Goal: Transaction & Acquisition: Purchase product/service

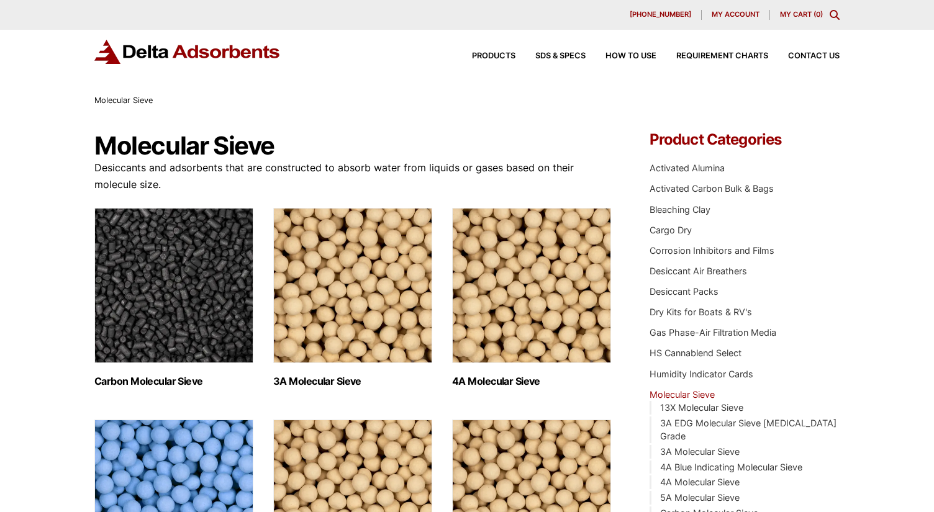
click at [364, 289] on img "Visit product category 3A Molecular Sieve" at bounding box center [352, 285] width 159 height 155
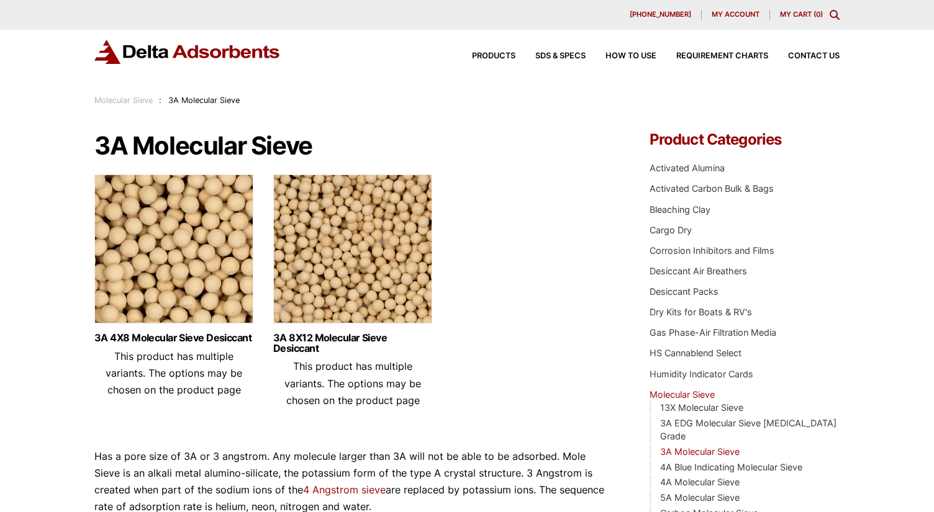
click at [368, 278] on img at bounding box center [352, 252] width 159 height 155
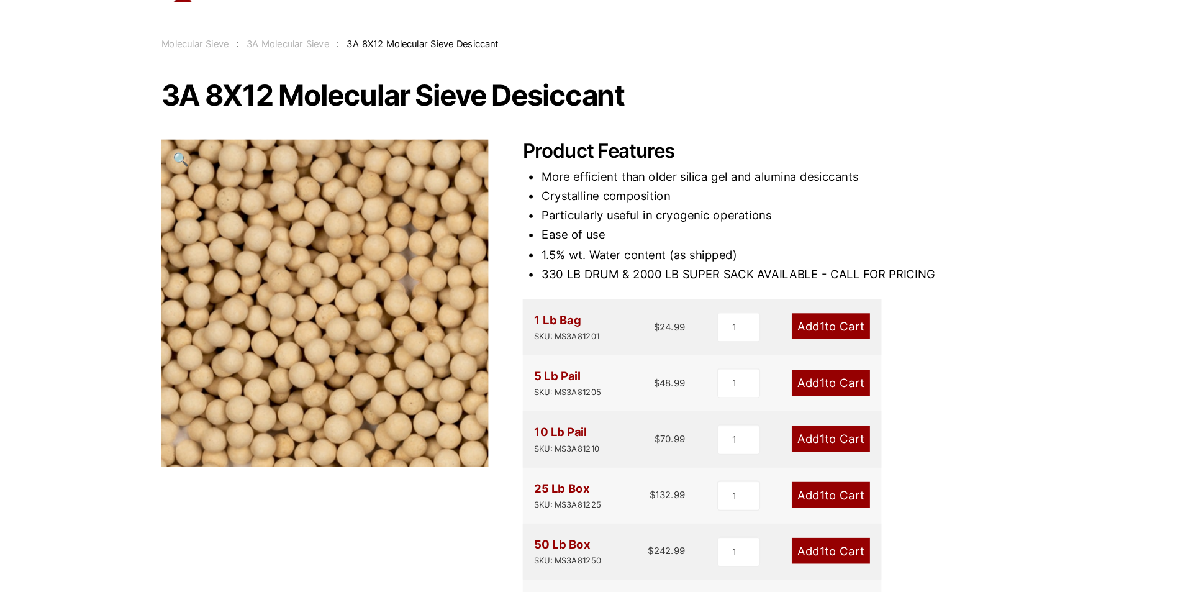
scroll to position [124, 0]
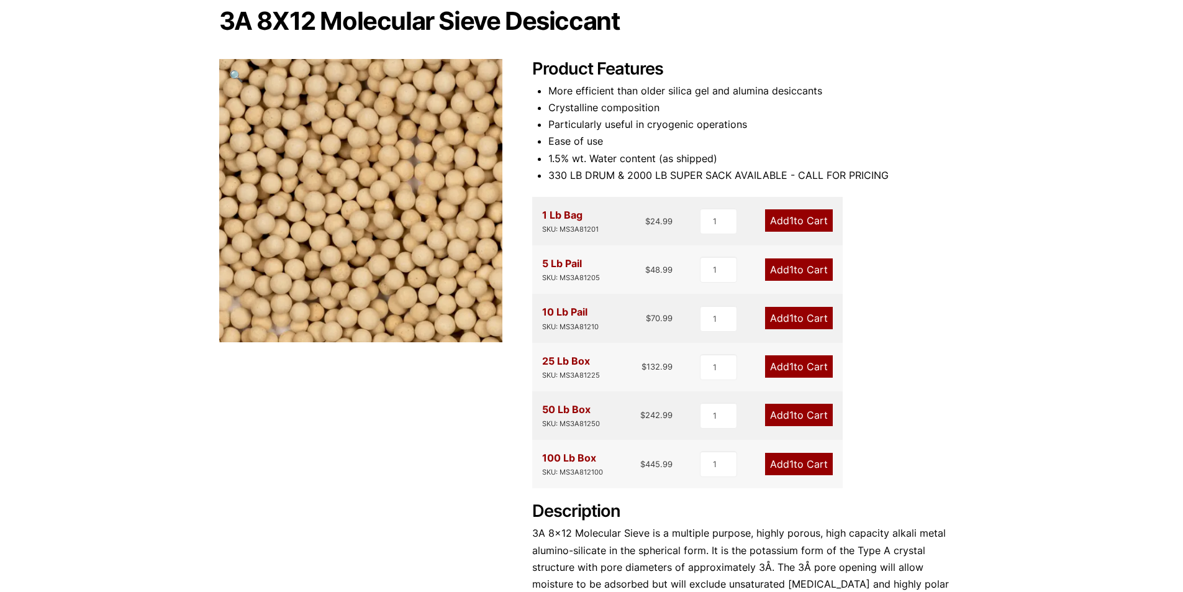
click at [791, 371] on span "1" at bounding box center [791, 366] width 4 height 12
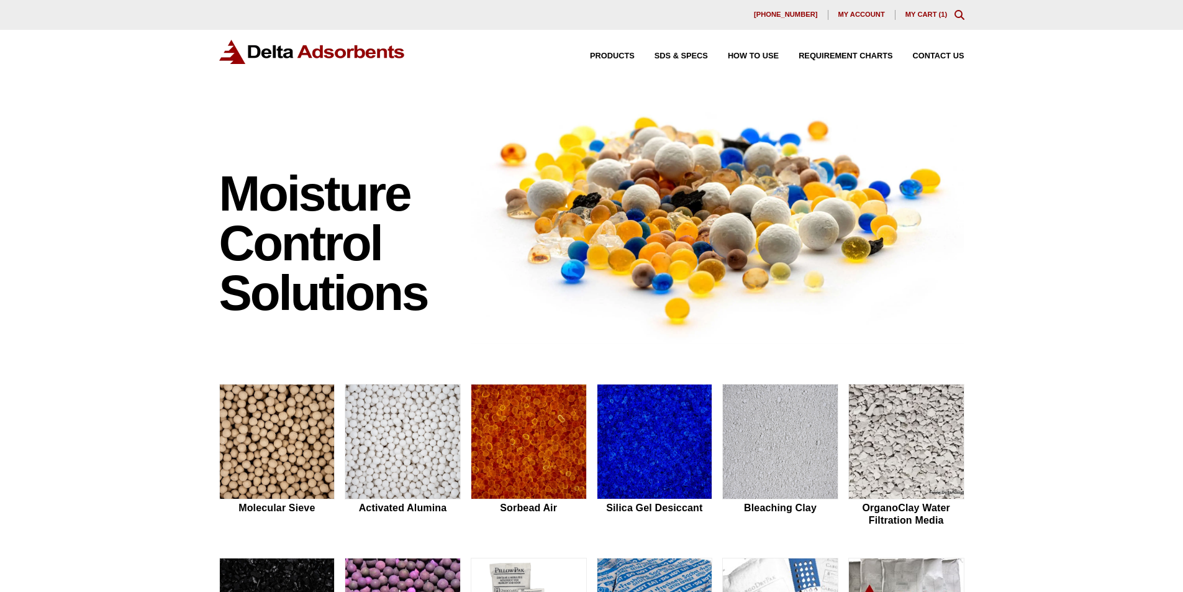
click at [918, 15] on link "My Cart ( 1 )" at bounding box center [927, 14] width 42 height 7
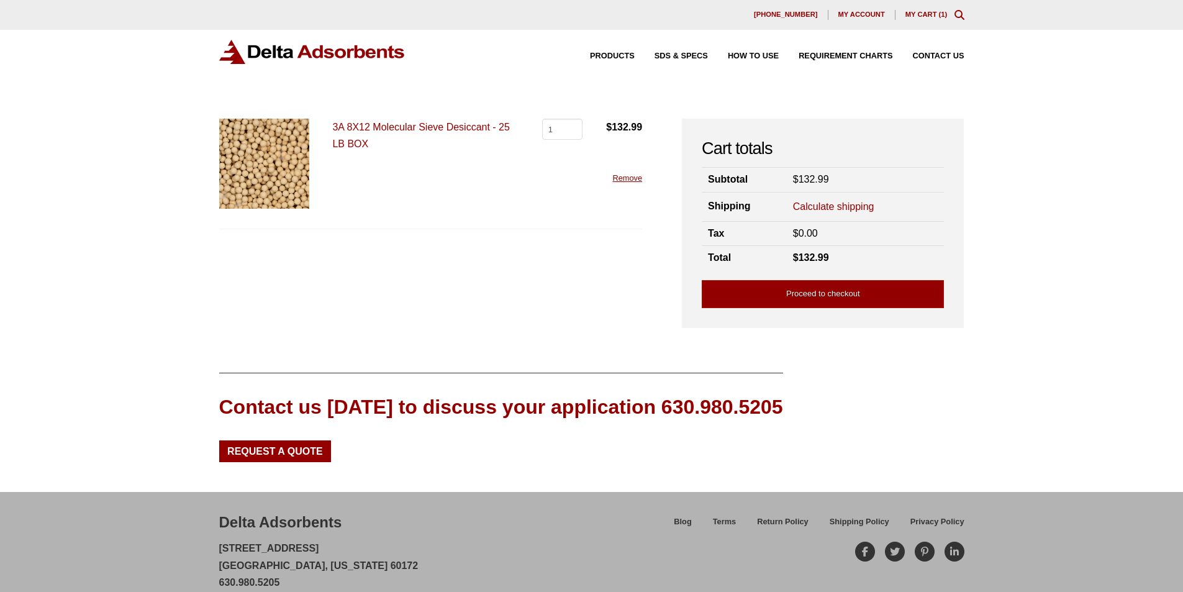
click at [837, 206] on link "Calculate shipping" at bounding box center [833, 207] width 81 height 14
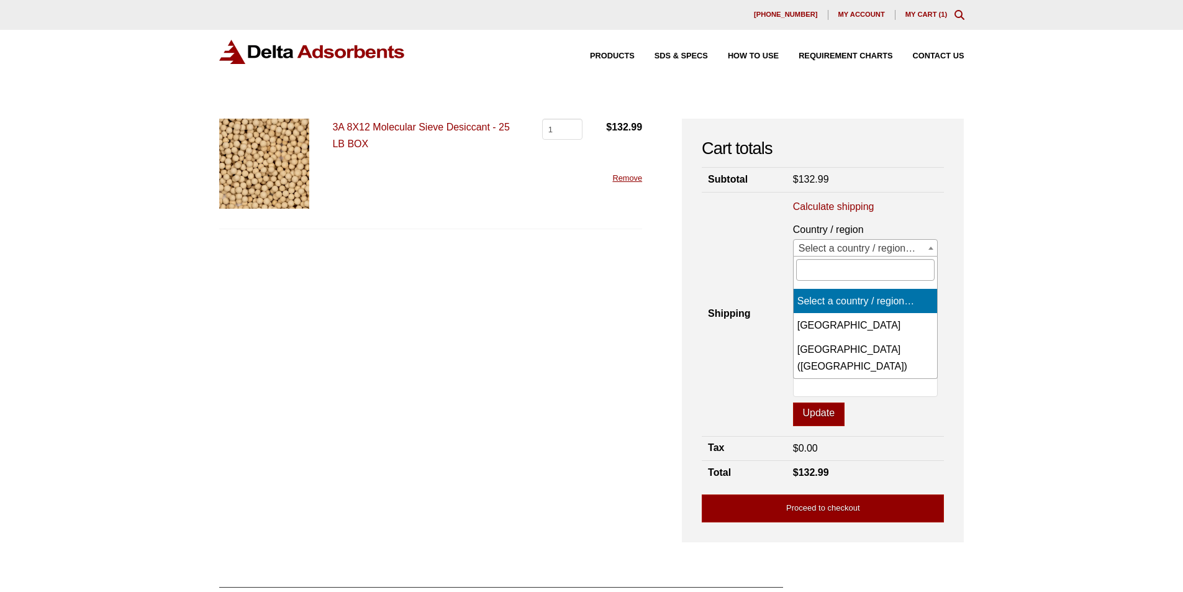
click at [830, 252] on span "Select a country / region…" at bounding box center [866, 248] width 144 height 17
select select "CA"
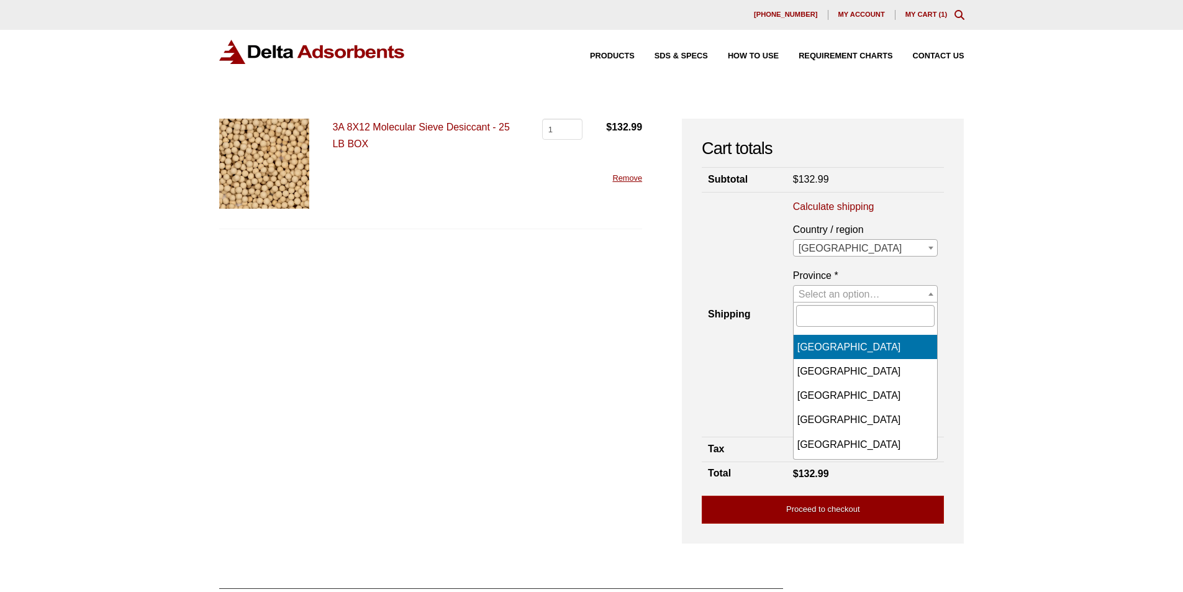
click at [827, 294] on span "Select an option…" at bounding box center [839, 294] width 81 height 11
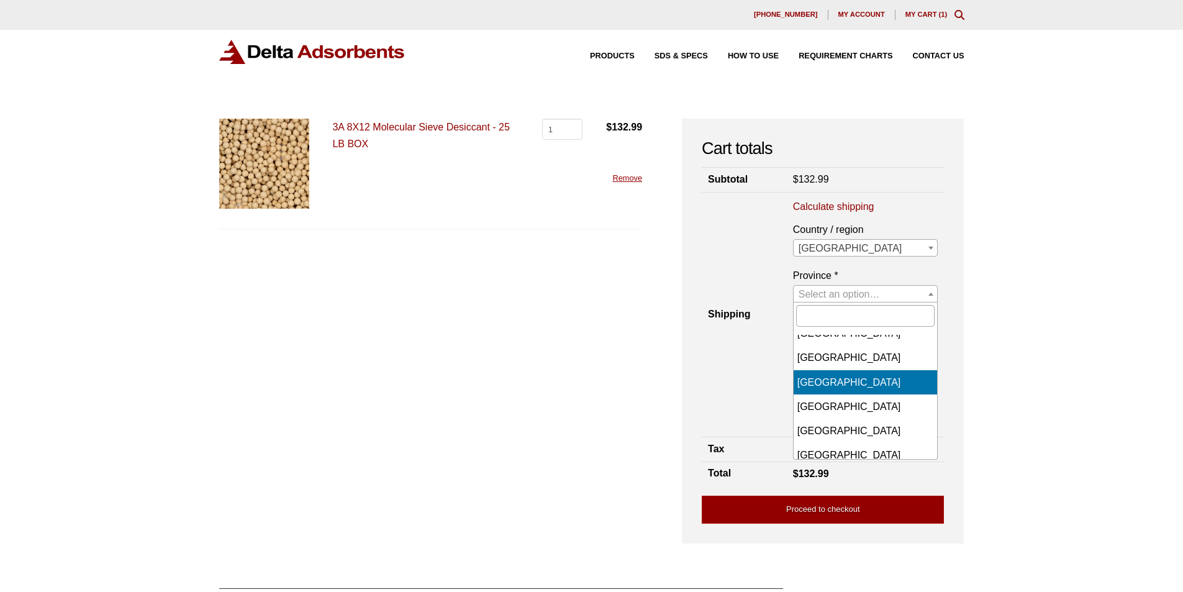
scroll to position [124, 0]
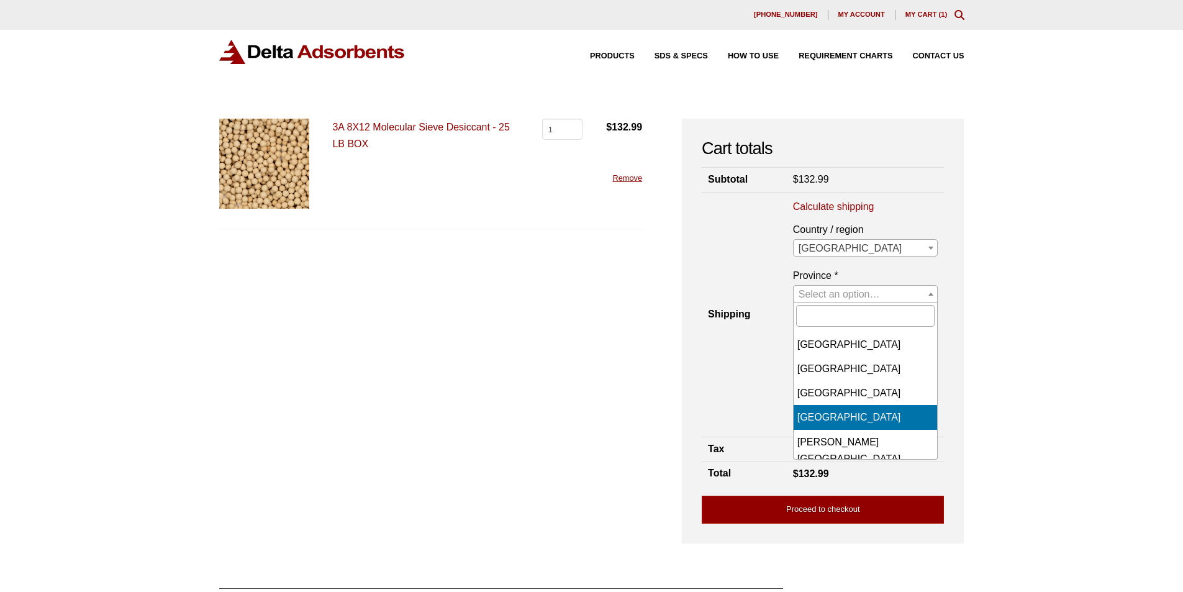
select select "ON"
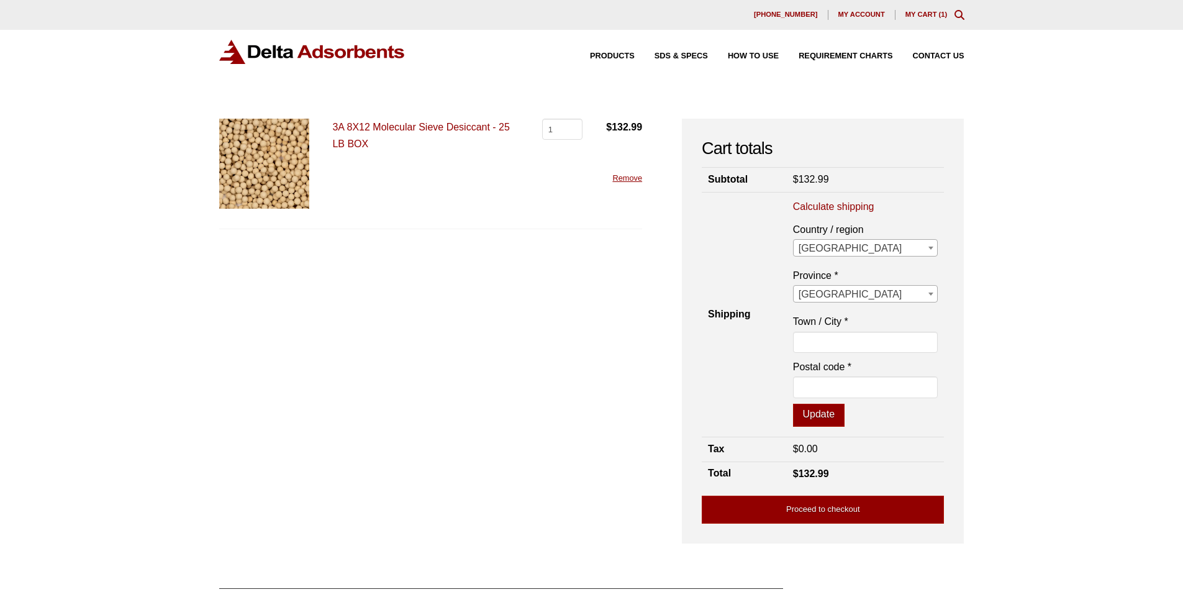
click at [832, 330] on p "Town / City *" at bounding box center [865, 335] width 145 height 45
click at [827, 345] on input "Town / City *" at bounding box center [865, 342] width 145 height 21
type input "Summerstown"
type input "K0C 2E0"
click at [817, 421] on button "Update" at bounding box center [819, 416] width 52 height 24
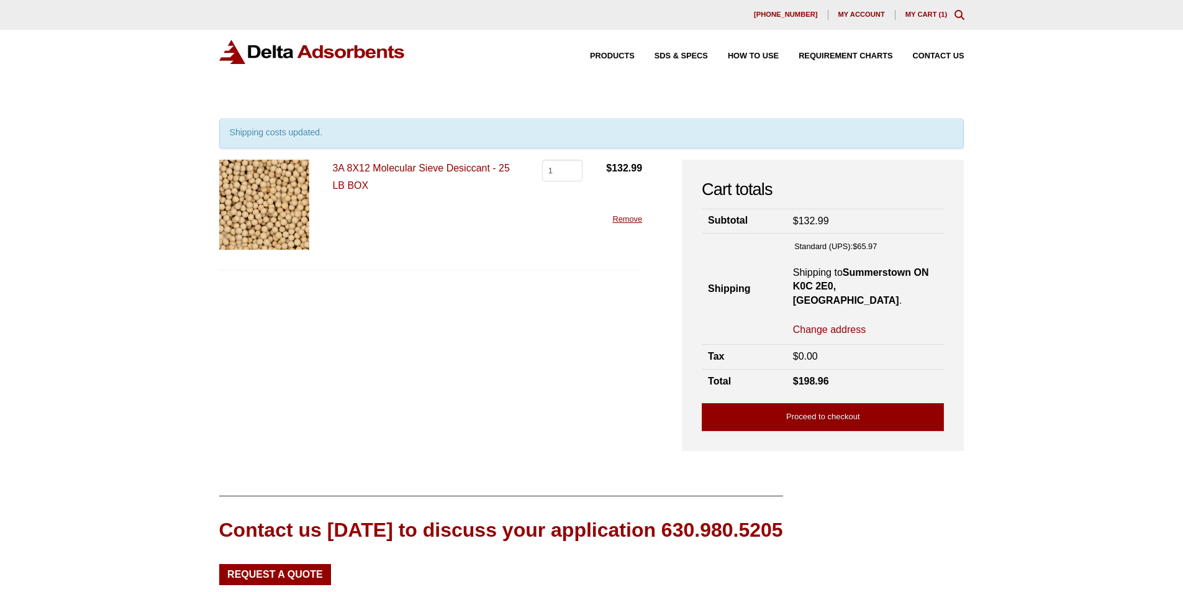
click at [786, 411] on link "Proceed to checkout" at bounding box center [823, 417] width 242 height 28
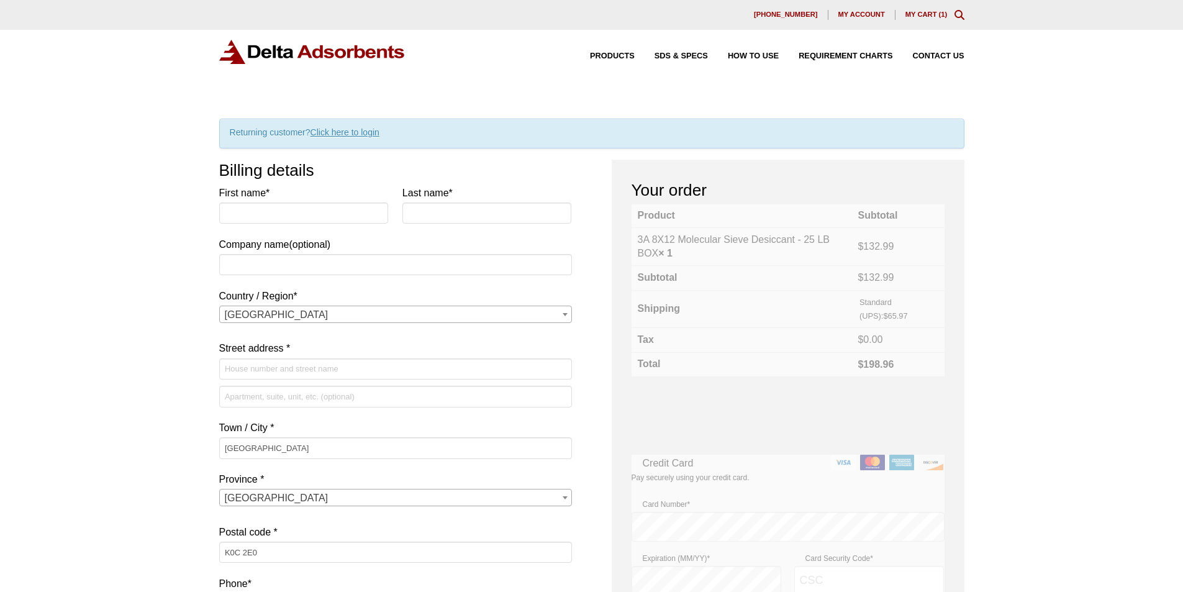
select select "ON"
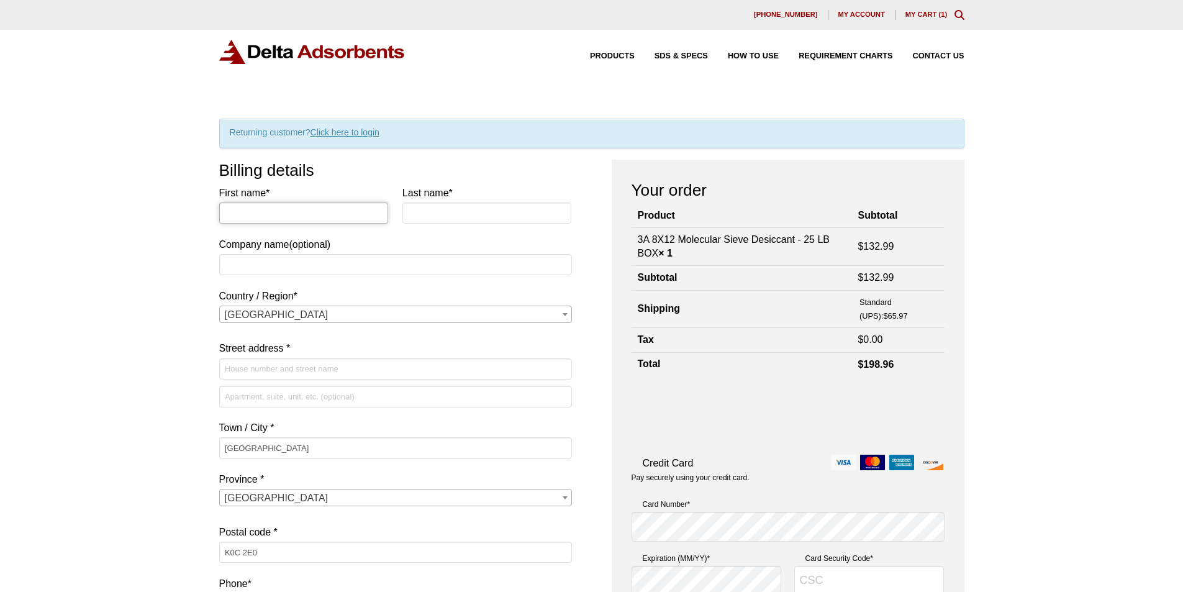
click at [297, 209] on input "First name *" at bounding box center [304, 212] width 170 height 21
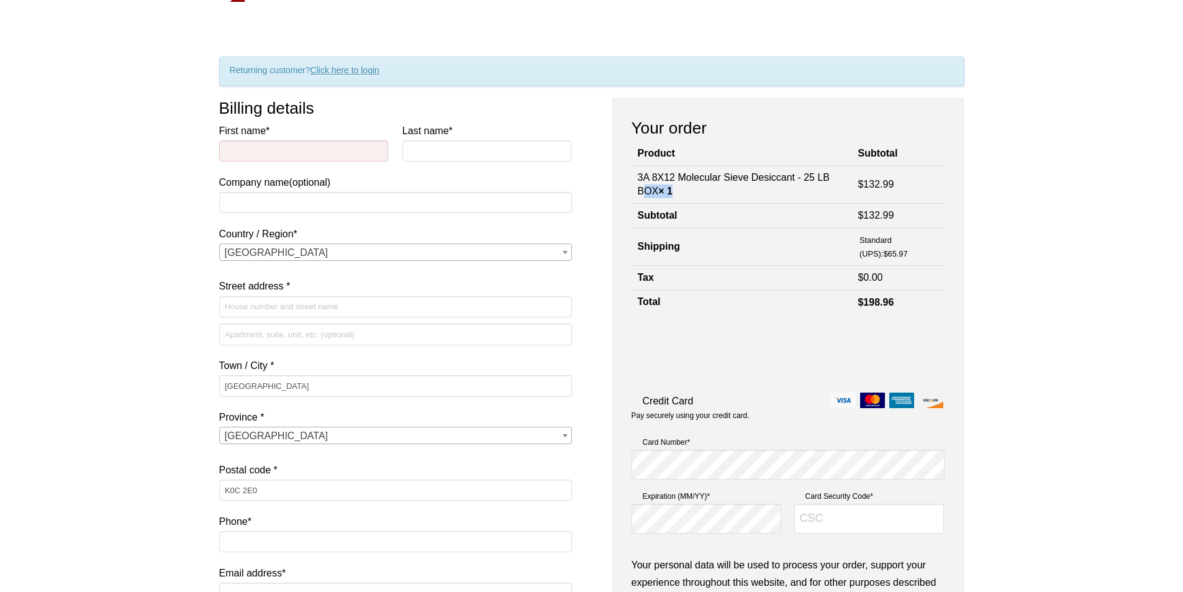
drag, startPoint x: 803, startPoint y: 177, endPoint x: 806, endPoint y: 190, distance: 13.4
click at [806, 190] on td "3A 8X12 Molecular Sieve Desiccant - 25 LB BOX × 1" at bounding box center [742, 184] width 221 height 39
click at [319, 153] on input "First name *" at bounding box center [304, 150] width 170 height 21
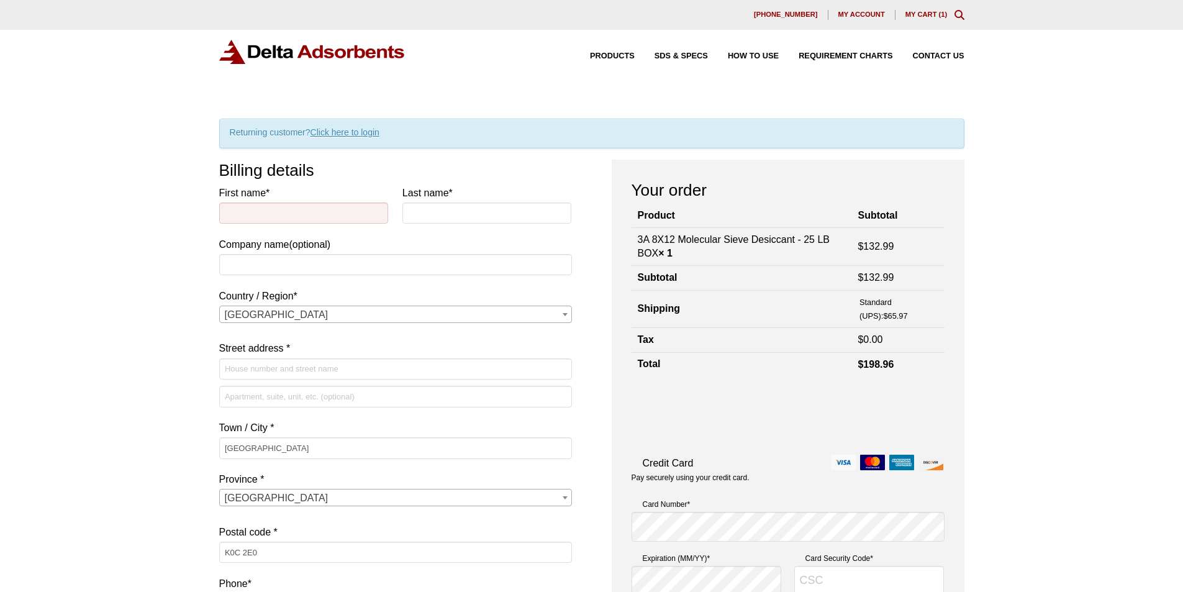
click at [614, 56] on span "Products" at bounding box center [612, 56] width 45 height 8
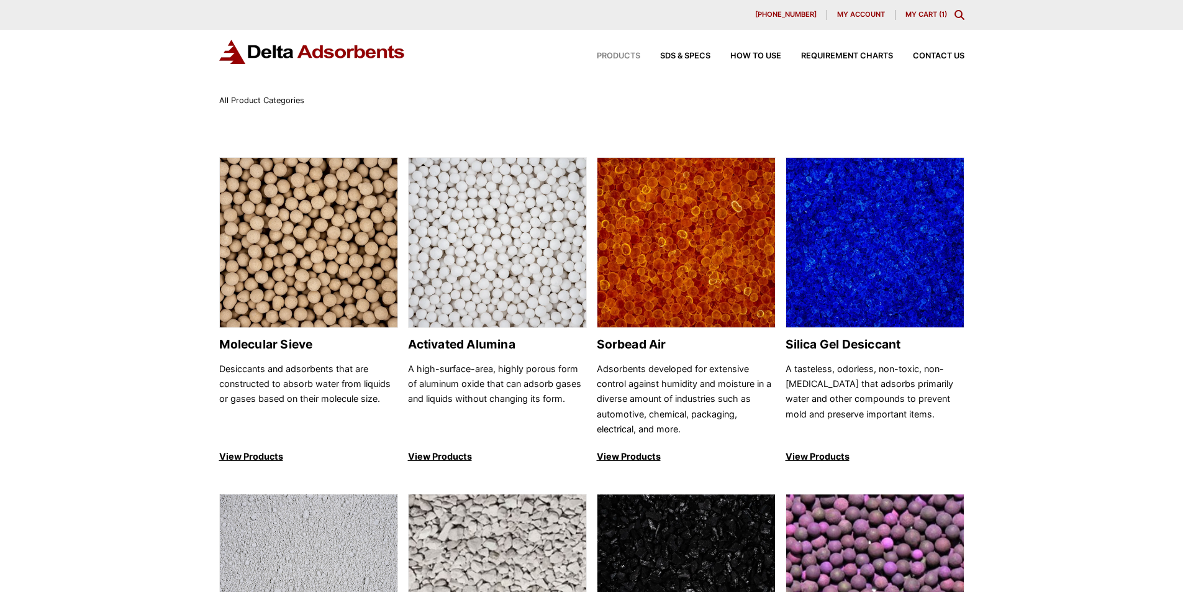
click at [288, 245] on img at bounding box center [309, 243] width 178 height 171
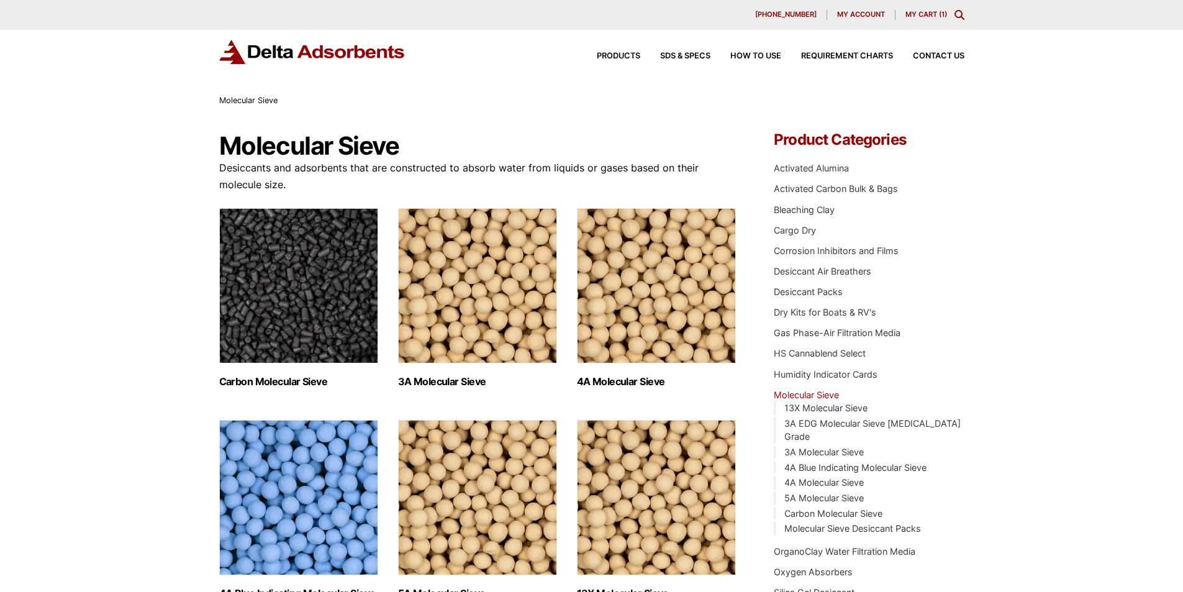
scroll to position [62, 0]
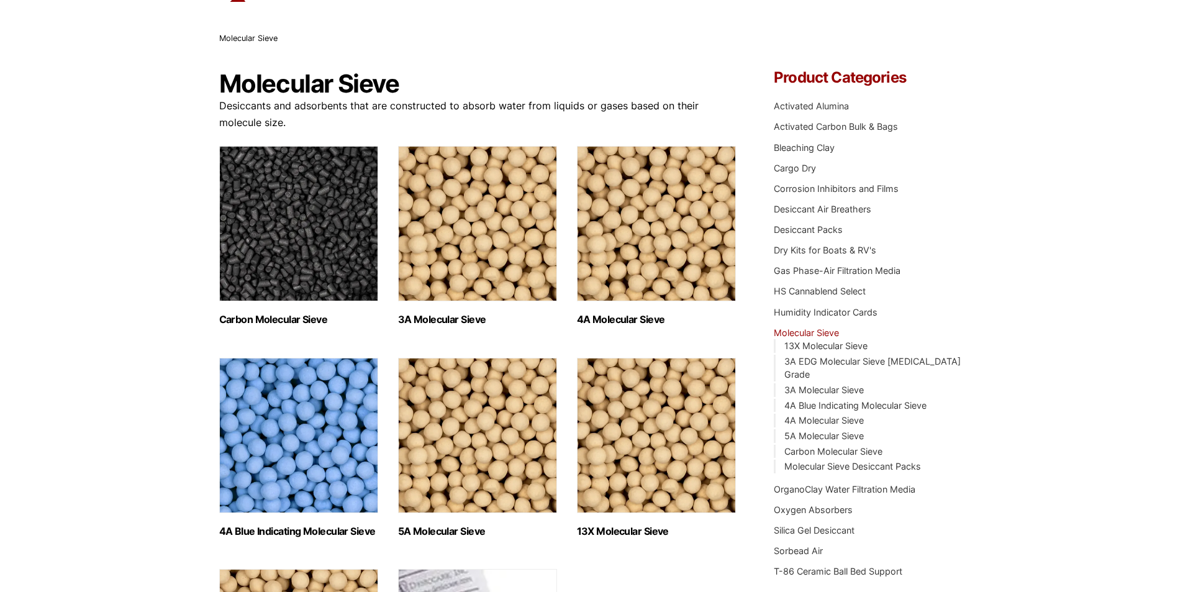
click at [652, 215] on img "Visit product category 4A Molecular Sieve" at bounding box center [656, 223] width 159 height 155
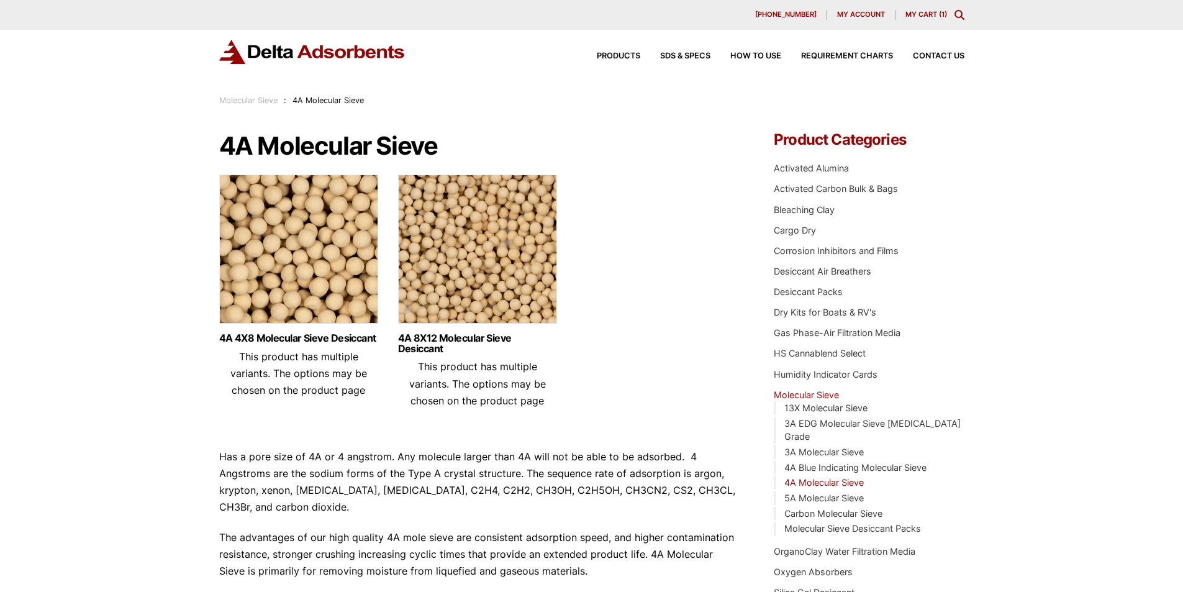
scroll to position [62, 0]
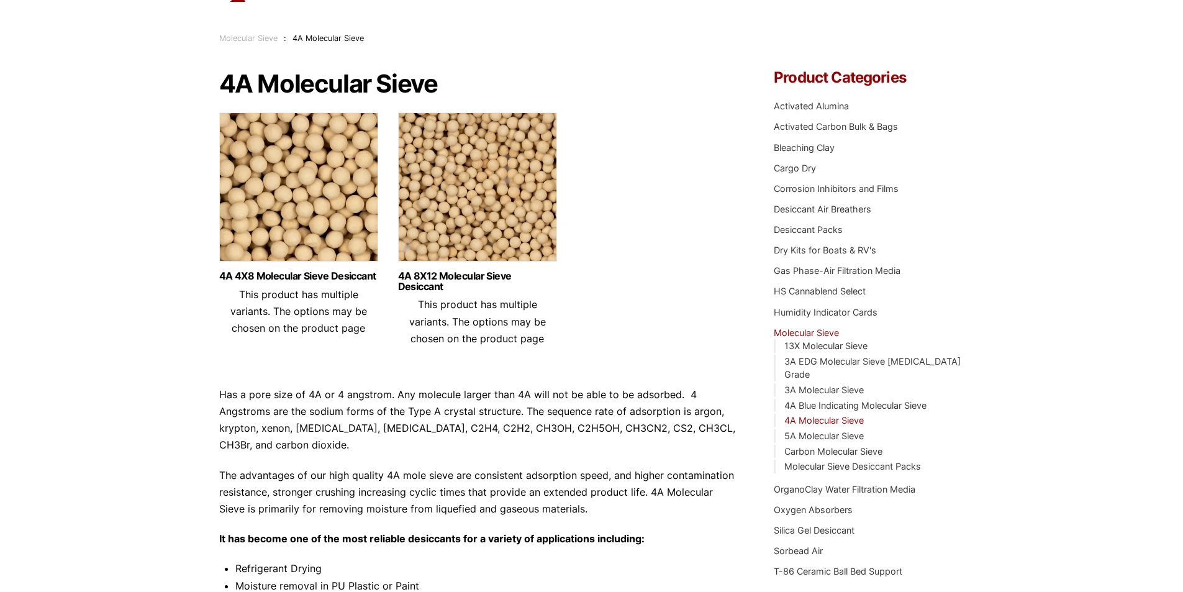
click at [460, 188] on img at bounding box center [477, 189] width 159 height 155
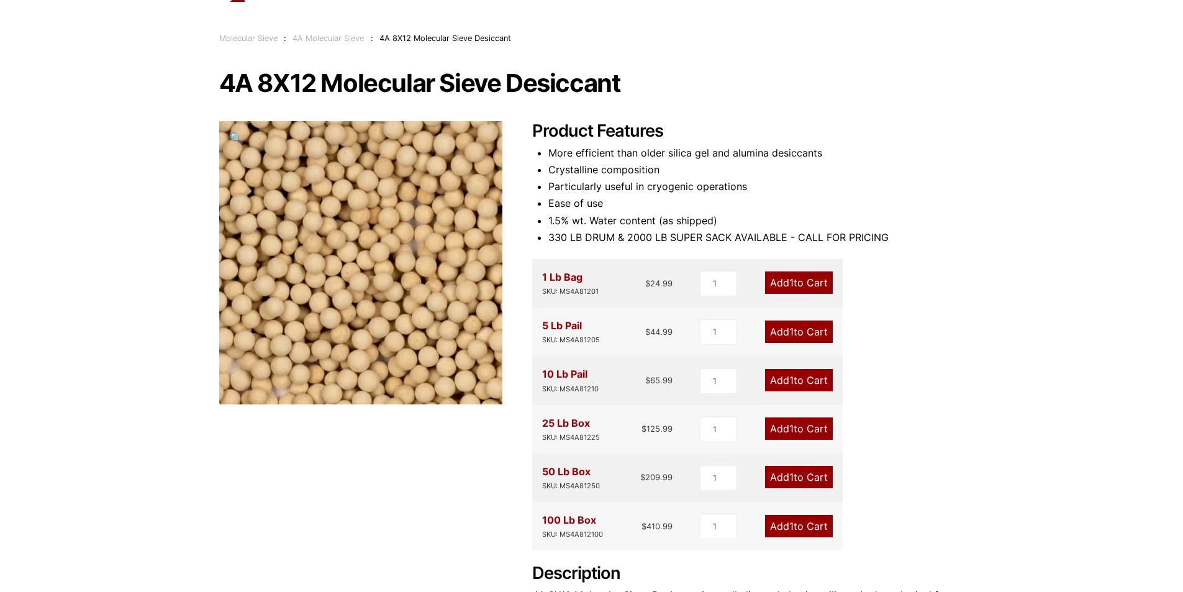
scroll to position [186, 0]
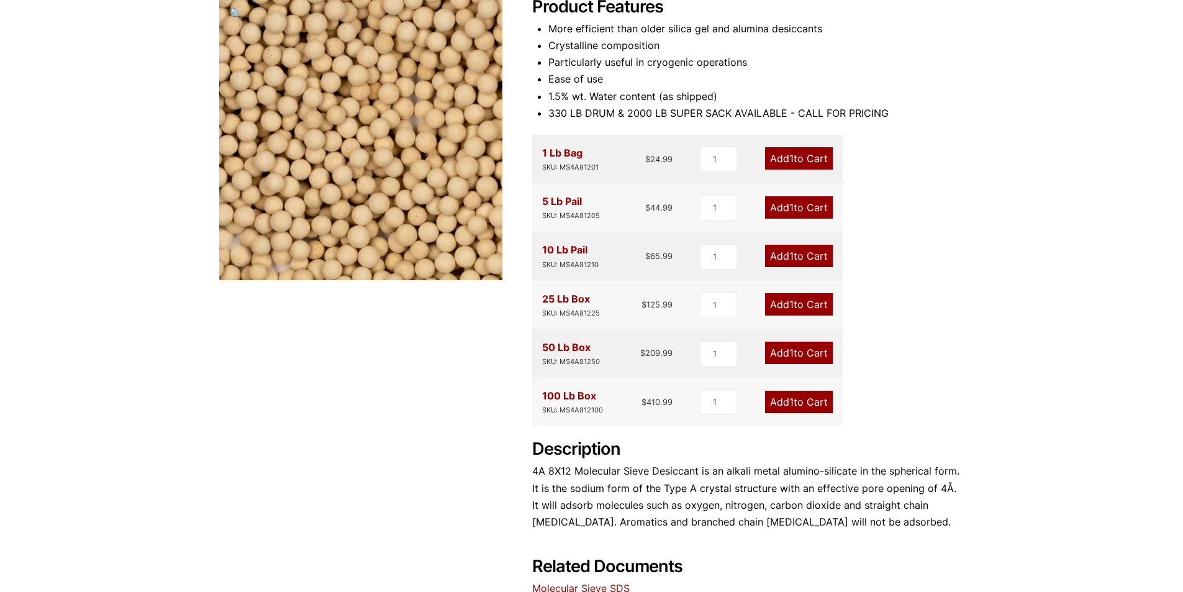
click at [791, 309] on span "1" at bounding box center [791, 304] width 4 height 12
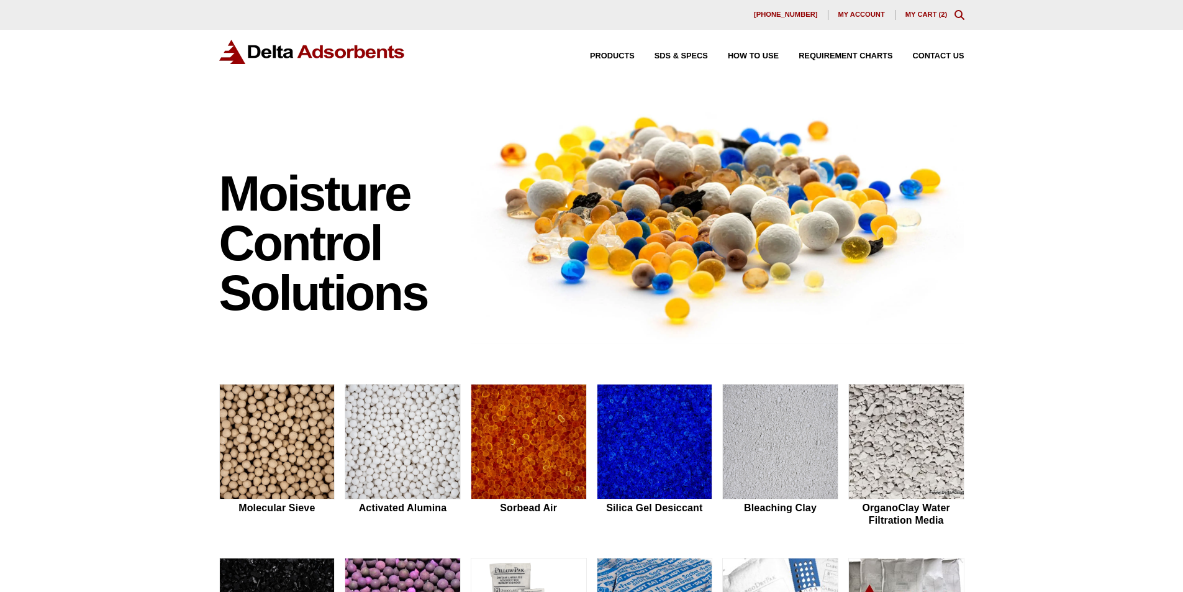
click at [616, 54] on span "Products" at bounding box center [612, 56] width 45 height 8
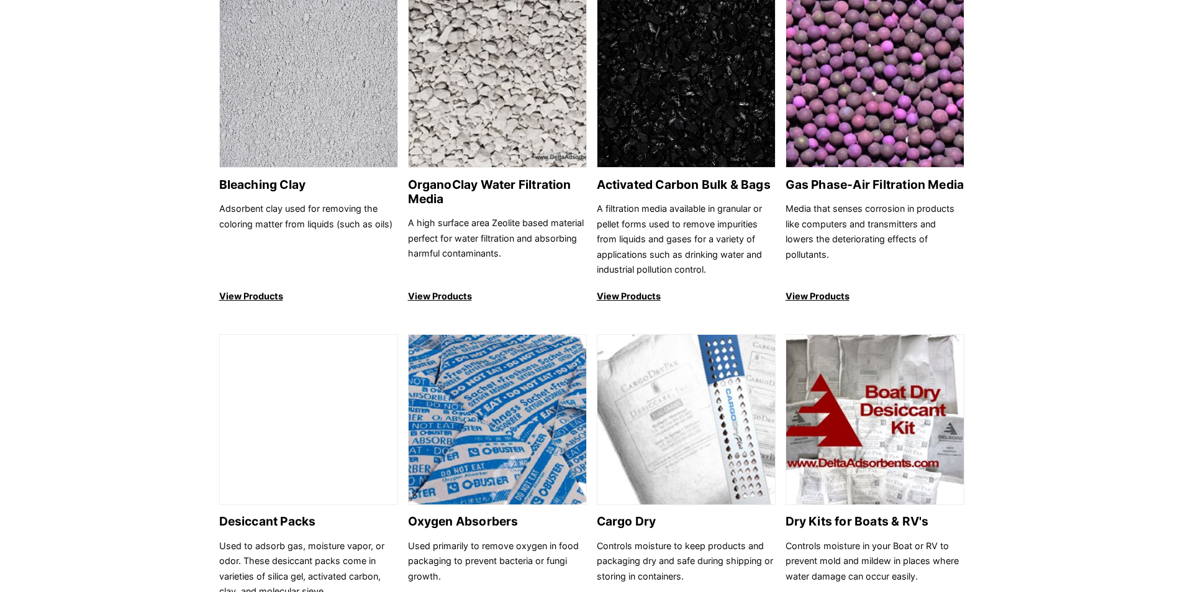
scroll to position [124, 0]
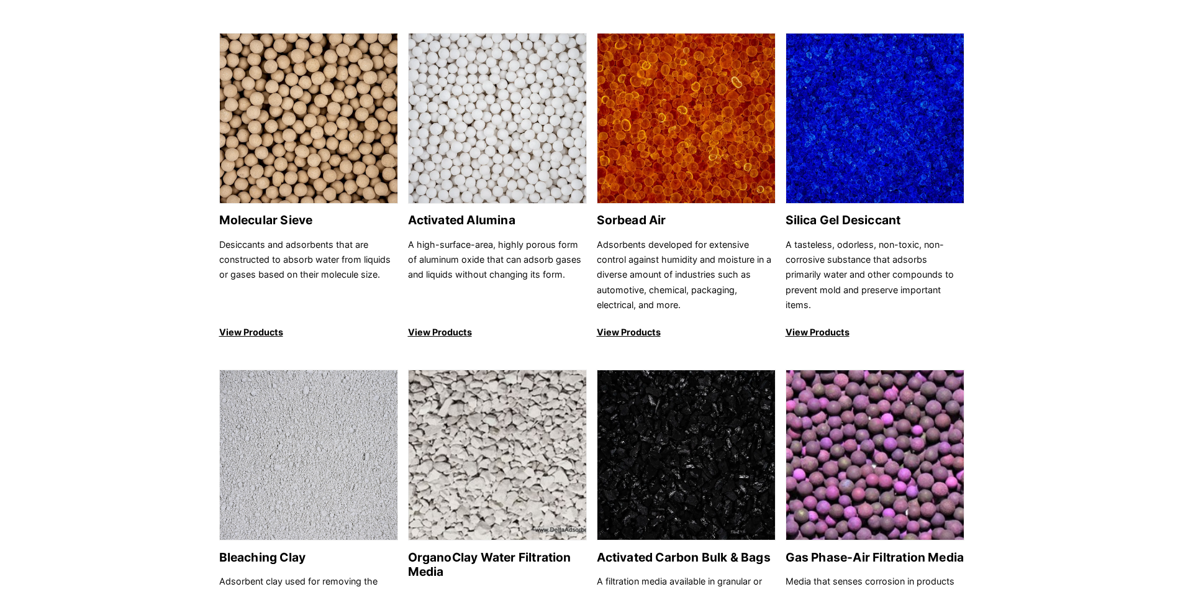
click at [346, 163] on img at bounding box center [309, 119] width 178 height 171
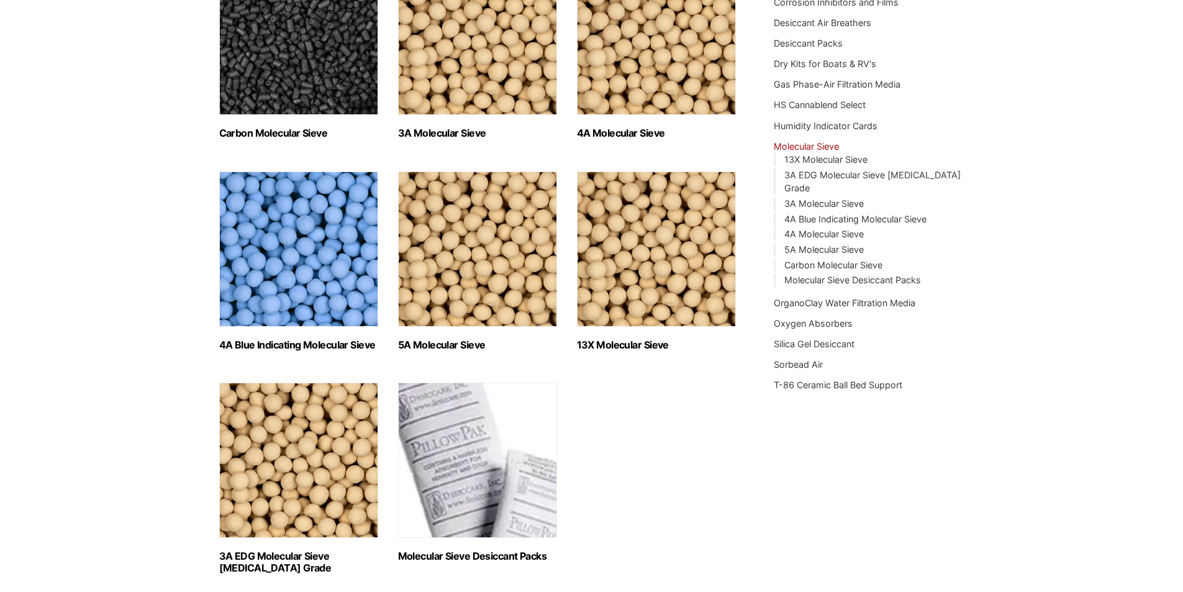
scroll to position [311, 0]
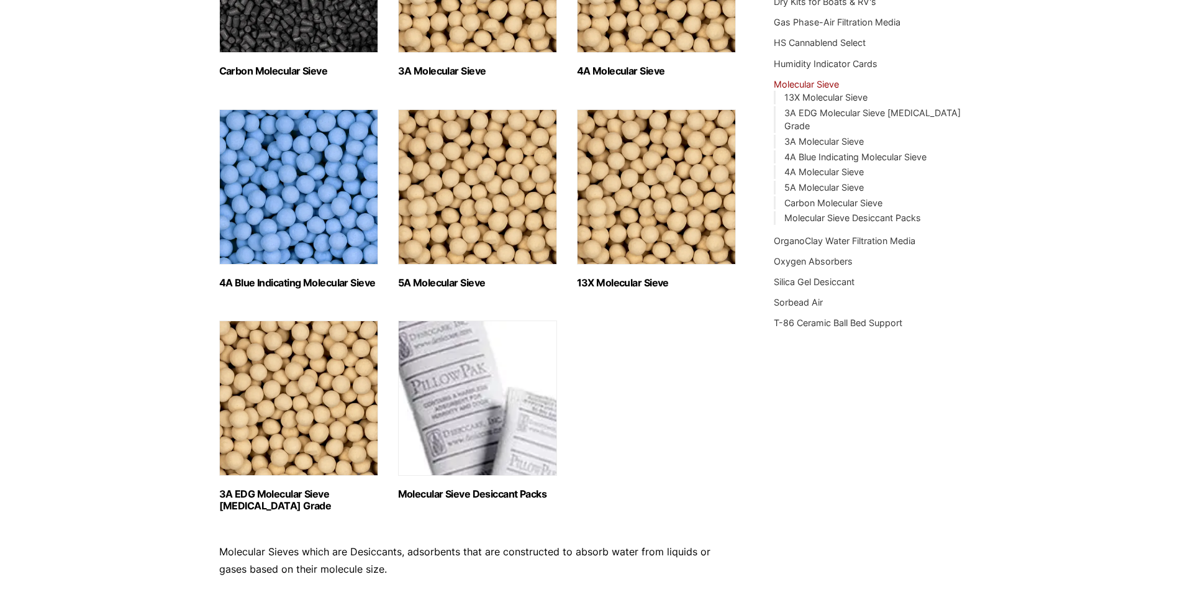
click at [280, 411] on img "Visit product category 3A EDG Molecular Sieve Ethanol Grade" at bounding box center [298, 398] width 159 height 155
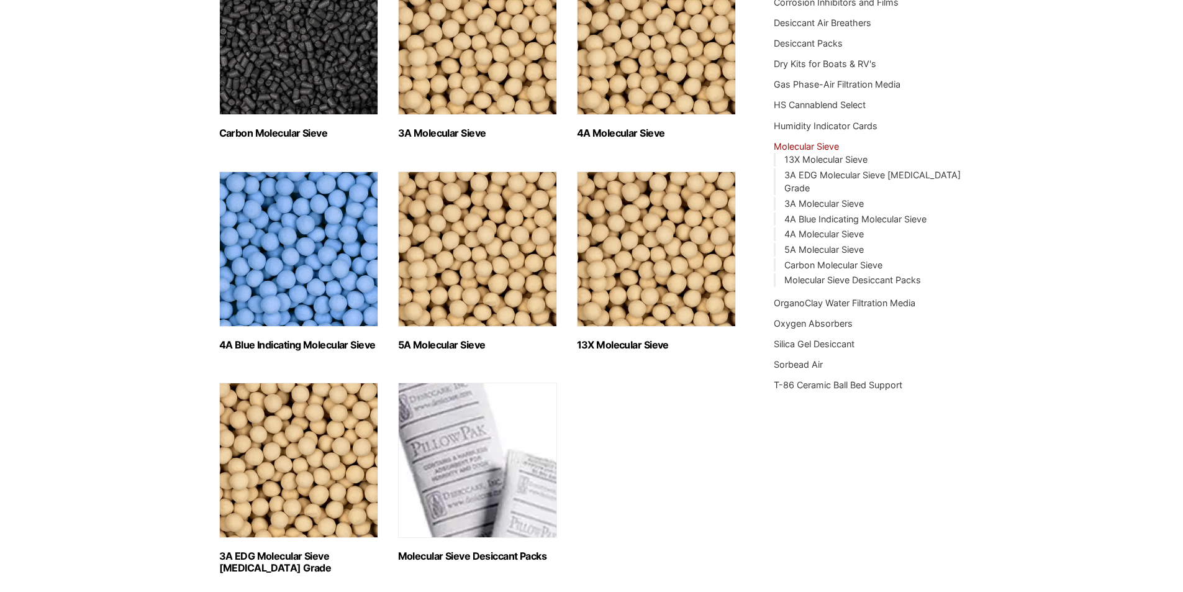
scroll to position [186, 0]
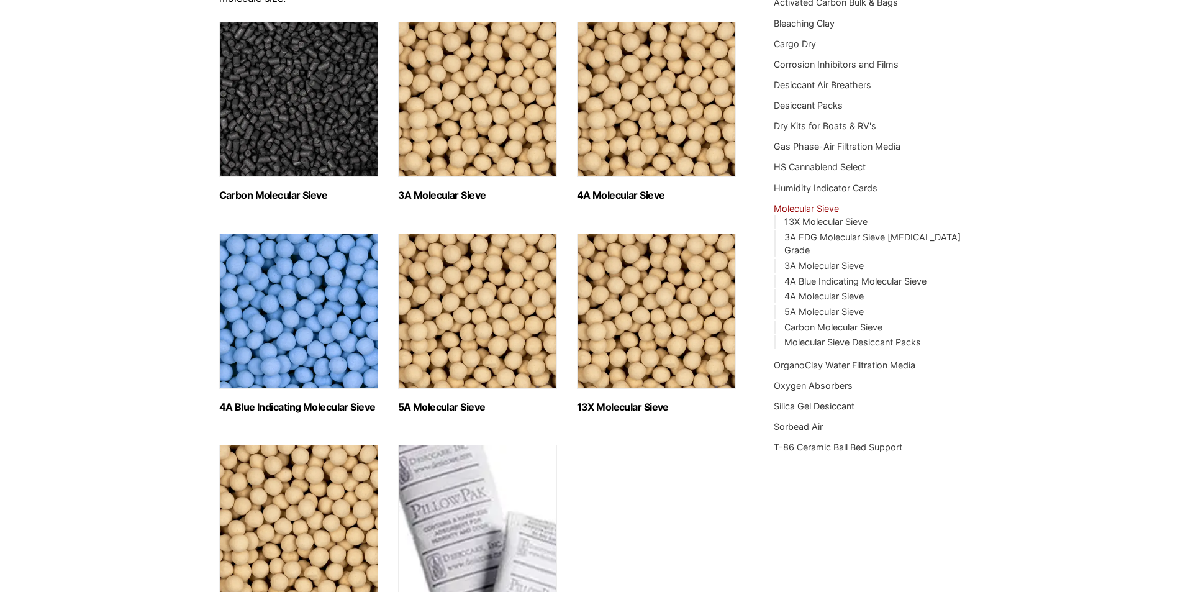
click at [311, 106] on img "Visit product category Carbon Molecular Sieve" at bounding box center [298, 99] width 159 height 155
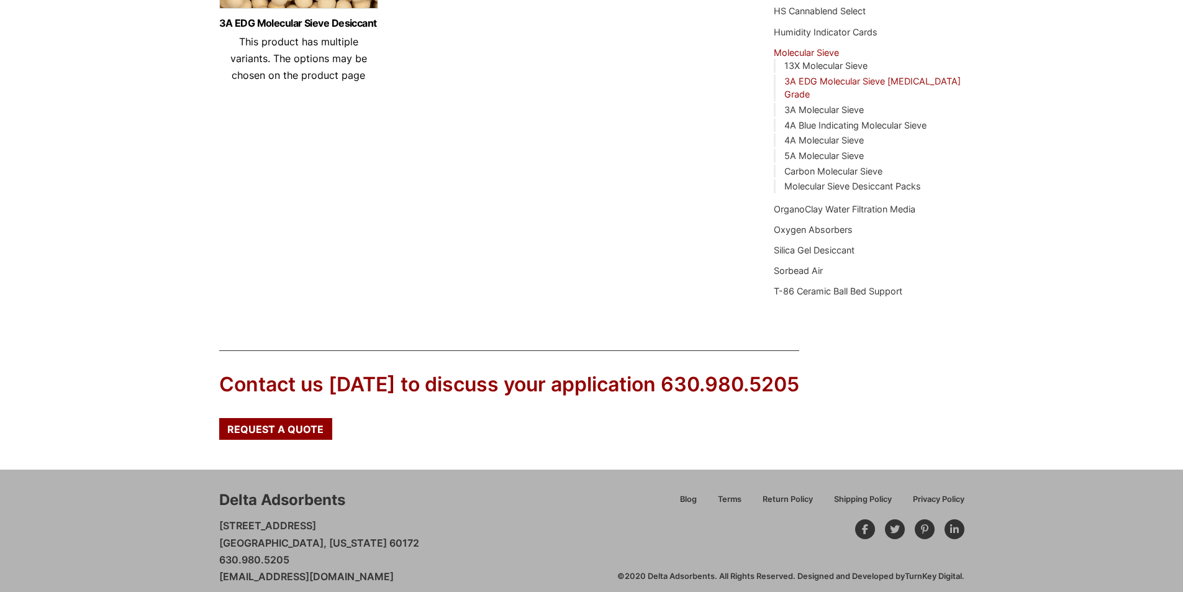
scroll to position [32, 0]
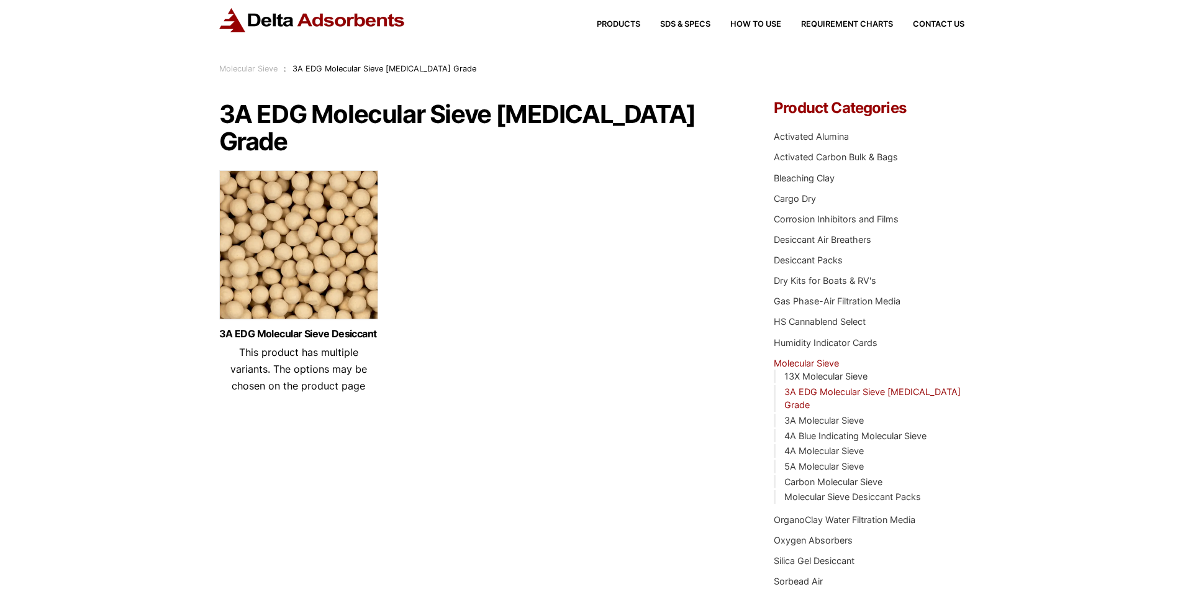
click at [291, 237] on img at bounding box center [298, 247] width 159 height 155
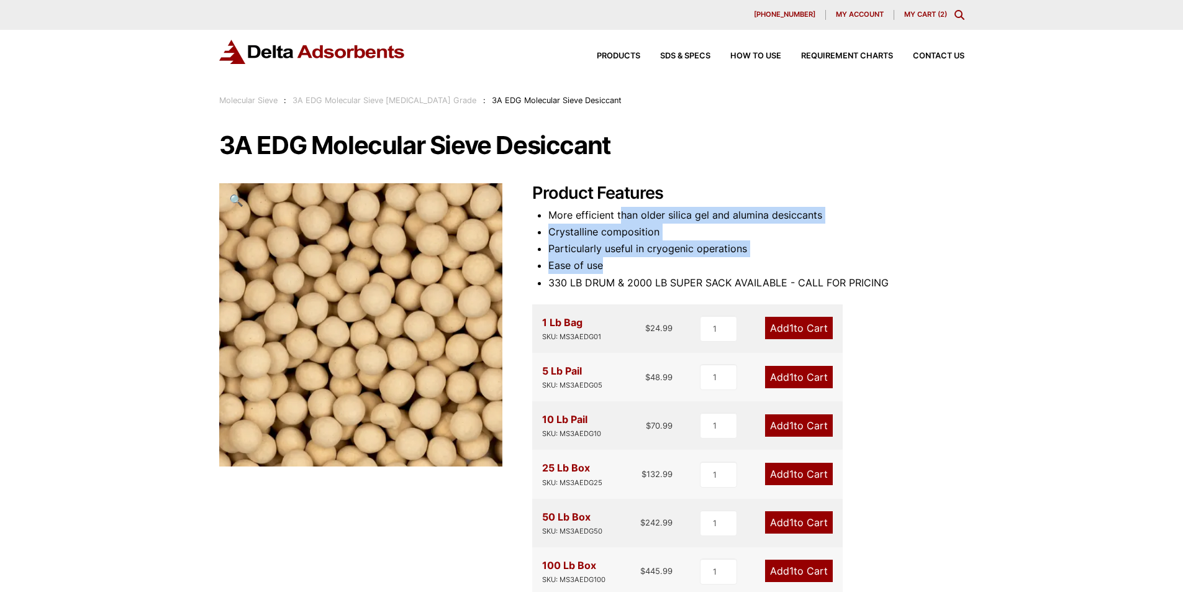
drag, startPoint x: 623, startPoint y: 218, endPoint x: 648, endPoint y: 264, distance: 52.3
click at [648, 264] on ul "More efficient than older silica gel and alumina desiccants Crystalline composi…" at bounding box center [756, 249] width 416 height 84
click at [648, 264] on li "Ease of use" at bounding box center [756, 265] width 416 height 17
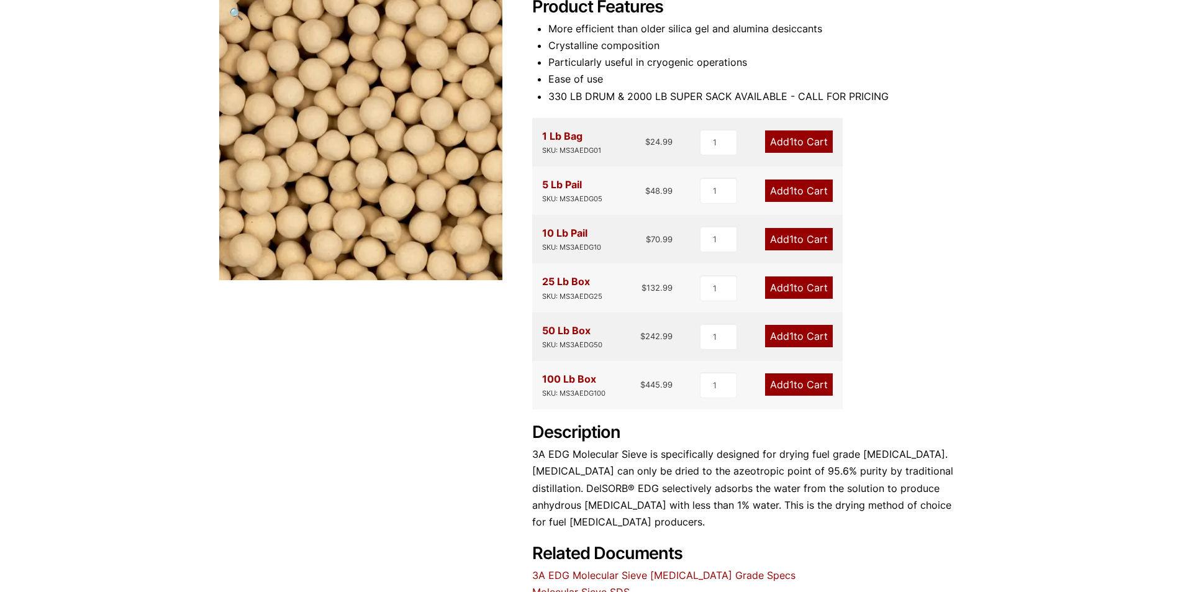
scroll to position [311, 0]
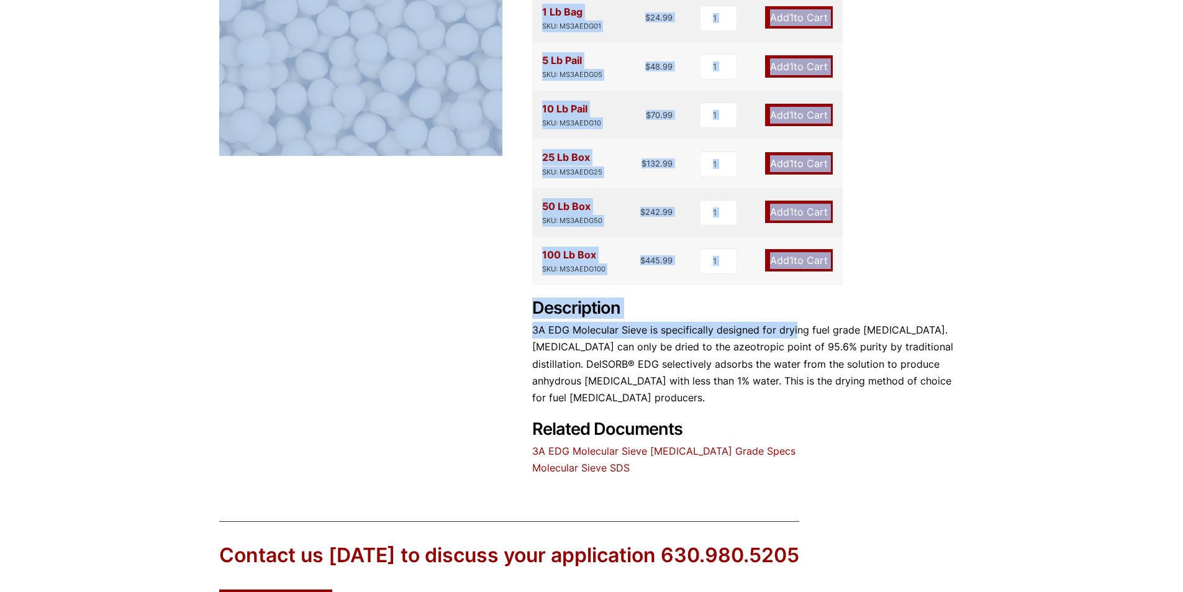
drag, startPoint x: 794, startPoint y: 332, endPoint x: 967, endPoint y: 375, distance: 177.9
click at [967, 375] on div "Our website has detected that you are using an outdated browser that will preve…" at bounding box center [591, 232] width 1183 height 1087
click at [967, 376] on div "Our website has detected that you are using an outdated browser that will preve…" at bounding box center [591, 232] width 1183 height 1087
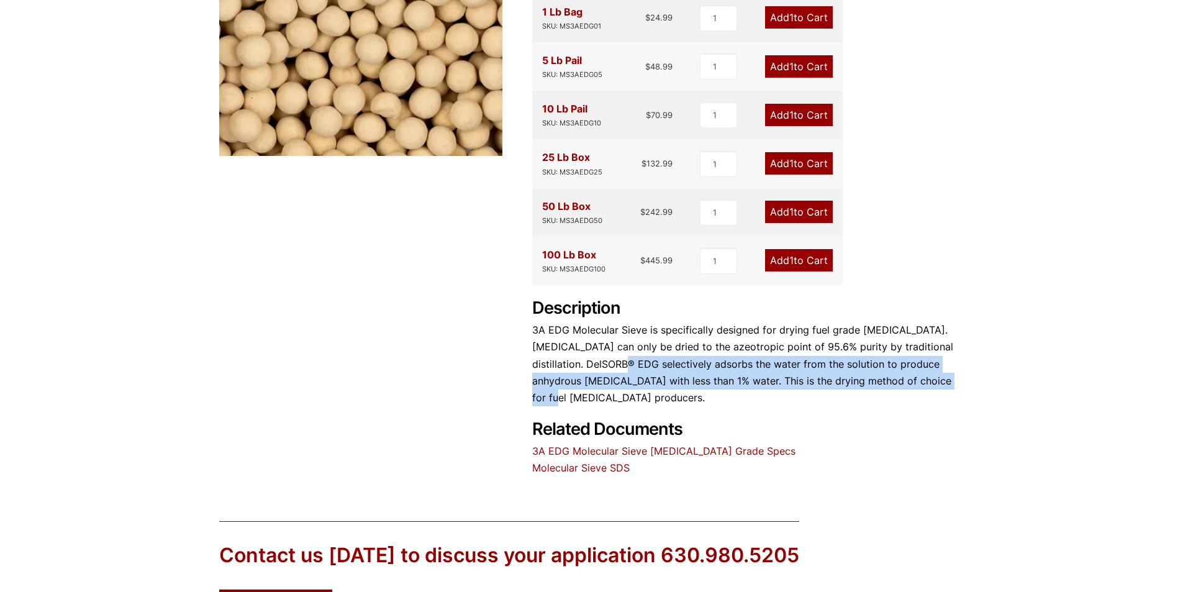
drag, startPoint x: 591, startPoint y: 363, endPoint x: 909, endPoint y: 376, distance: 318.3
click at [909, 376] on p "3A EDG Molecular Sieve is specifically designed for drying fuel grade ethanol. …" at bounding box center [748, 364] width 432 height 84
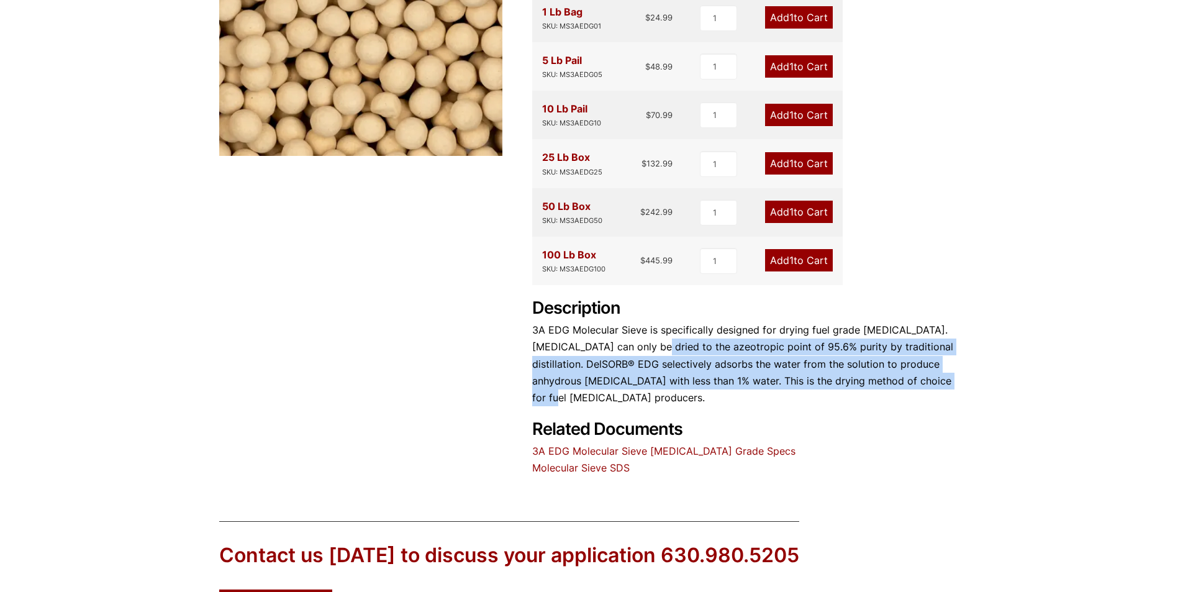
drag, startPoint x: 905, startPoint y: 384, endPoint x: 627, endPoint y: 344, distance: 281.1
click at [627, 344] on p "3A EDG Molecular Sieve is specifically designed for drying fuel grade ethanol. …" at bounding box center [748, 364] width 432 height 84
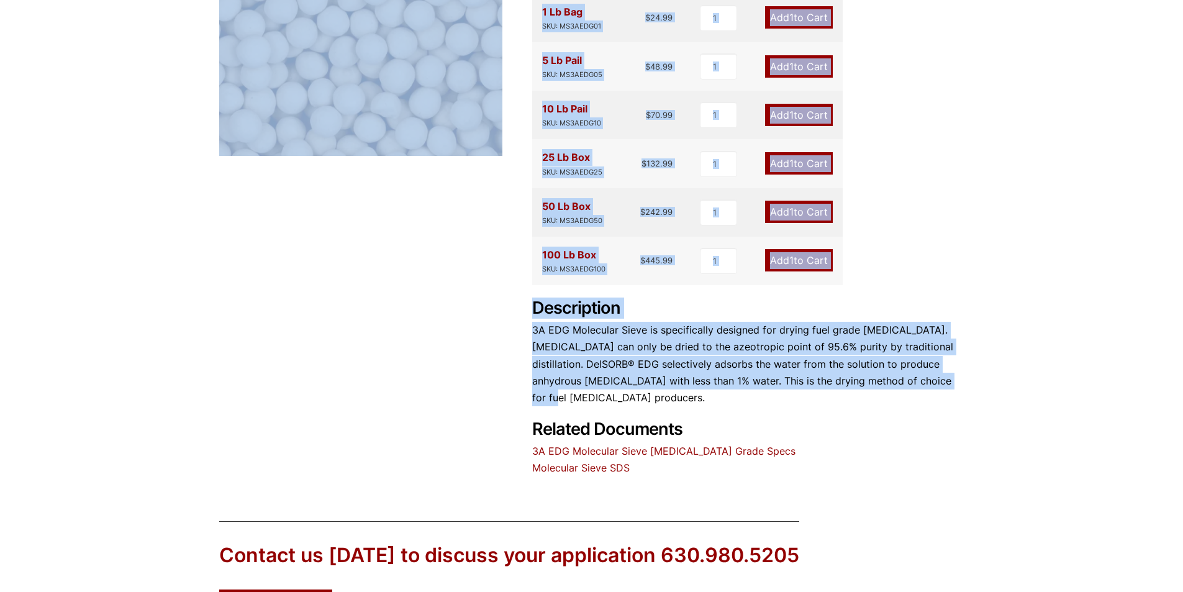
drag, startPoint x: 899, startPoint y: 381, endPoint x: 524, endPoint y: 330, distance: 378.0
click at [524, 330] on div "3A EDG Molecular Sieve Desiccant 🔍 Product Features More efficient than older s…" at bounding box center [591, 149] width 745 height 655
click at [527, 332] on div "3A EDG Molecular Sieve Desiccant 🔍 Product Features More efficient than older s…" at bounding box center [591, 149] width 745 height 655
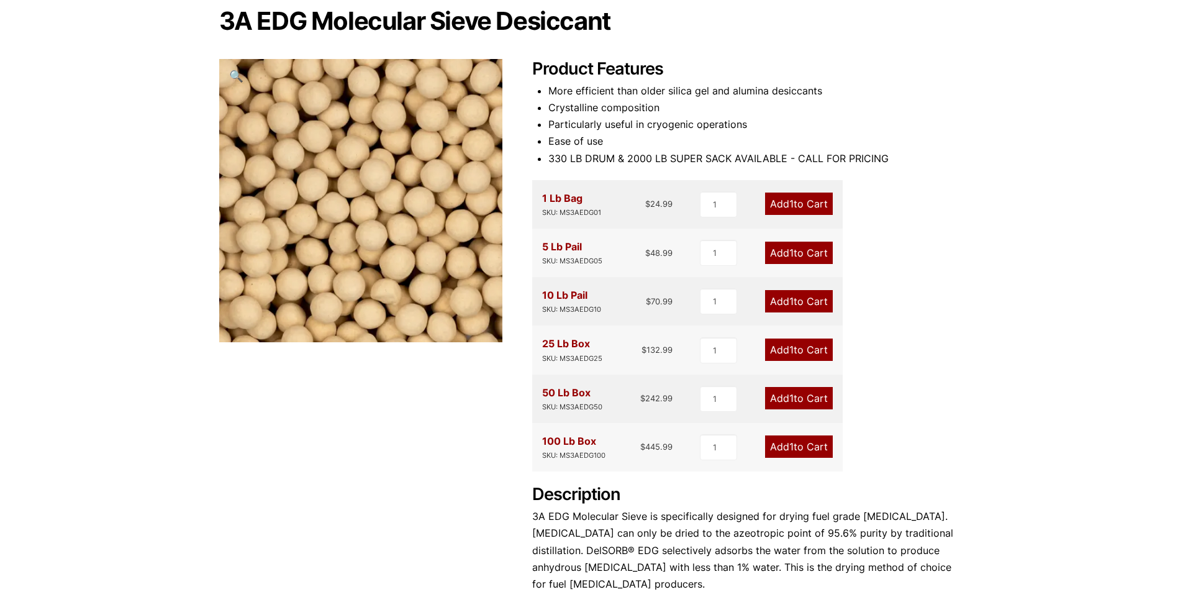
scroll to position [0, 0]
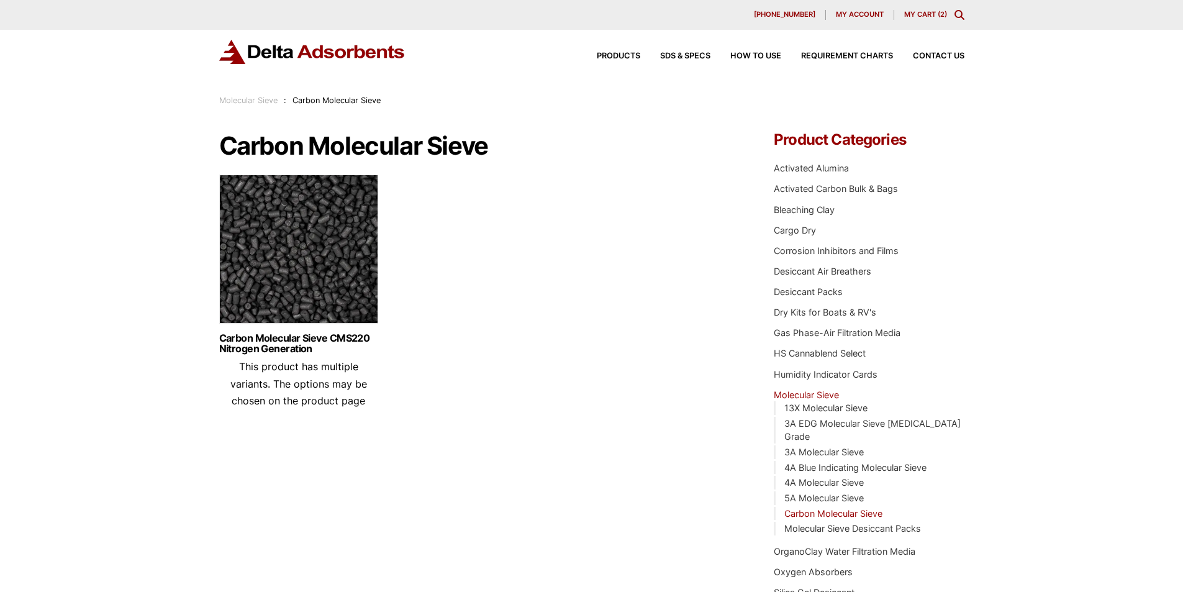
click at [278, 293] on img at bounding box center [298, 252] width 159 height 155
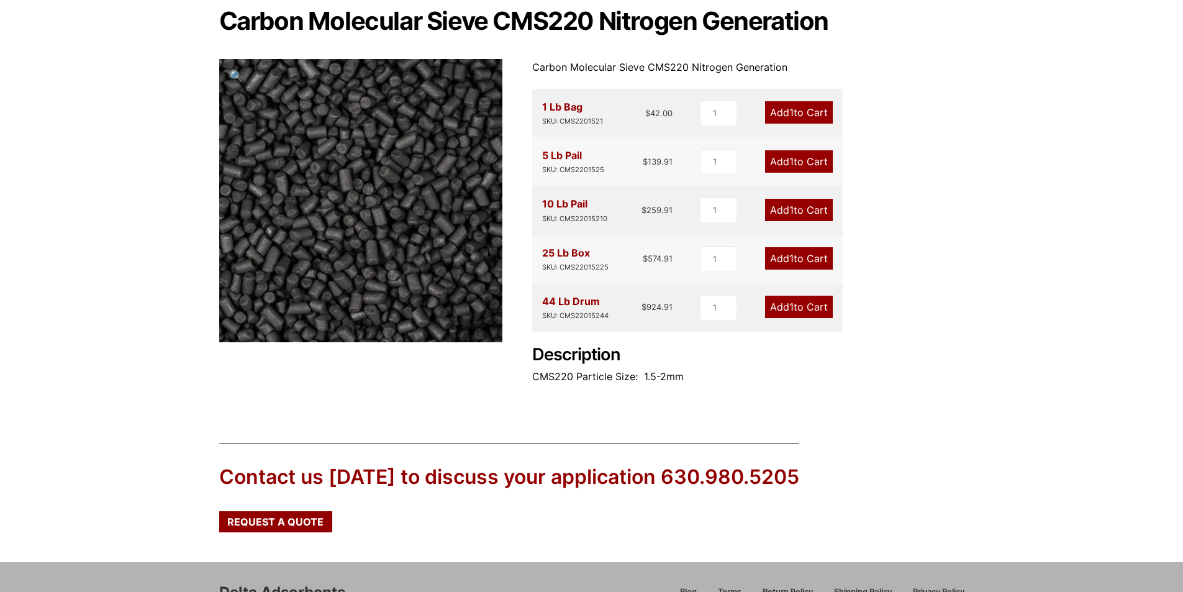
scroll to position [62, 0]
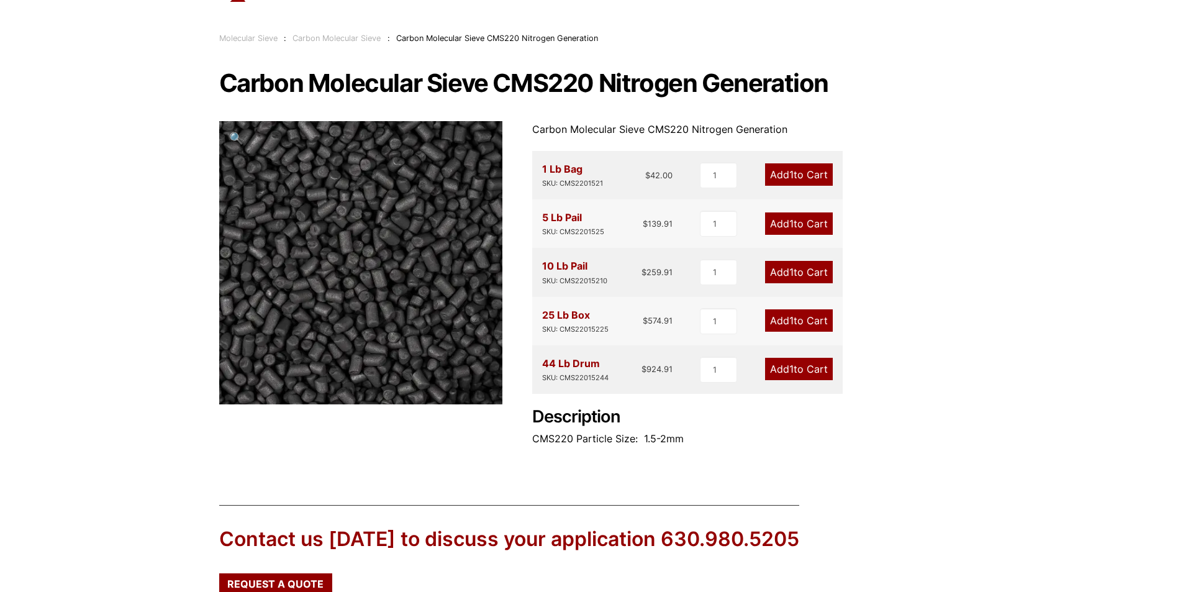
click at [600, 132] on p "Carbon Molecular Sieve CMS220 Nitrogen Generation" at bounding box center [748, 129] width 432 height 17
click at [601, 132] on p "Carbon Molecular Sieve CMS220 Nitrogen Generation" at bounding box center [748, 129] width 432 height 17
click at [631, 131] on p "Carbon Molecular Sieve CMS220 Nitrogen Generation" at bounding box center [748, 129] width 432 height 17
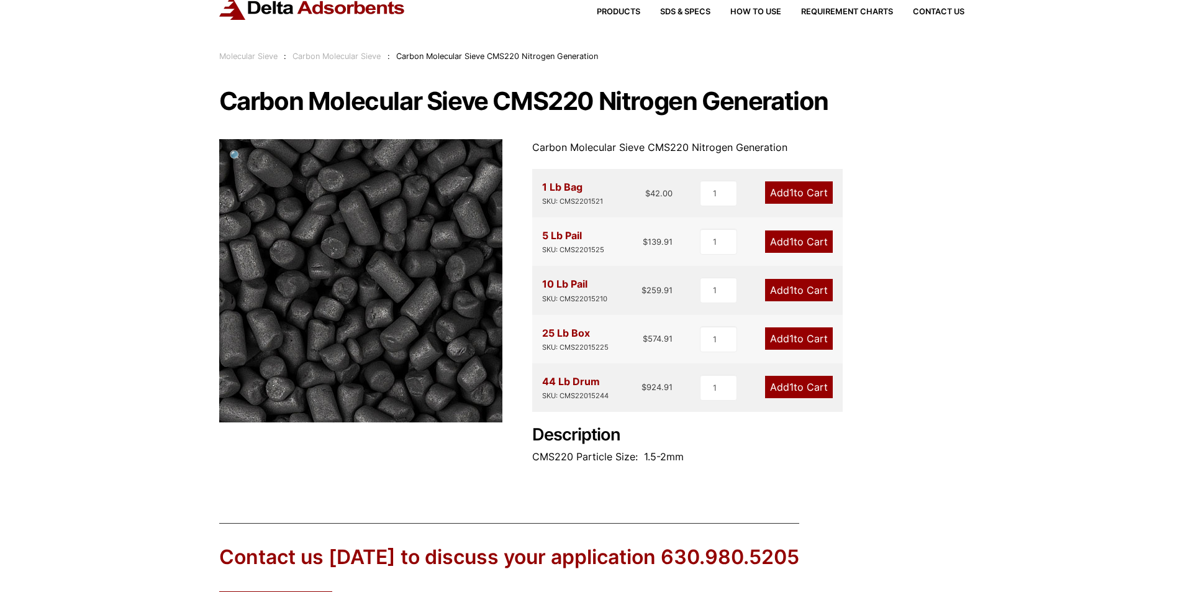
scroll to position [106, 0]
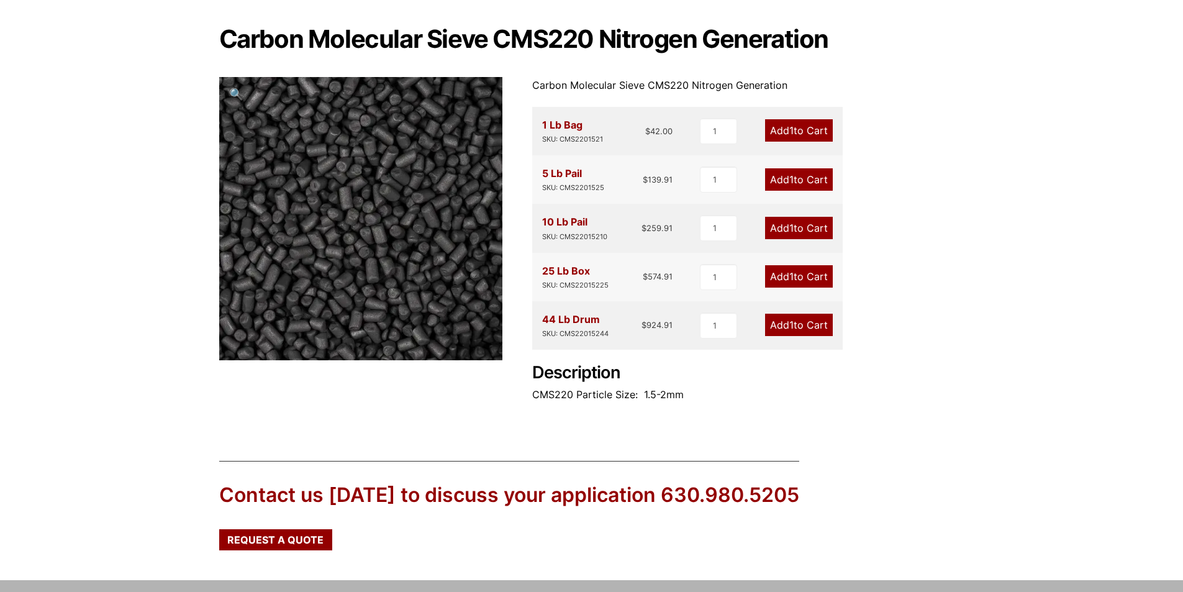
click at [560, 396] on p "CMS220 Particle Size: 1.5-2mm" at bounding box center [748, 394] width 432 height 17
click at [591, 394] on p "CMS220 Particle Size: 1.5-2mm" at bounding box center [748, 394] width 432 height 17
click at [564, 394] on p "CMS220 Particle Size: 1.5-2mm" at bounding box center [748, 394] width 432 height 17
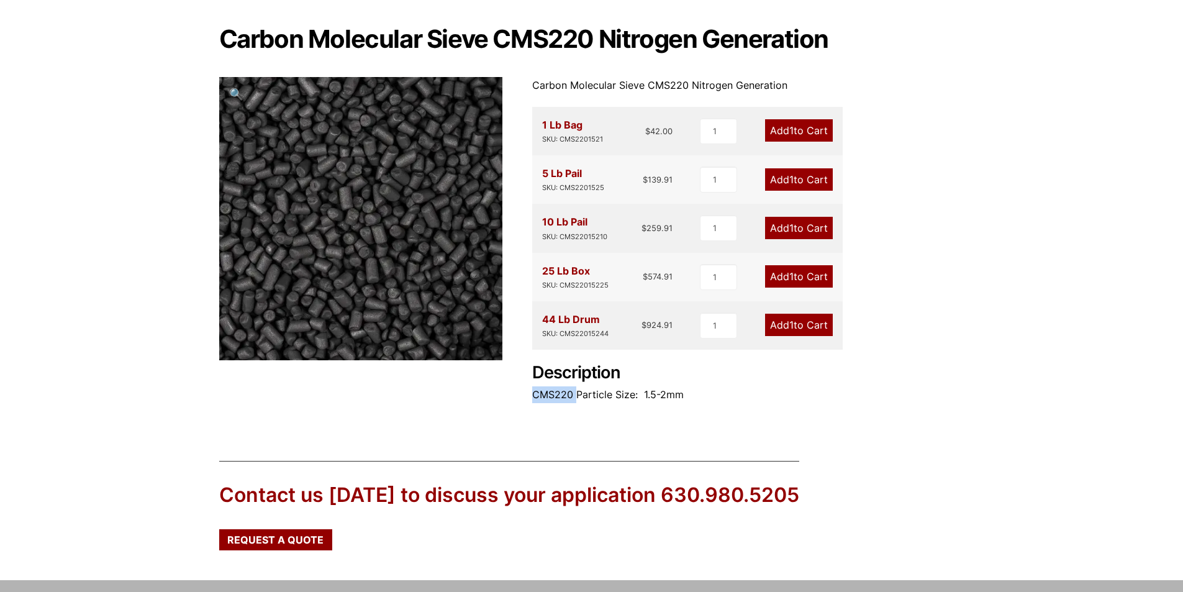
click at [564, 394] on p "CMS220 Particle Size: 1.5-2mm" at bounding box center [748, 394] width 432 height 17
copy p "CMS220"
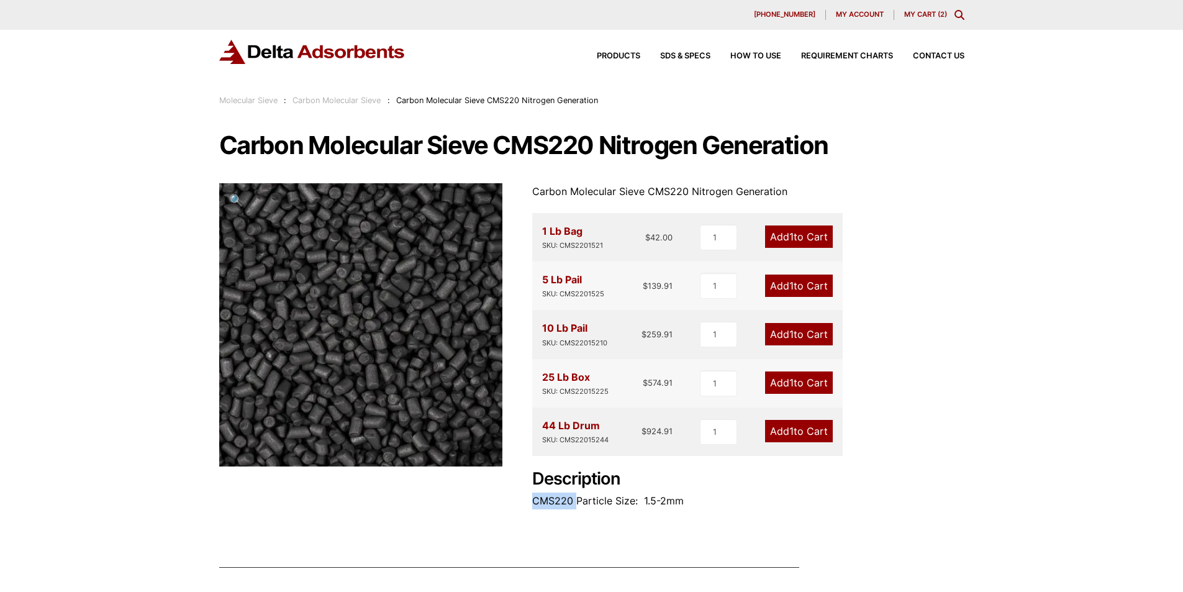
click at [353, 99] on link "Carbon Molecular Sieve" at bounding box center [337, 100] width 88 height 9
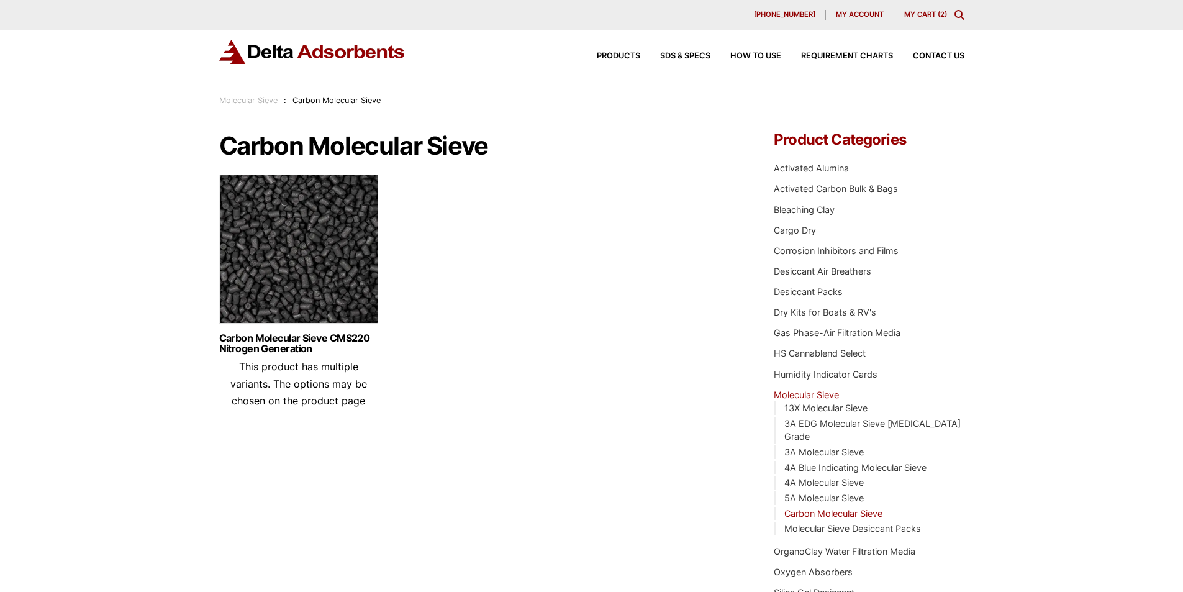
click at [251, 95] on div "Molecular Sieve : Carbon Molecular Sieve" at bounding box center [300, 101] width 162 height 14
click at [252, 97] on link "Molecular Sieve" at bounding box center [248, 100] width 58 height 9
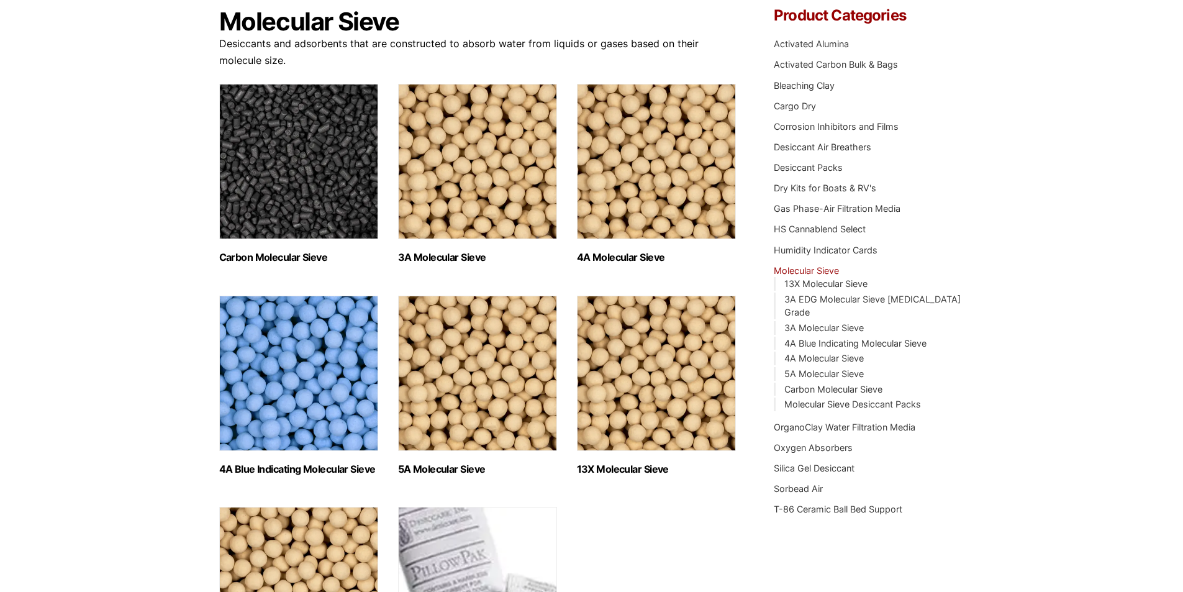
scroll to position [186, 0]
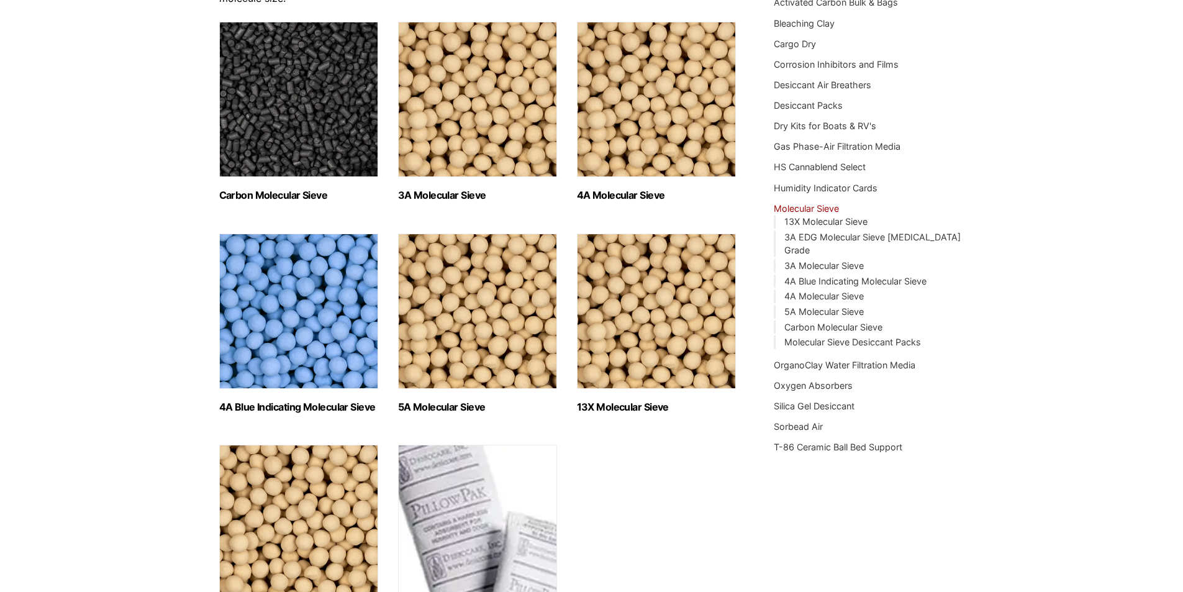
click at [660, 341] on img "Visit product category 13X Molecular Sieve" at bounding box center [656, 311] width 159 height 155
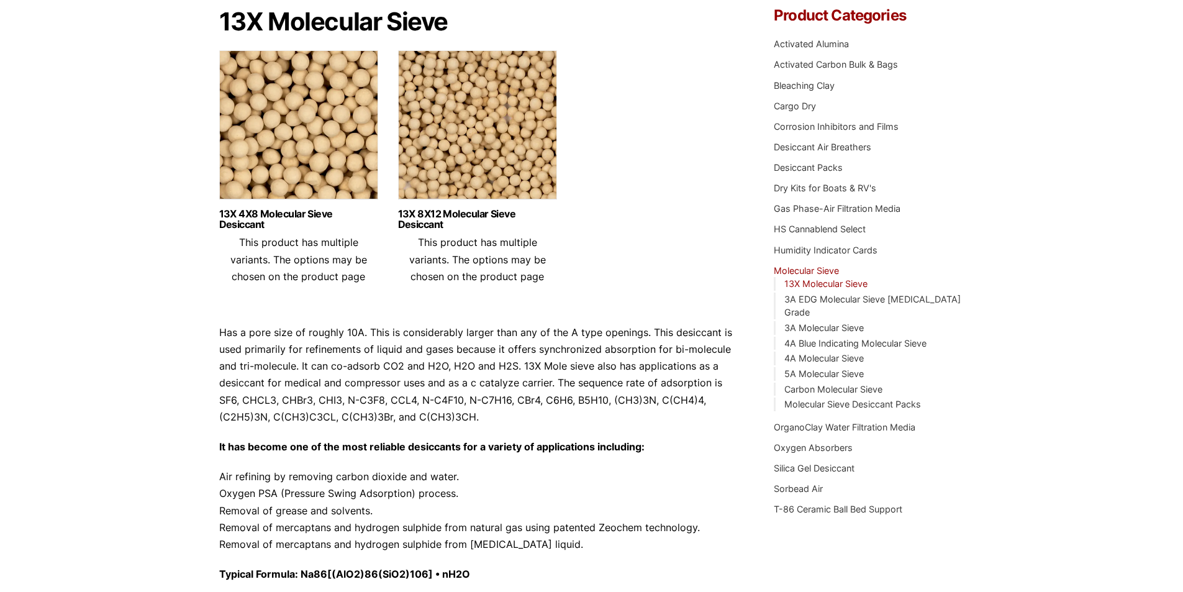
scroll to position [186, 0]
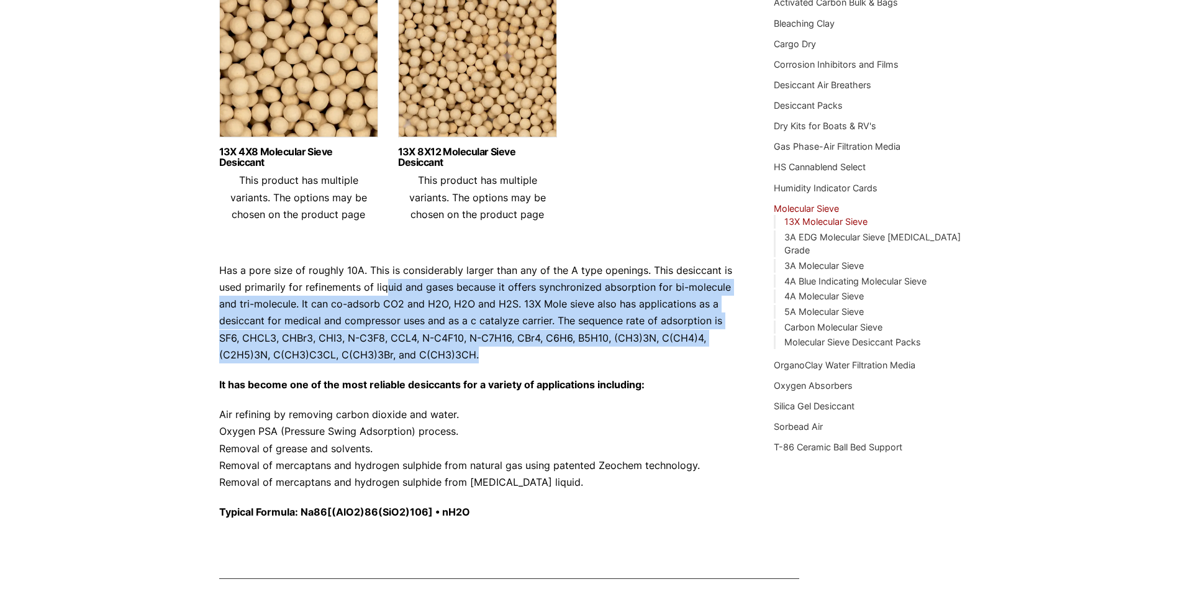
drag, startPoint x: 383, startPoint y: 281, endPoint x: 523, endPoint y: 348, distance: 155.0
click at [523, 348] on p "Has a pore size of roughly 10A. This is considerably larger than any of the A t…" at bounding box center [478, 312] width 518 height 101
drag, startPoint x: 531, startPoint y: 347, endPoint x: 356, endPoint y: 283, distance: 186.5
click at [356, 283] on p "Has a pore size of roughly 10A. This is considerably larger than any of the A t…" at bounding box center [478, 312] width 518 height 101
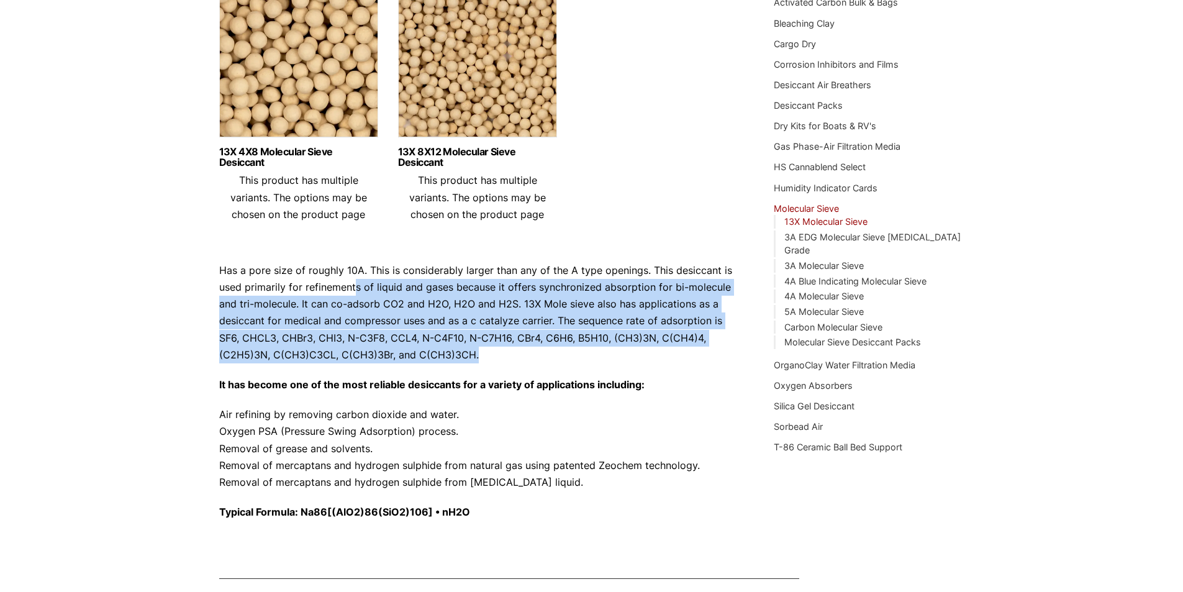
click at [356, 283] on p "Has a pore size of roughly 10A. This is considerably larger than any of the A t…" at bounding box center [478, 312] width 518 height 101
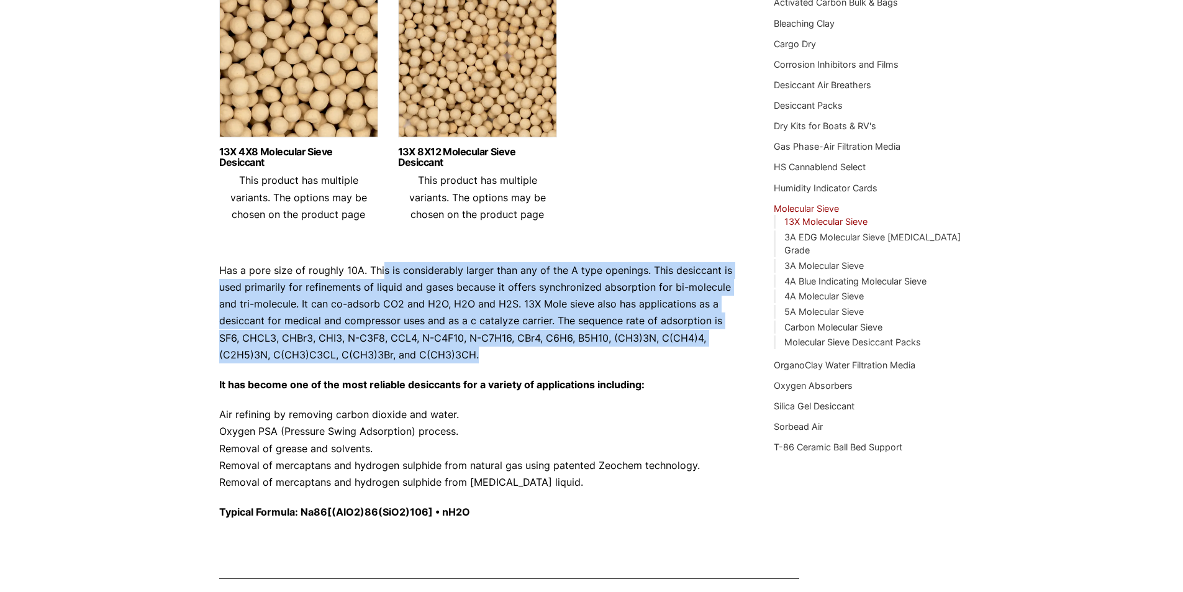
drag, startPoint x: 383, startPoint y: 270, endPoint x: 489, endPoint y: 354, distance: 136.2
click at [489, 354] on p "Has a pore size of roughly 10A. This is considerably larger than any of the A t…" at bounding box center [478, 312] width 518 height 101
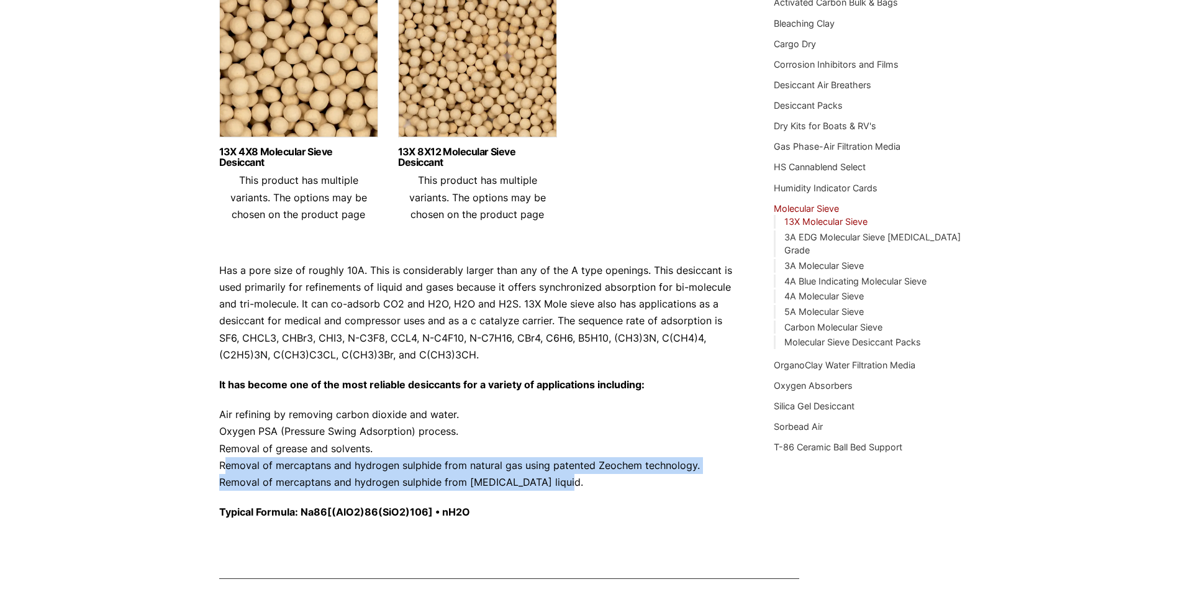
drag, startPoint x: 556, startPoint y: 485, endPoint x: 216, endPoint y: 465, distance: 340.4
click at [216, 465] on div "Our website has detected that you are using an outdated browser that will preve…" at bounding box center [591, 324] width 1183 height 1020
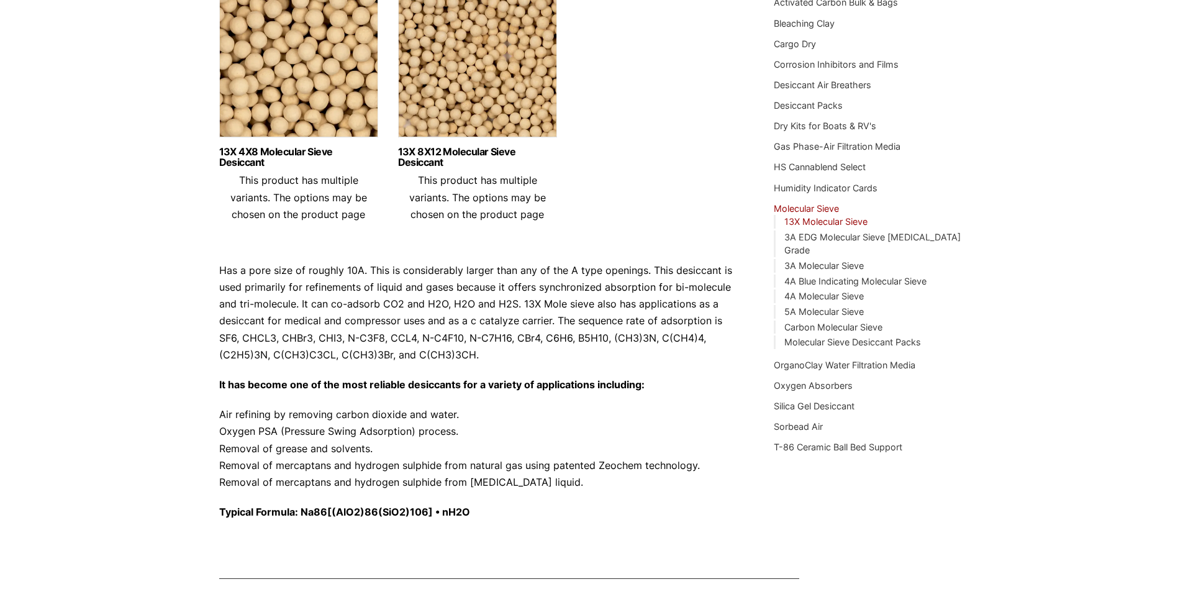
click at [255, 465] on p "Air refining by removing carbon dioxide and water. Oxygen PSA (Pressure Swing A…" at bounding box center [478, 448] width 518 height 84
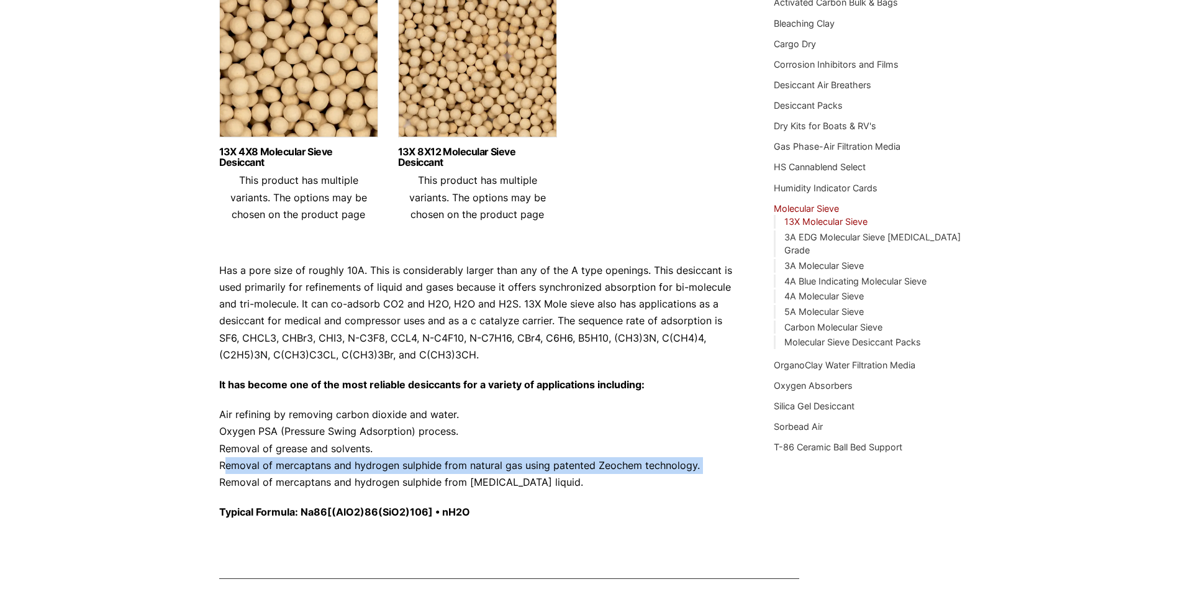
click at [255, 465] on p "Air refining by removing carbon dioxide and water. Oxygen PSA (Pressure Swing A…" at bounding box center [478, 448] width 518 height 84
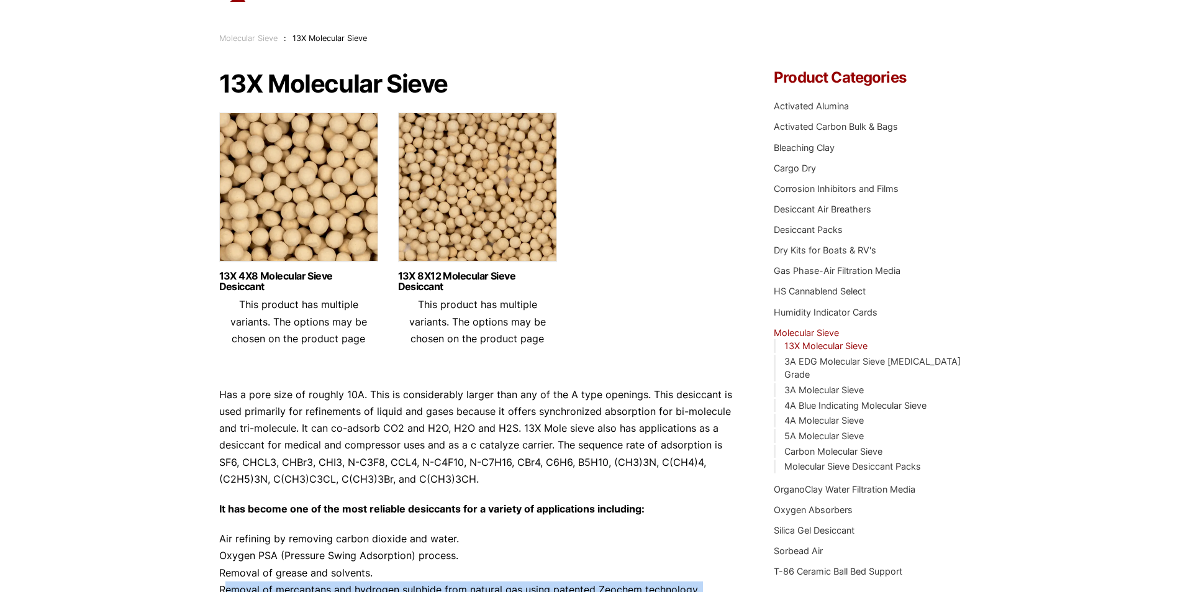
scroll to position [0, 0]
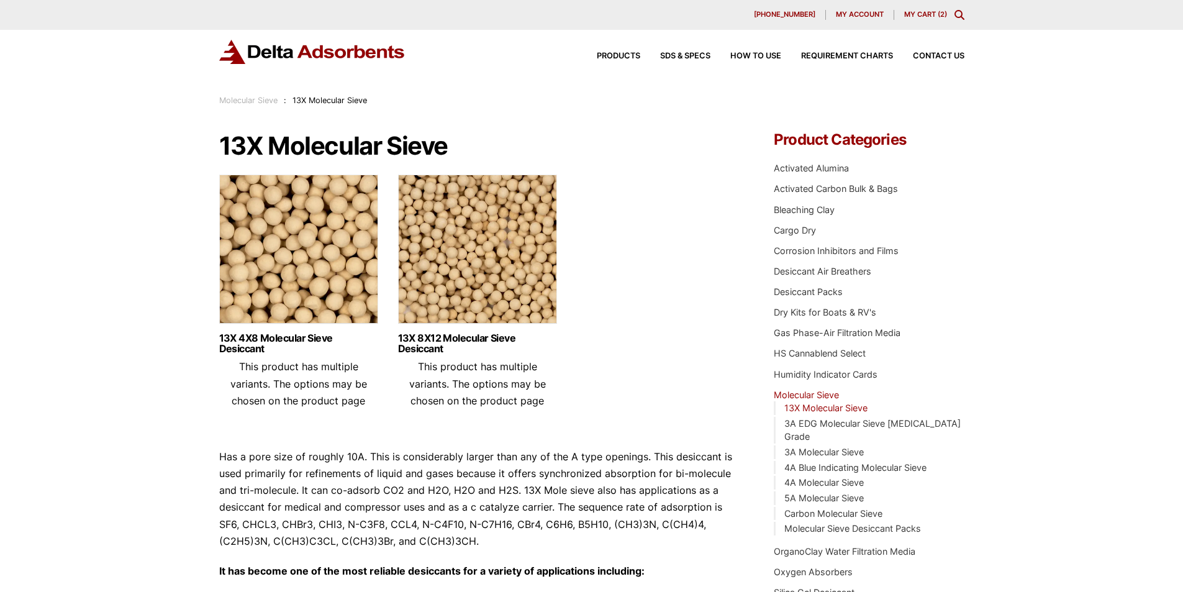
click at [450, 255] on img at bounding box center [477, 252] width 159 height 155
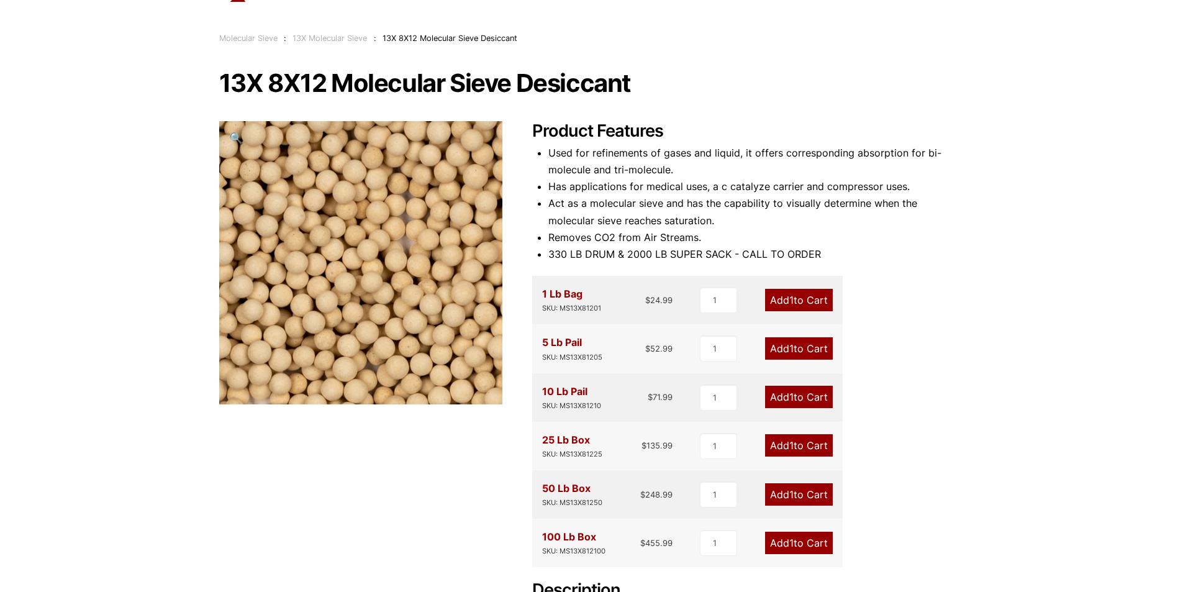
scroll to position [124, 0]
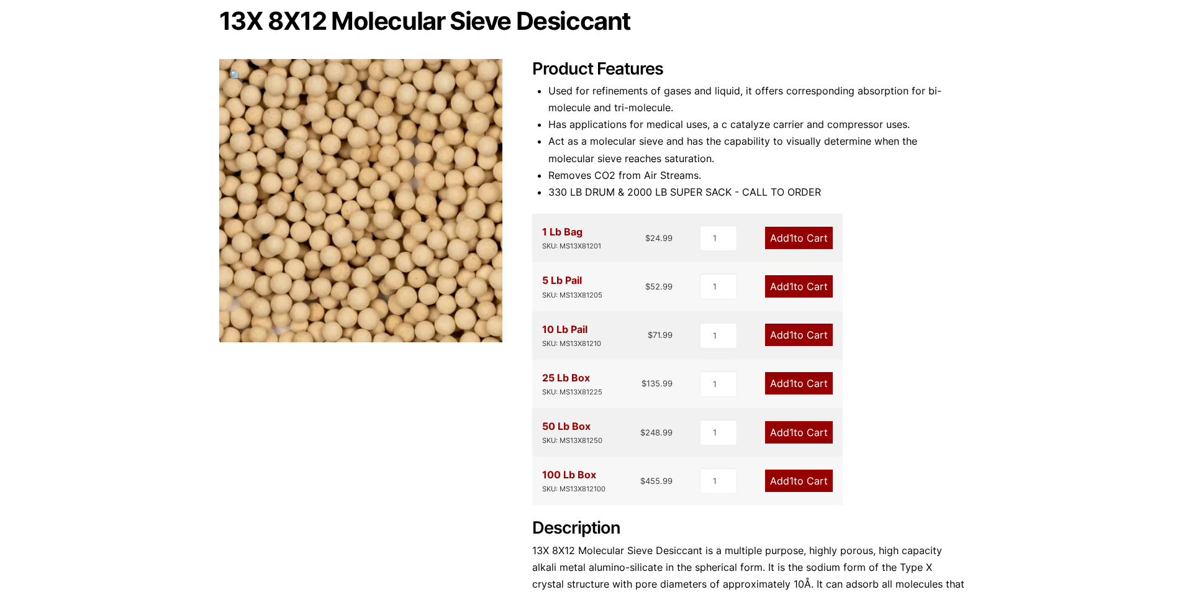
click at [795, 388] on link "Add 1 to Cart" at bounding box center [799, 383] width 68 height 22
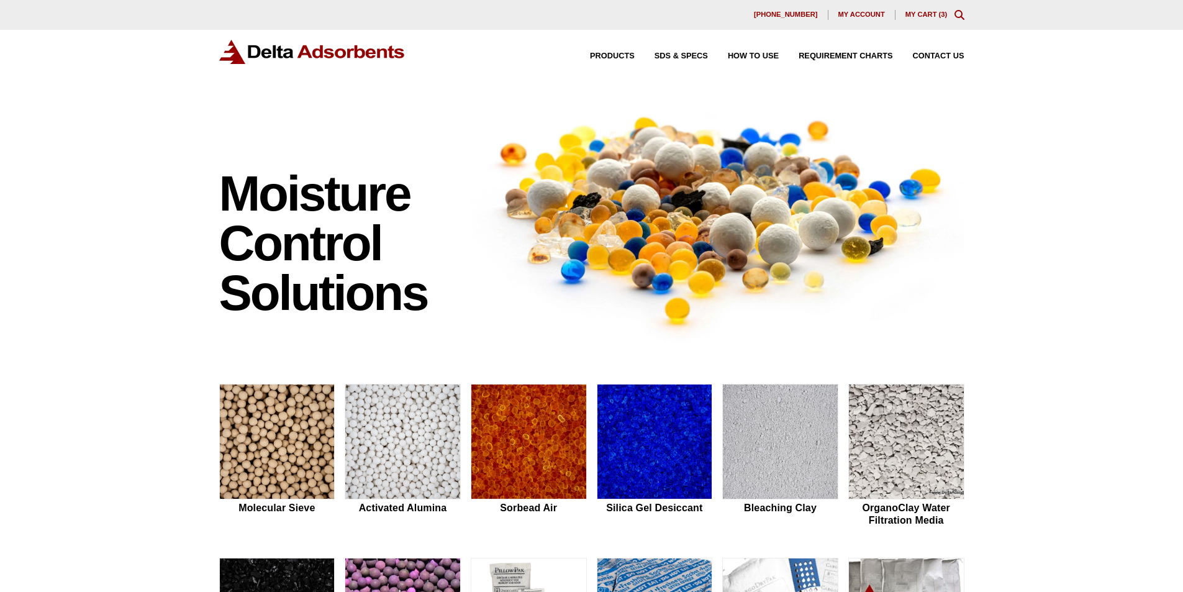
click at [922, 18] on link "My Cart ( 3 )" at bounding box center [927, 14] width 42 height 7
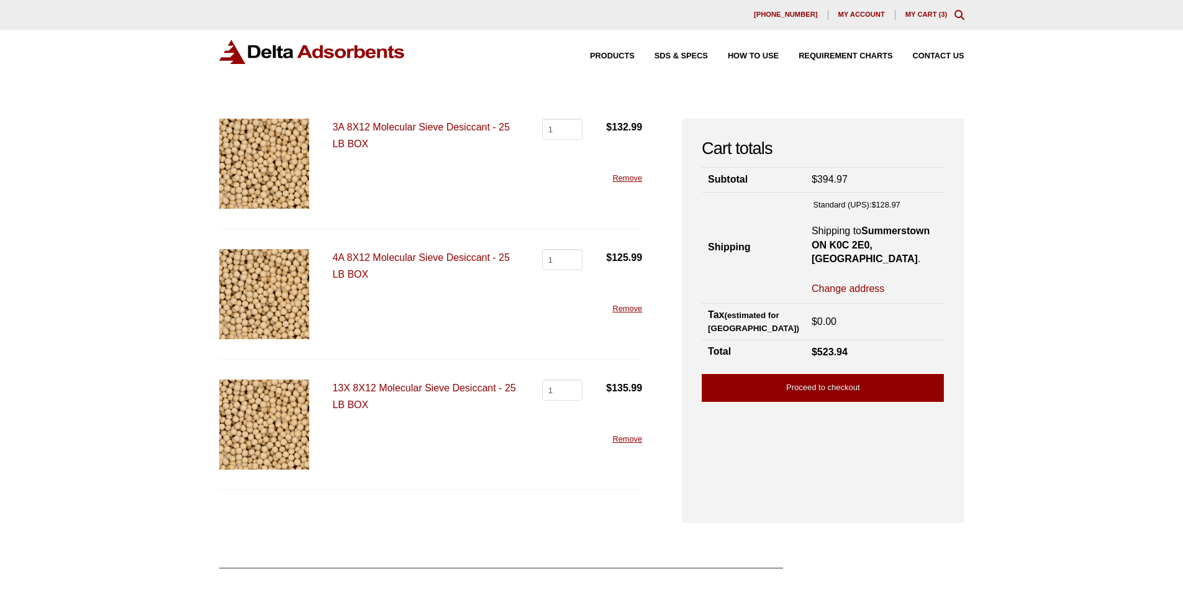
click at [621, 57] on span "Products" at bounding box center [612, 56] width 45 height 8
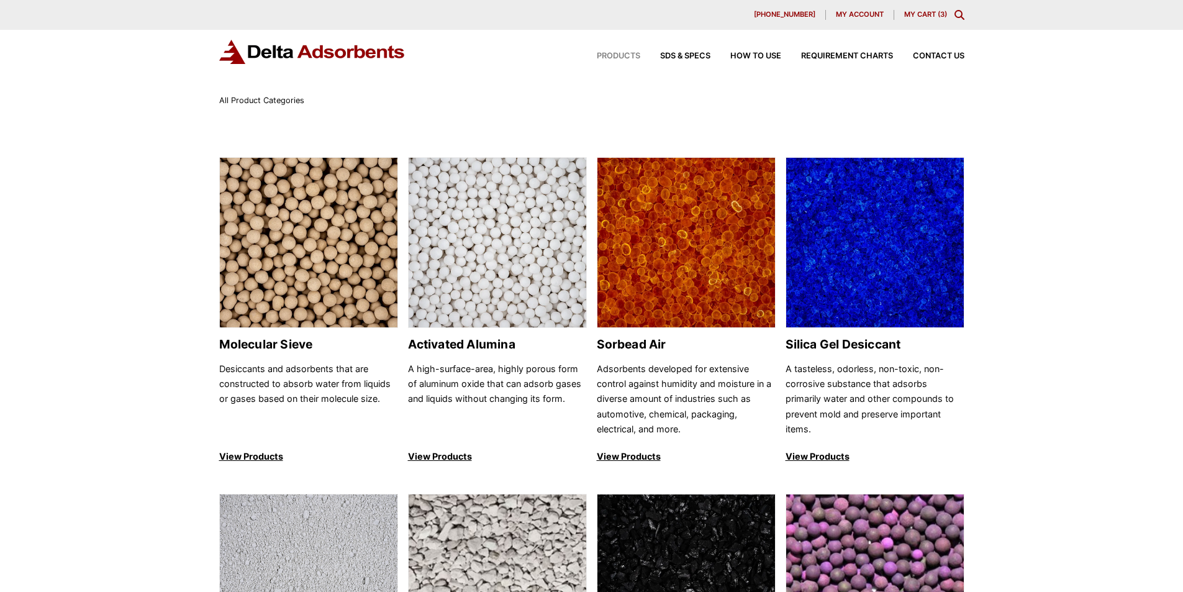
click at [509, 238] on img at bounding box center [498, 243] width 178 height 171
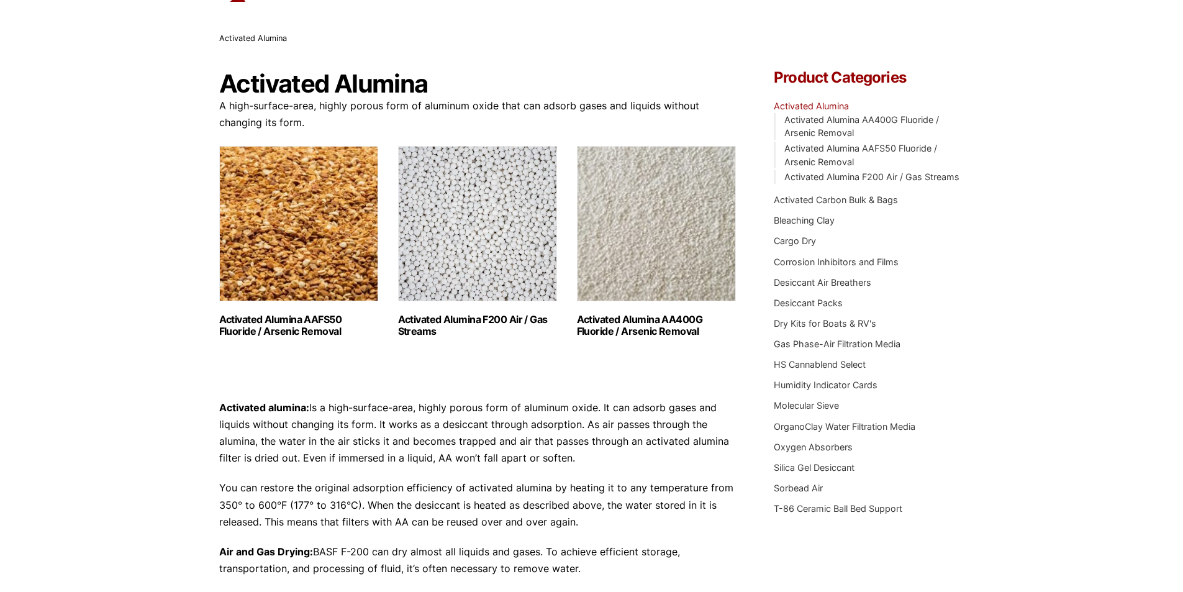
scroll to position [124, 0]
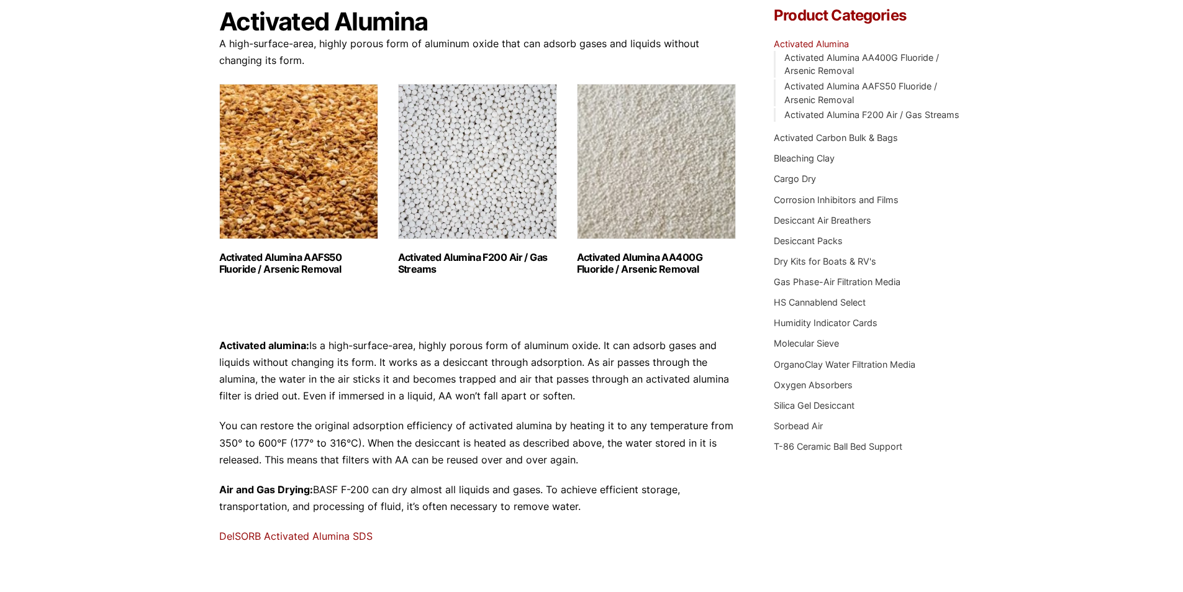
click at [299, 541] on link "DelSORB Activated Alumina SDS" at bounding box center [295, 536] width 153 height 12
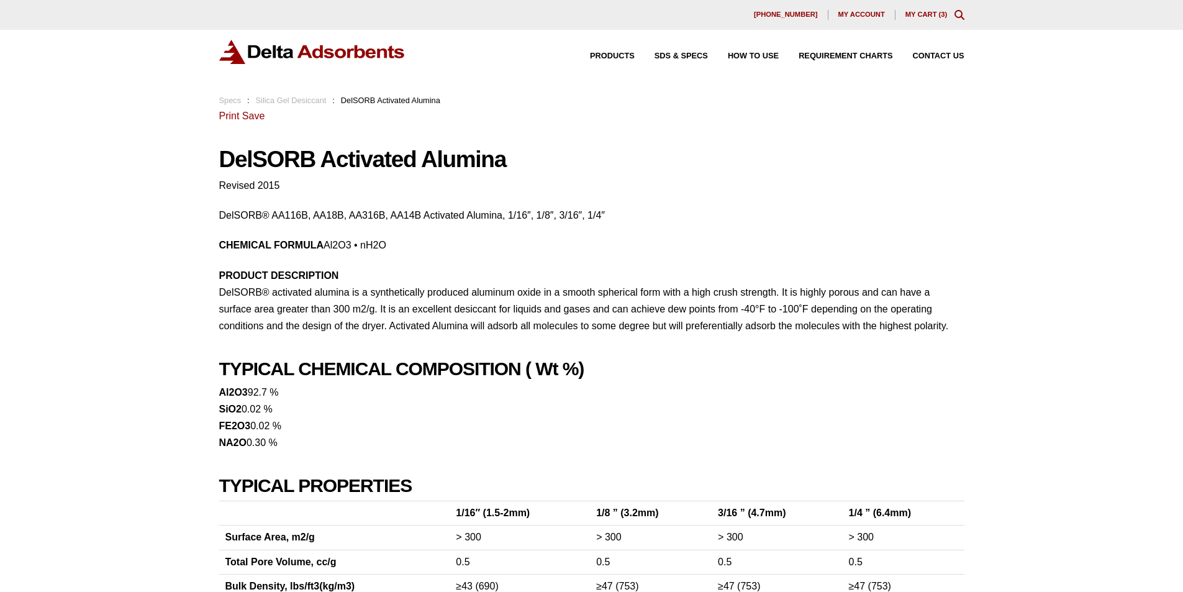
click at [246, 293] on p "PRODUCT DESCRIPTION DelSORB® activated alumina is a synthetically produced alum…" at bounding box center [591, 301] width 745 height 68
copy p "DelSORB"
click at [281, 297] on p "PRODUCT DESCRIPTION DelSORB® activated alumina is a synthetically produced alum…" at bounding box center [591, 301] width 745 height 68
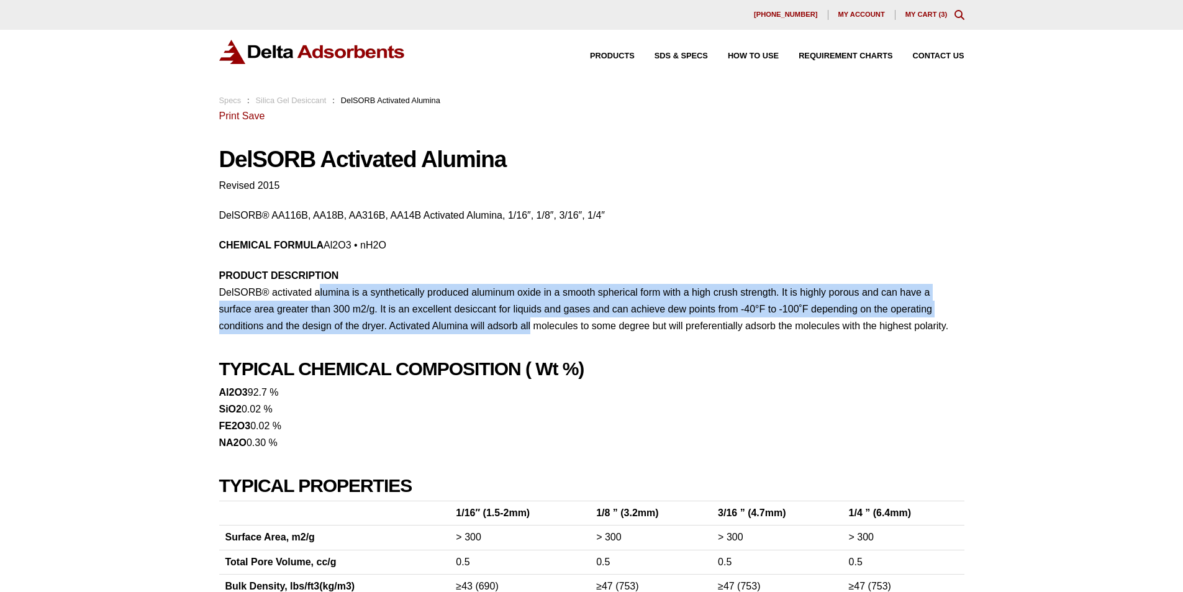
drag, startPoint x: 317, startPoint y: 294, endPoint x: 529, endPoint y: 329, distance: 214.7
click at [529, 329] on p "PRODUCT DESCRIPTION DelSORB® activated alumina is a synthetically produced alum…" at bounding box center [591, 301] width 745 height 68
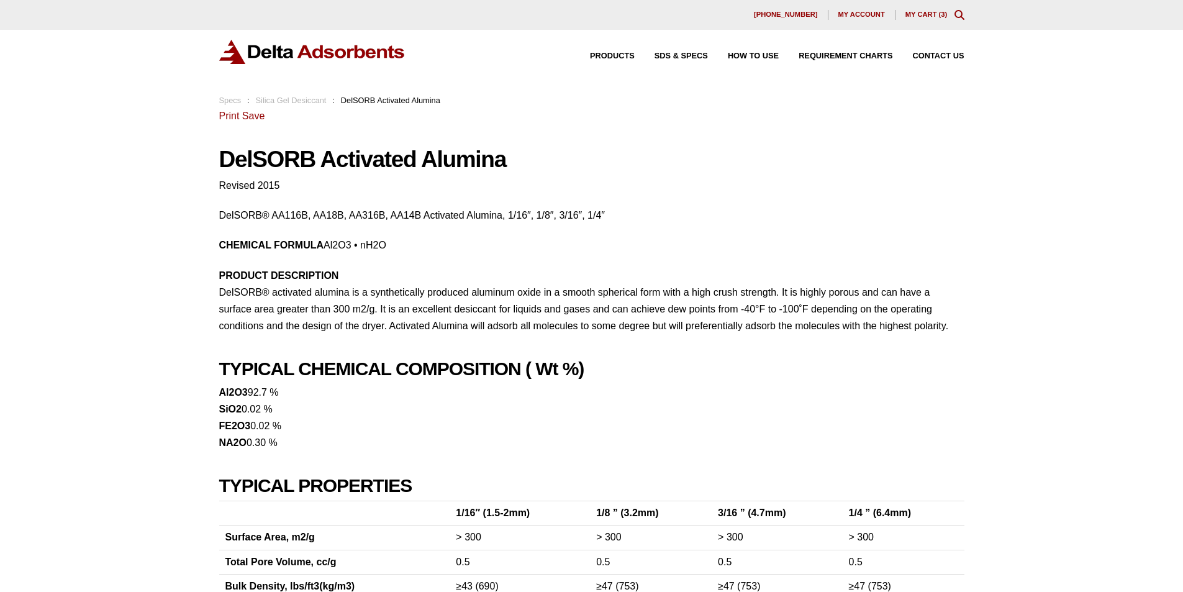
click at [265, 50] on img at bounding box center [312, 52] width 186 height 24
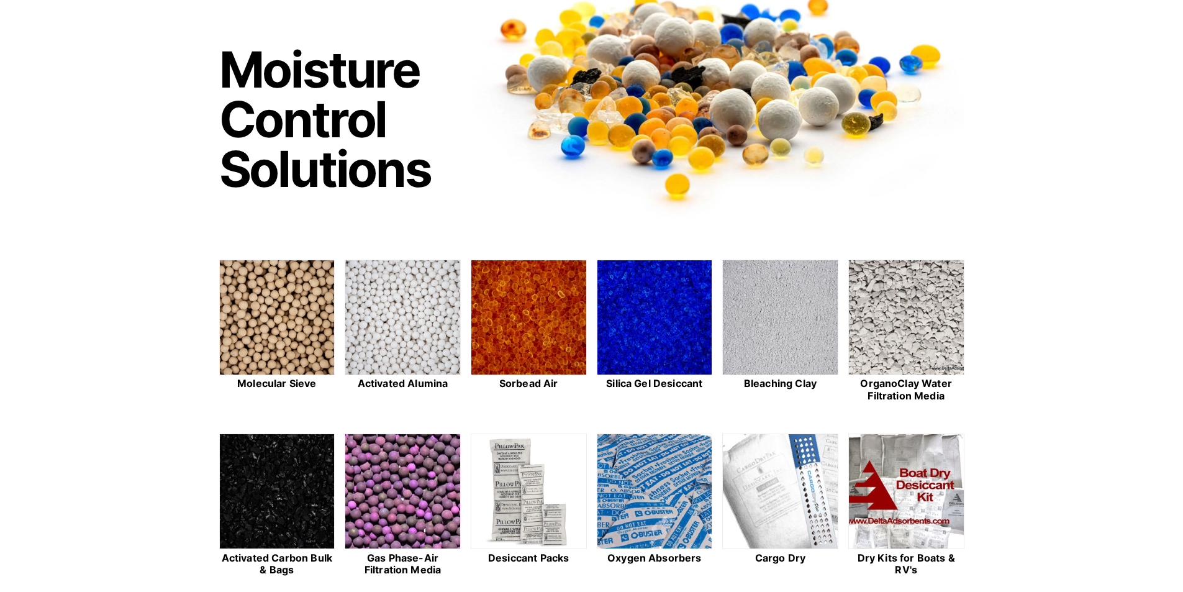
scroll to position [186, 0]
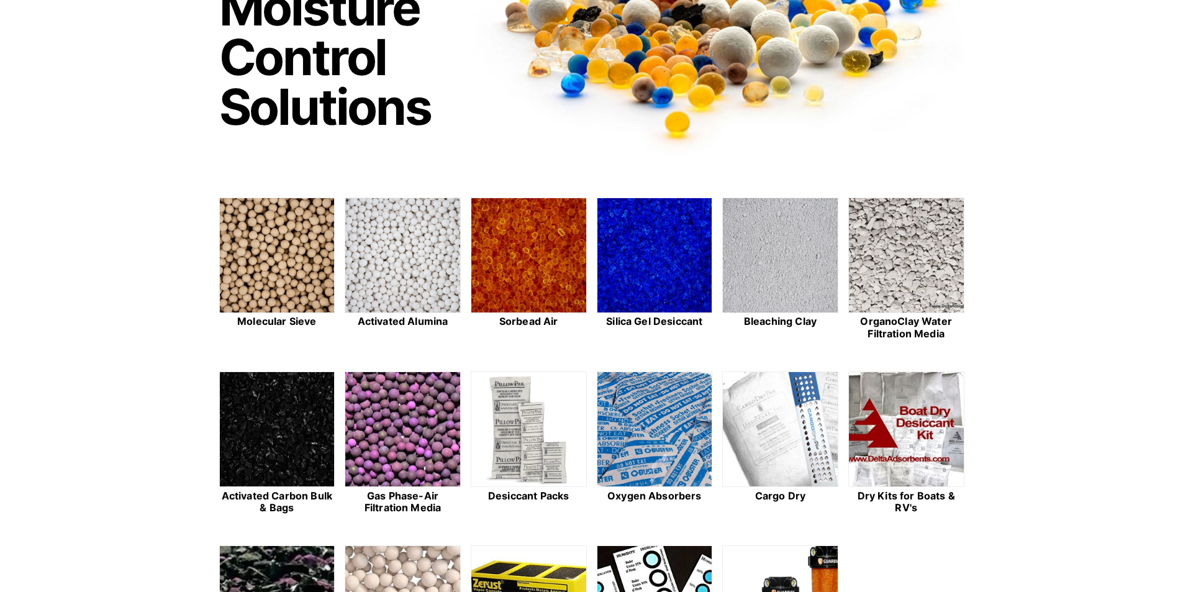
click at [384, 270] on img at bounding box center [402, 256] width 115 height 116
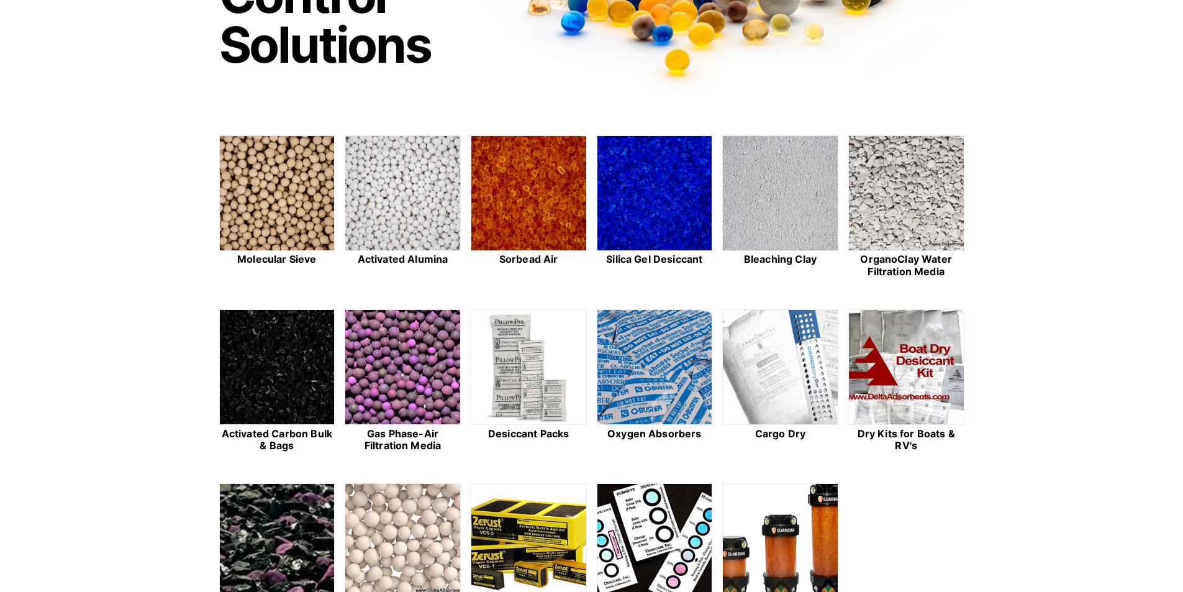
scroll to position [311, 0]
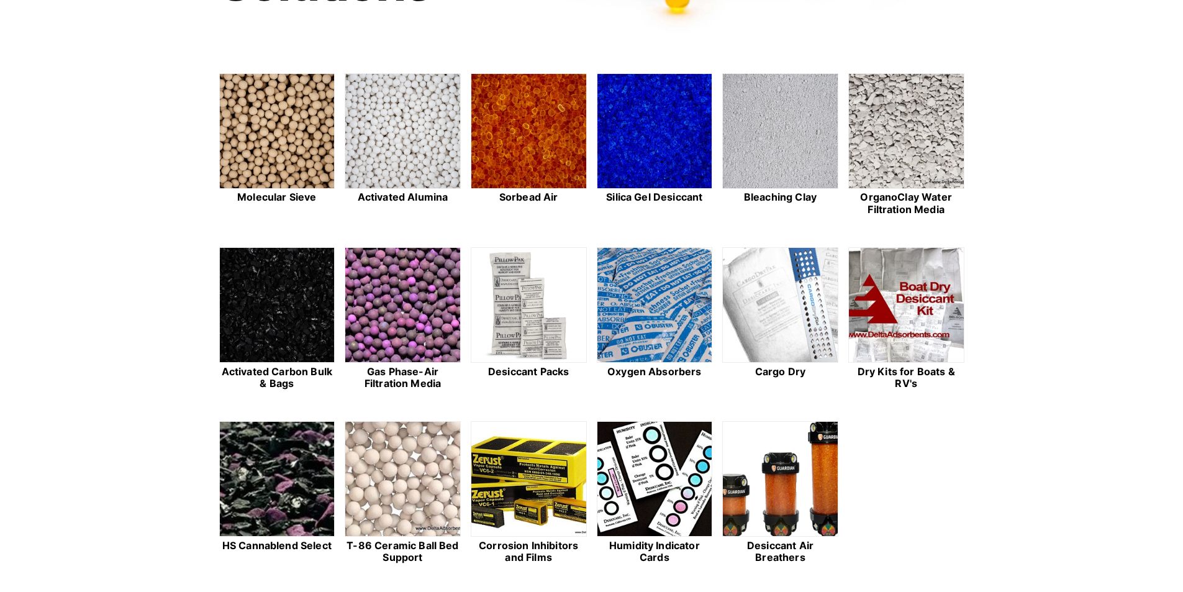
click at [428, 307] on img at bounding box center [402, 306] width 115 height 116
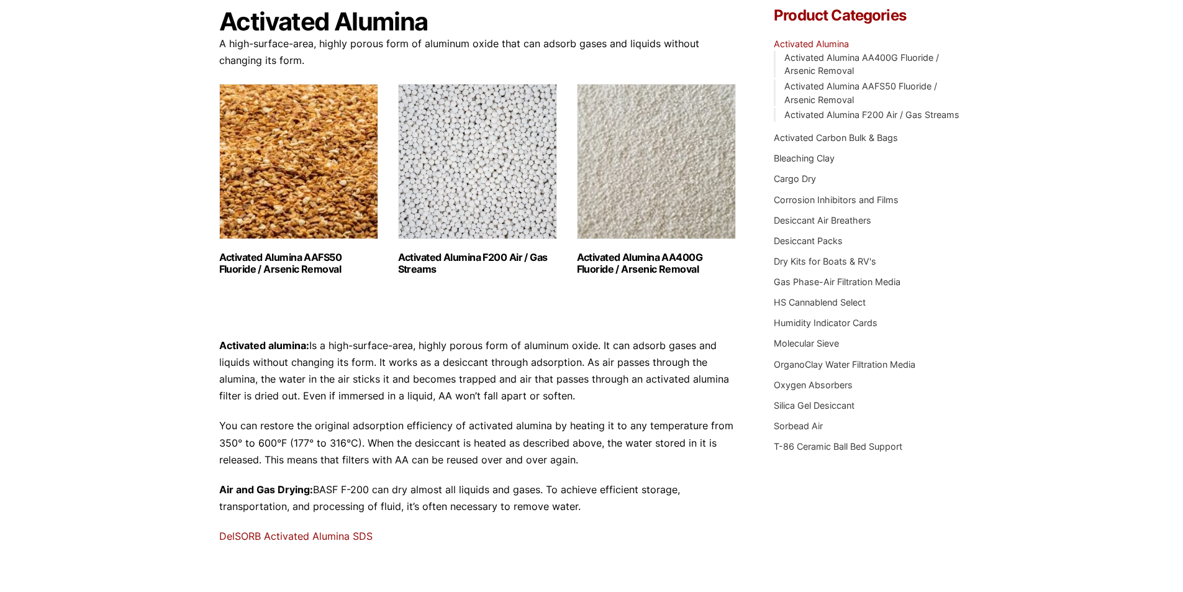
scroll to position [62, 0]
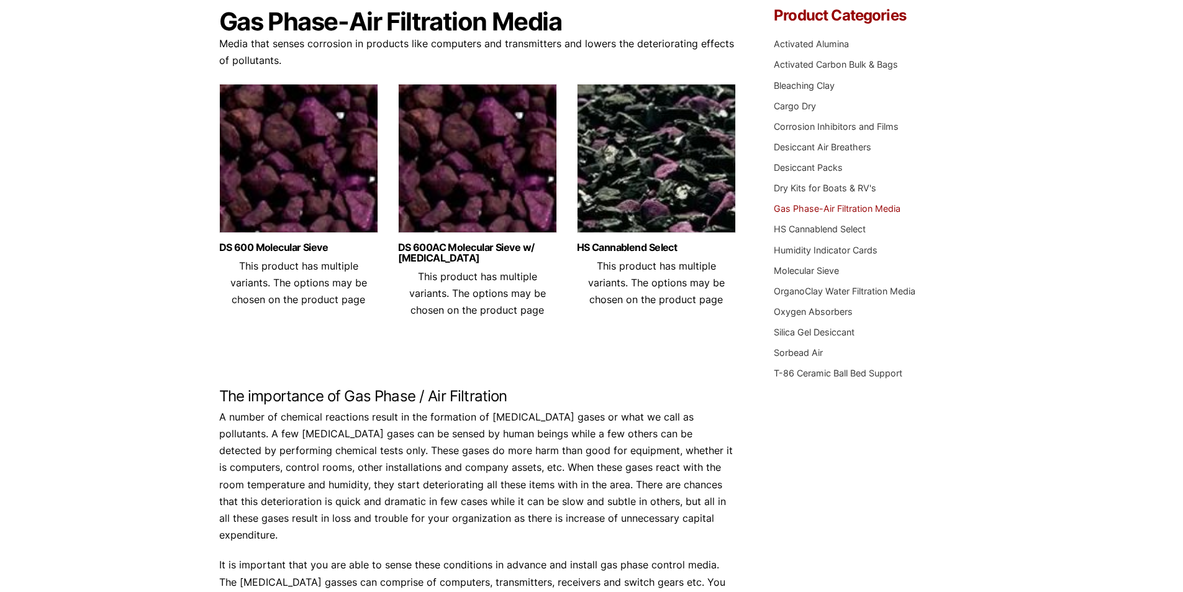
scroll to position [186, 0]
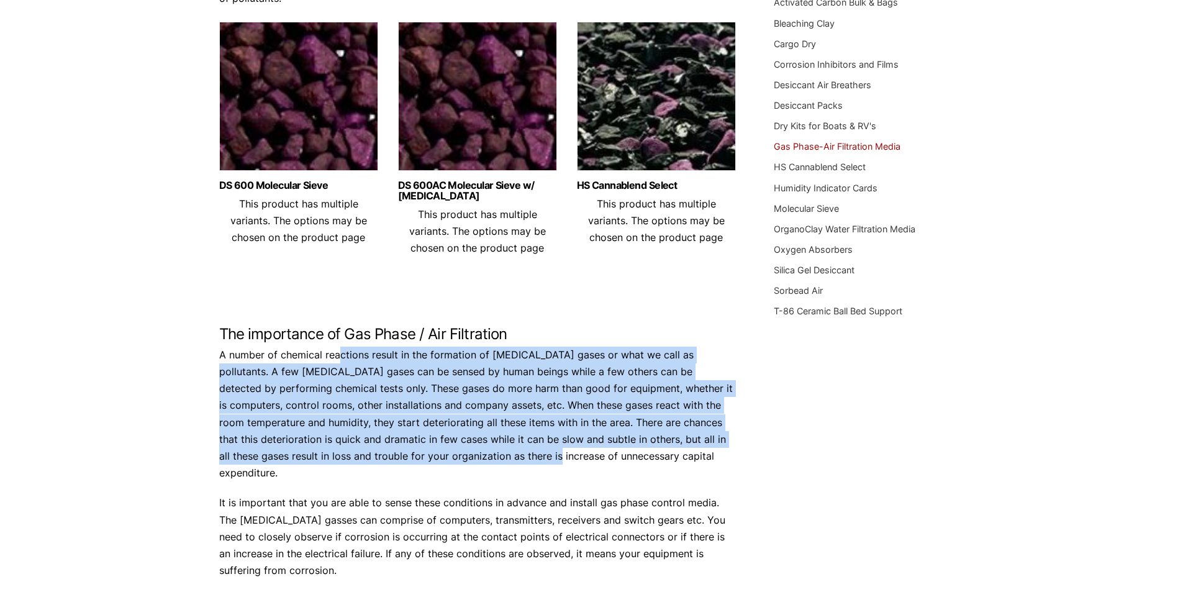
drag, startPoint x: 342, startPoint y: 352, endPoint x: 448, endPoint y: 449, distance: 144.7
click at [448, 449] on p "A number of chemical reactions result in the formation of corrosive gases or wh…" at bounding box center [478, 414] width 518 height 135
click at [449, 449] on p "A number of chemical reactions result in the formation of corrosive gases or wh…" at bounding box center [478, 414] width 518 height 135
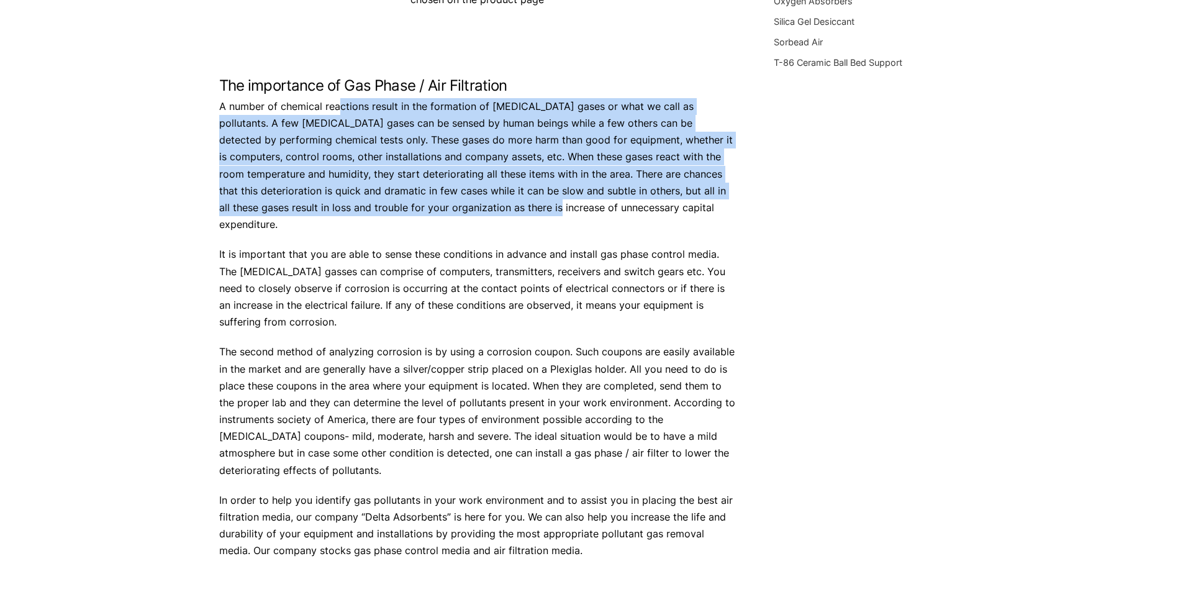
scroll to position [497, 0]
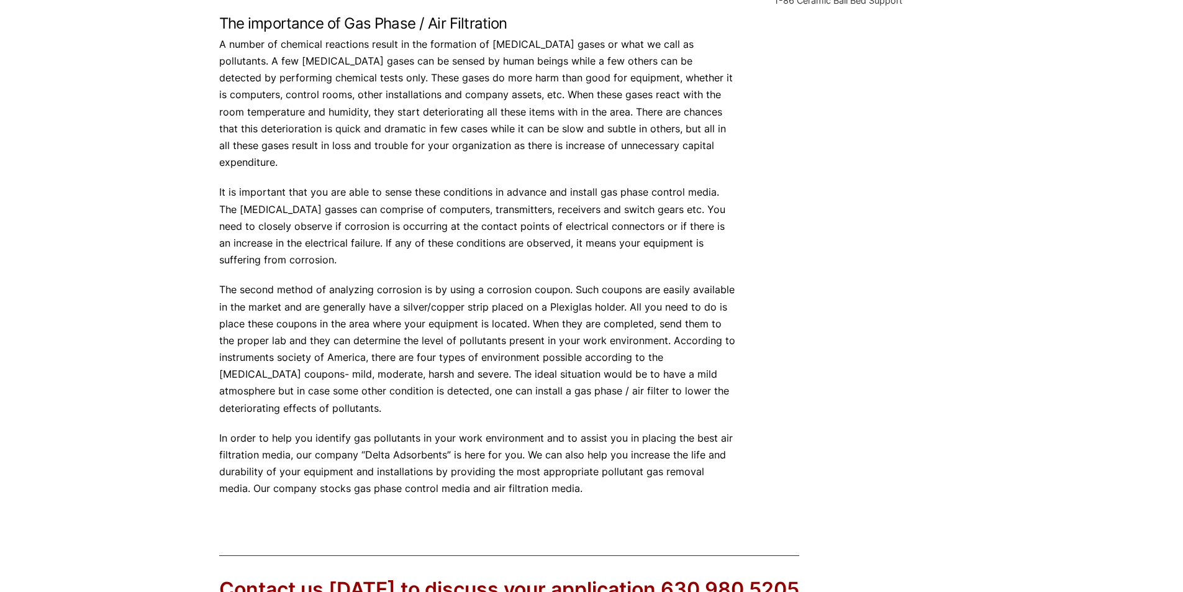
click at [639, 193] on p "It is important that you are able to sense these conditions in advance and inst…" at bounding box center [478, 226] width 518 height 84
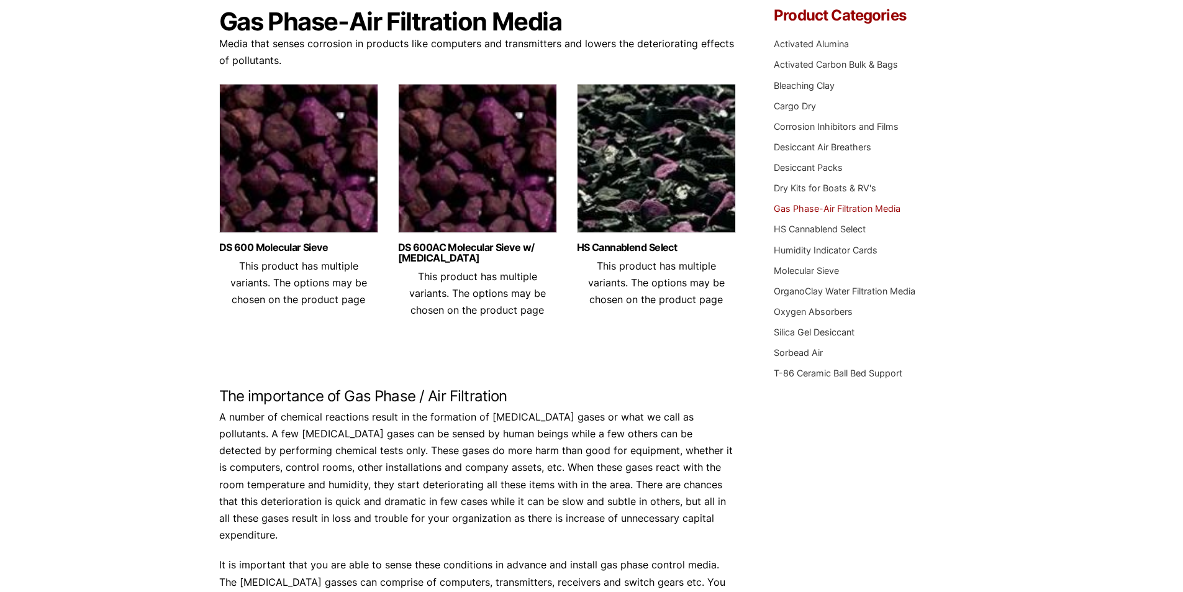
scroll to position [62, 0]
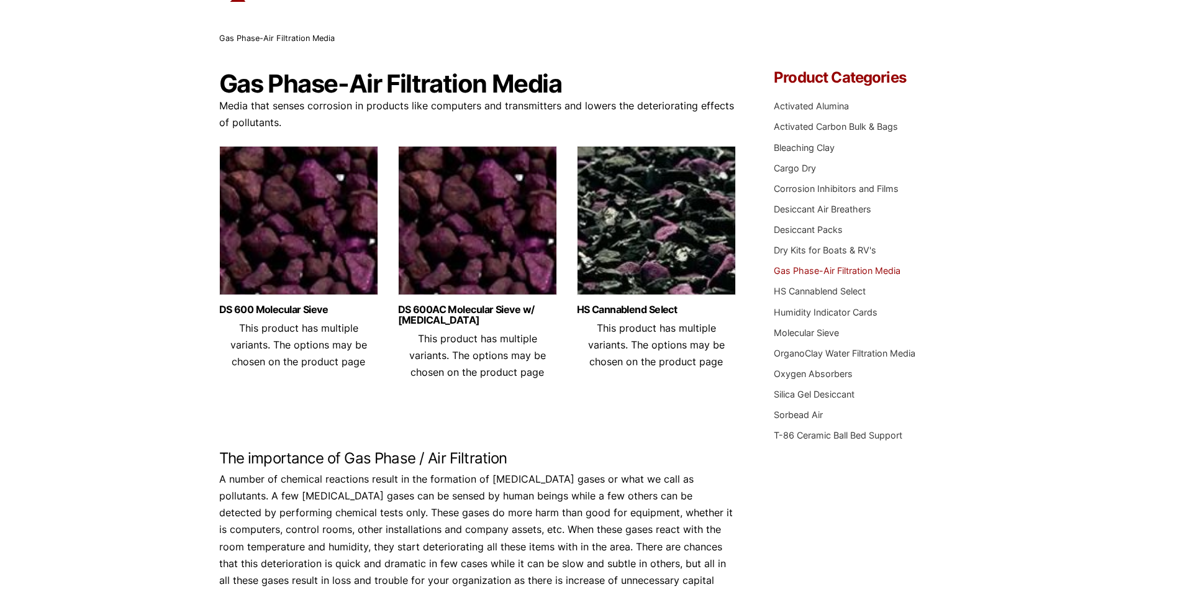
click at [473, 311] on link "DS 600AC Molecular Sieve w/ Activated Carbon" at bounding box center [477, 314] width 159 height 21
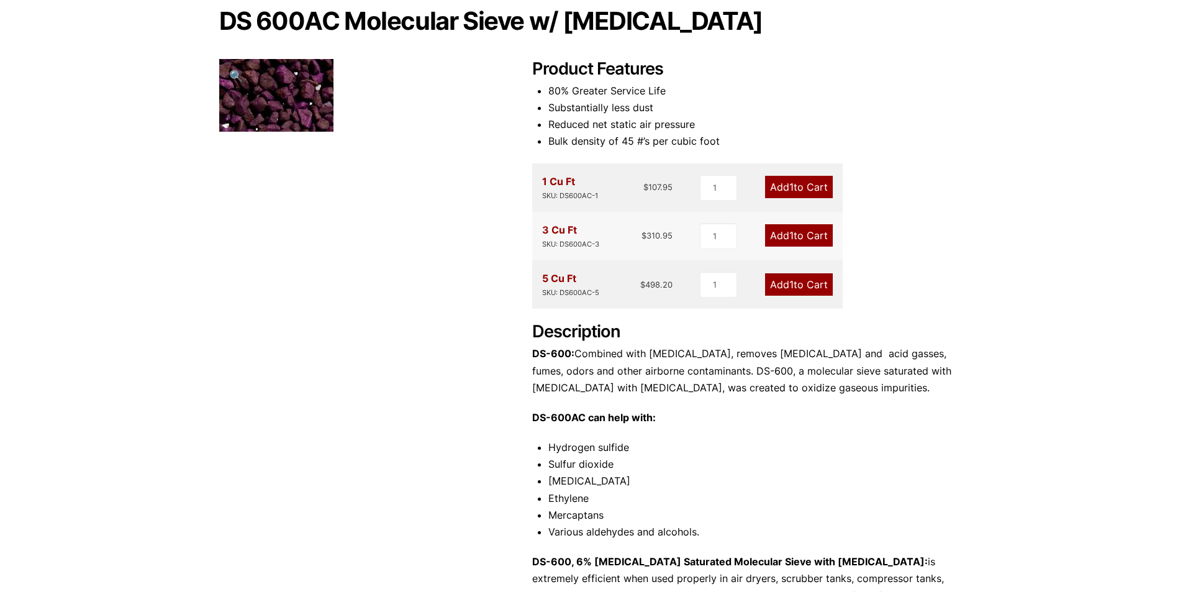
scroll to position [186, 0]
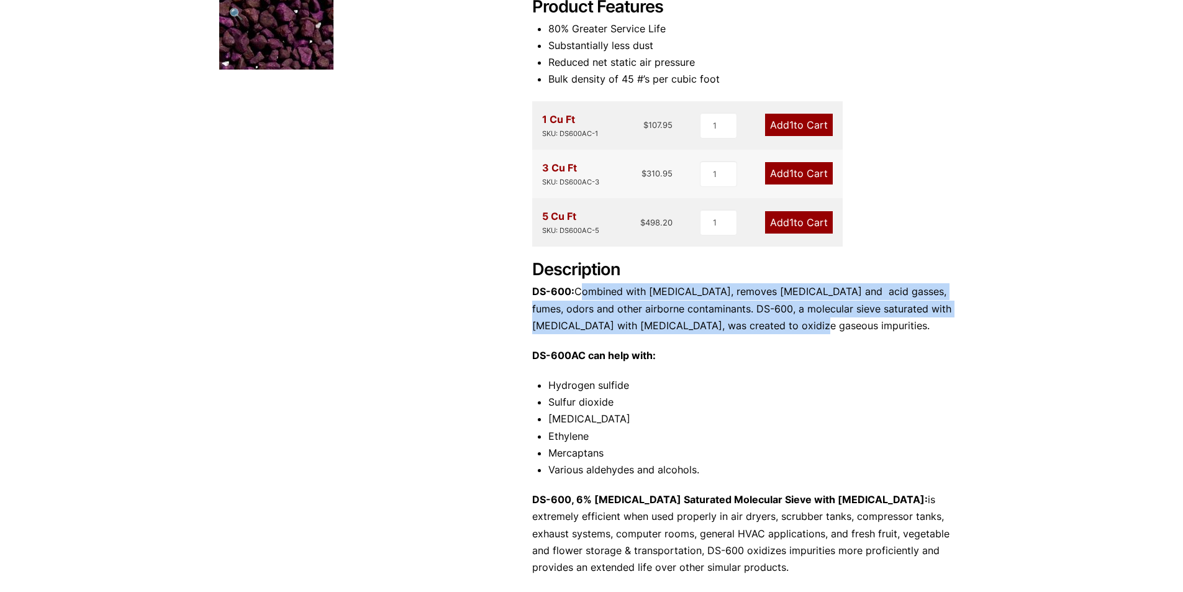
drag, startPoint x: 581, startPoint y: 289, endPoint x: 832, endPoint y: 327, distance: 254.4
click at [832, 327] on p "DS-600: Combined with Activated Carbon, removes corrosive and acid gasses, fume…" at bounding box center [748, 308] width 432 height 51
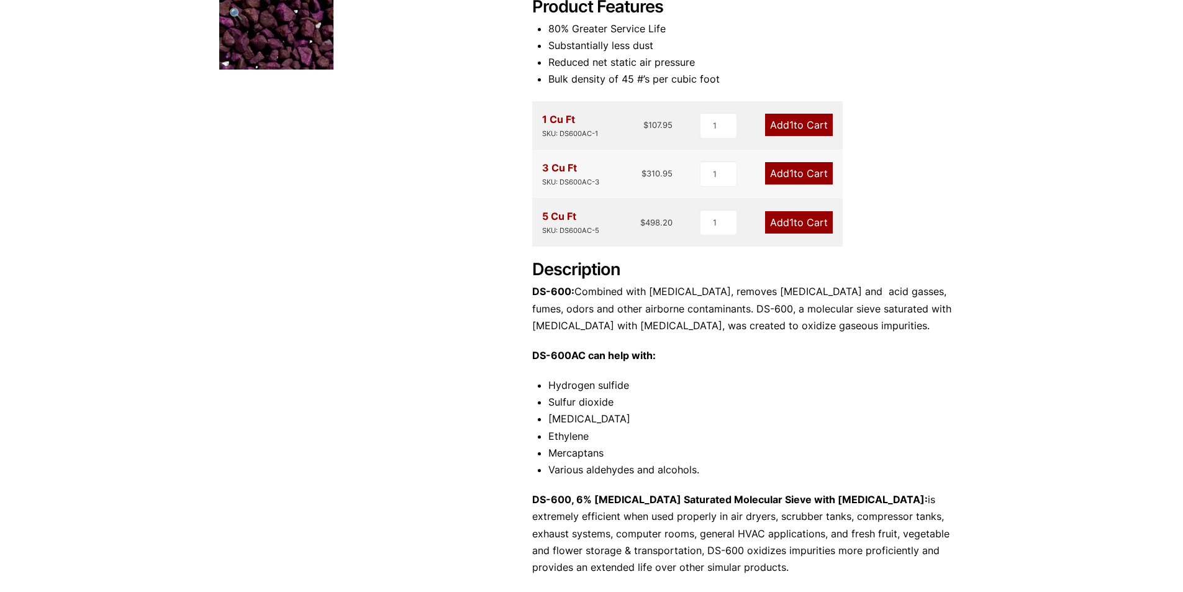
scroll to position [248, 0]
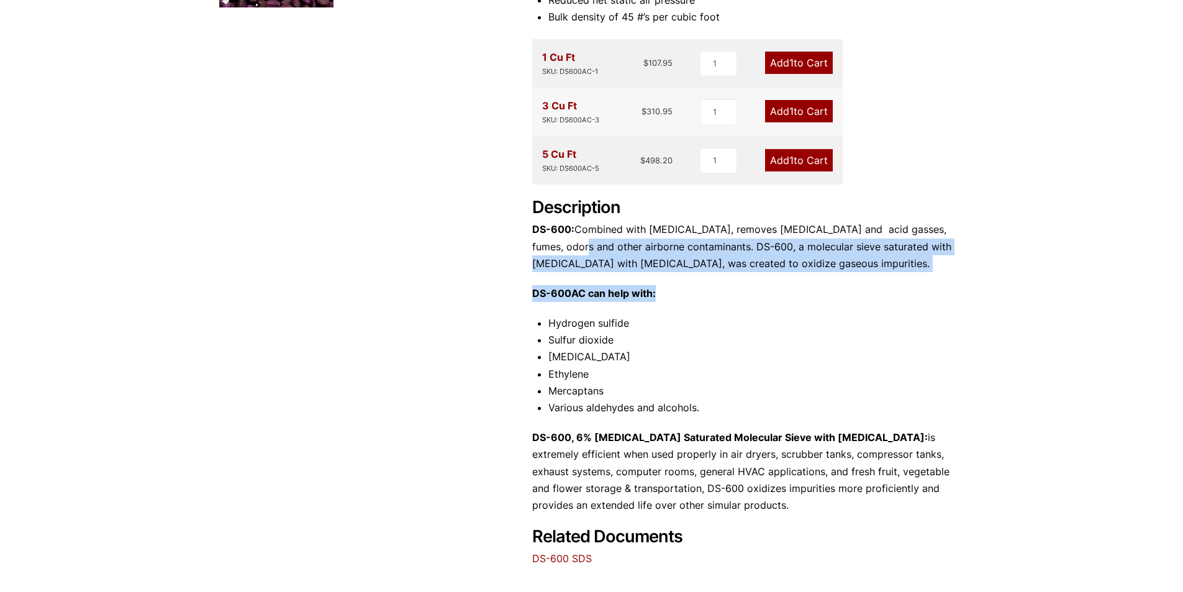
drag, startPoint x: 568, startPoint y: 252, endPoint x: 691, endPoint y: 273, distance: 124.9
click at [691, 273] on div "Description DS-600: Combined with Activated Carbon, removes corrosive and acid …" at bounding box center [748, 356] width 432 height 316
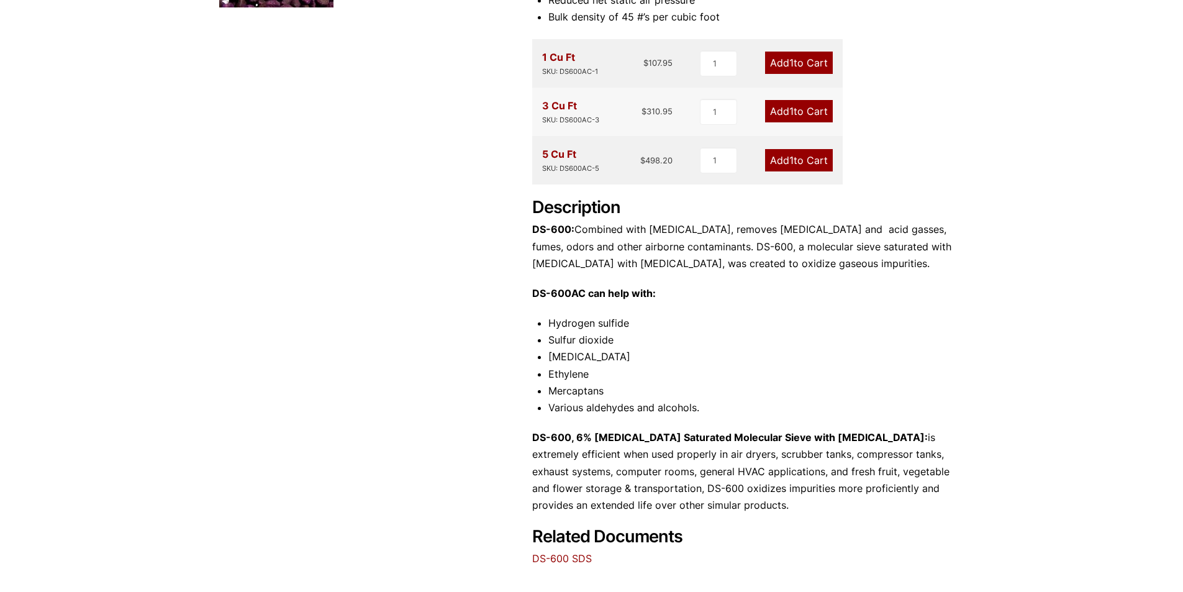
click at [562, 388] on li "Mercaptans" at bounding box center [756, 391] width 416 height 17
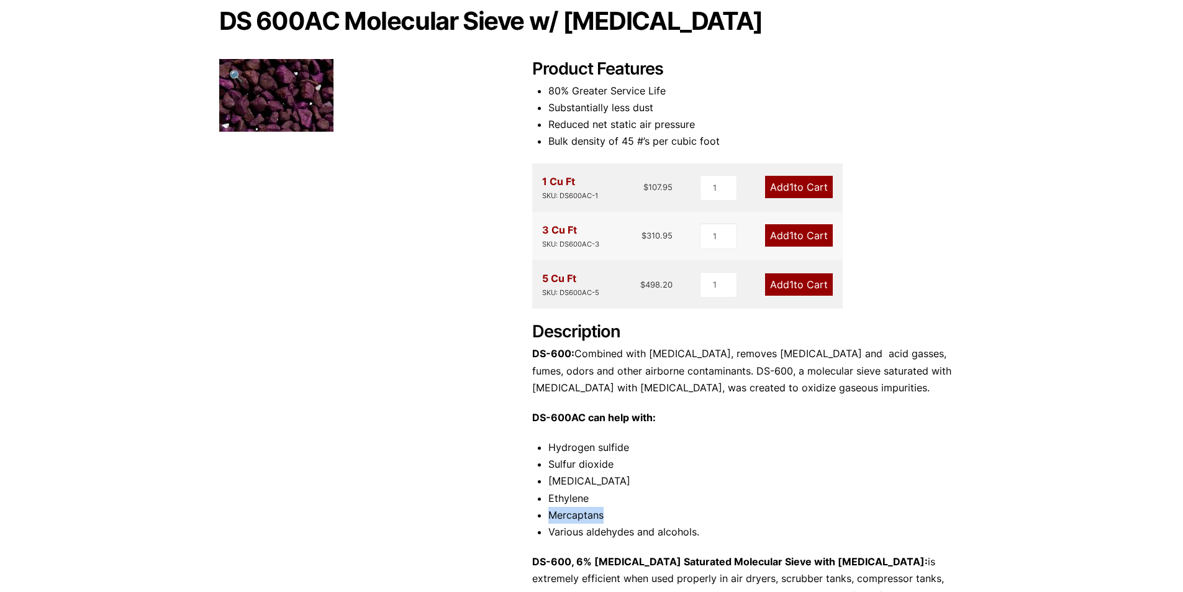
scroll to position [0, 0]
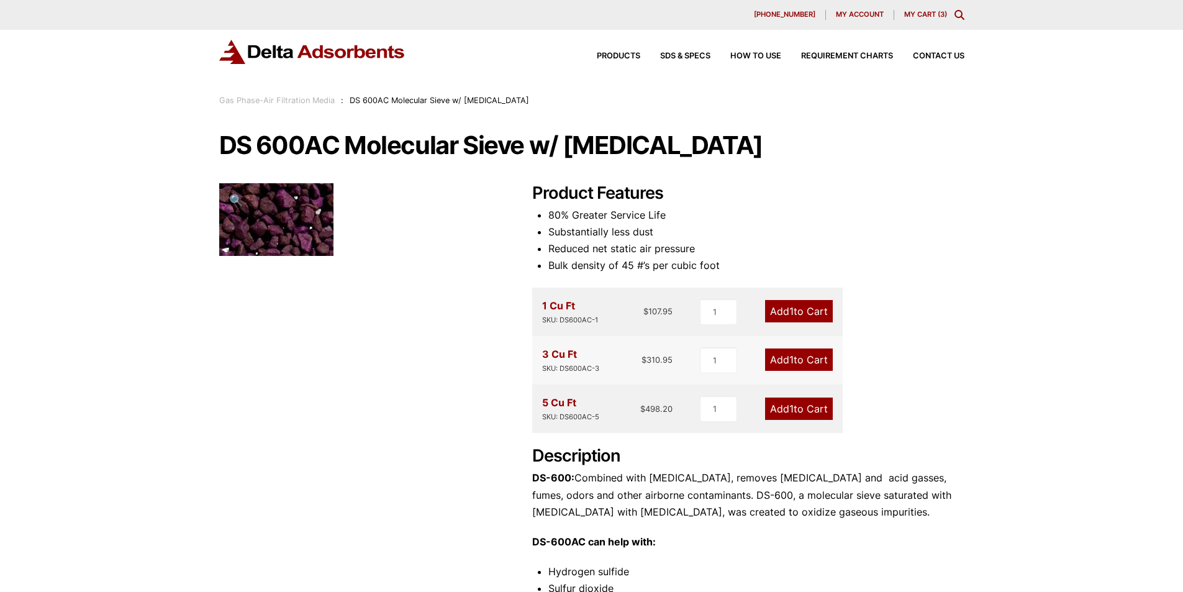
click at [918, 16] on link "My Cart ( 3 )" at bounding box center [925, 14] width 43 height 9
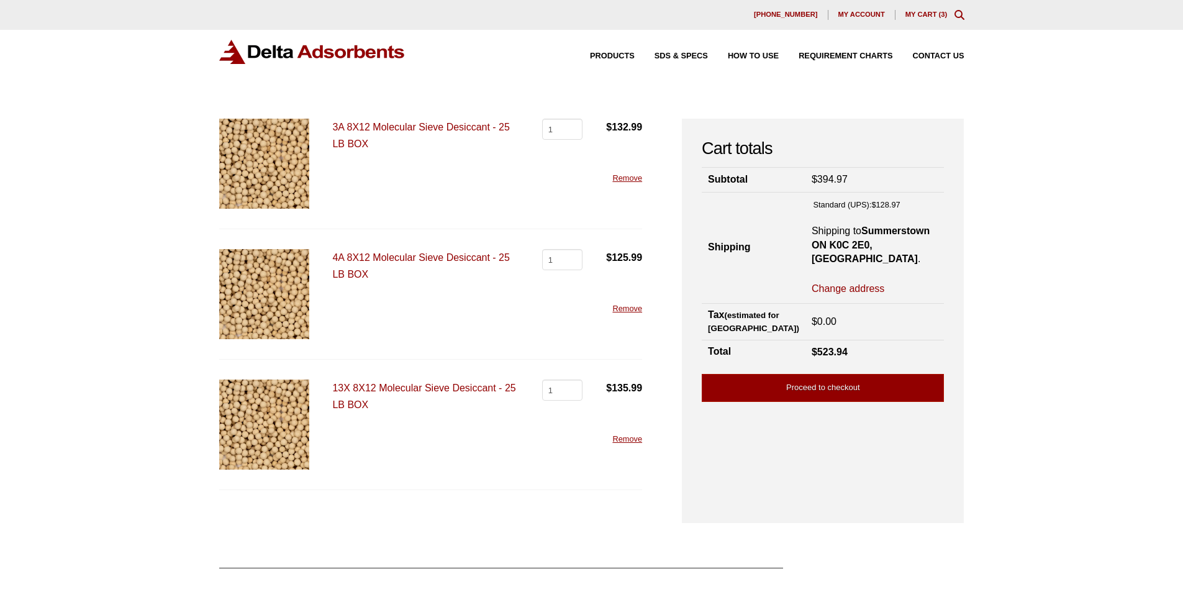
click at [811, 375] on link "Proceed to checkout" at bounding box center [823, 388] width 242 height 28
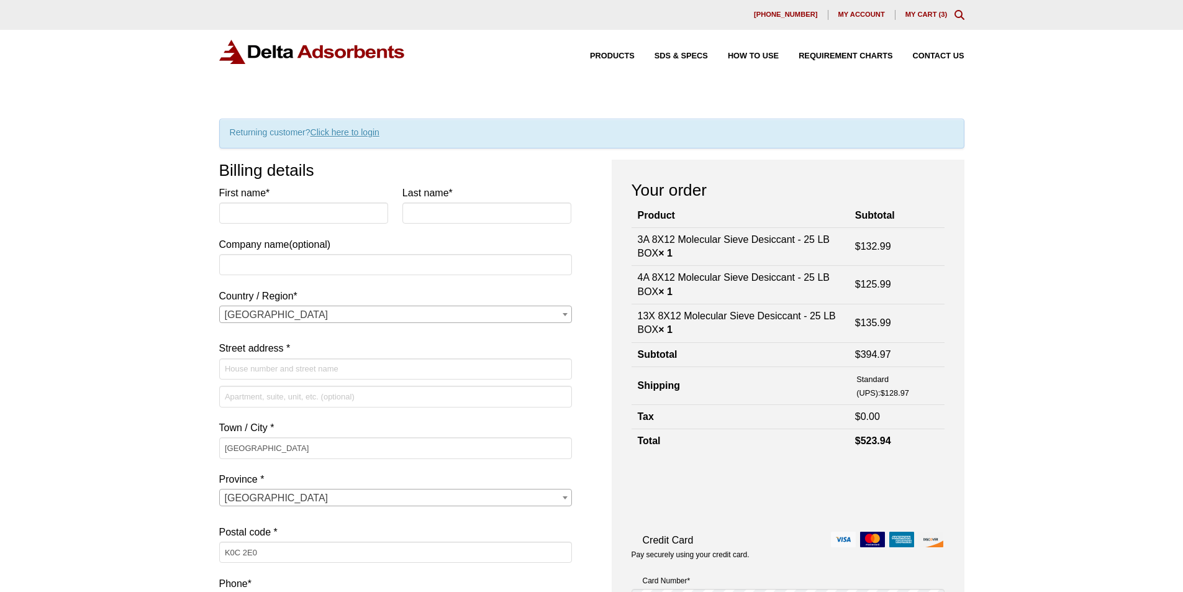
select select "ON"
click at [258, 218] on input "First name *" at bounding box center [304, 212] width 170 height 21
type input "Nicholas"
type input "Wiewiorowski"
type input "Midland Resource Recovery"
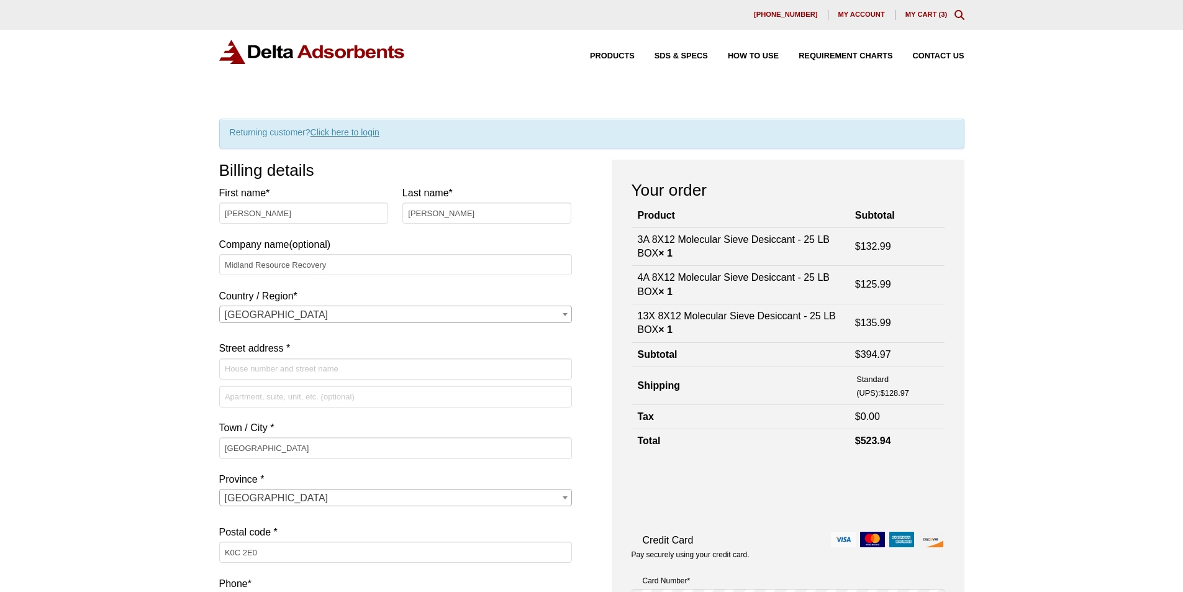
select select "US"
type input "[STREET_ADDRESS][PERSON_NAME]"
type input "3049048748"
type input "[EMAIL_ADDRESS][DOMAIN_NAME]"
select select
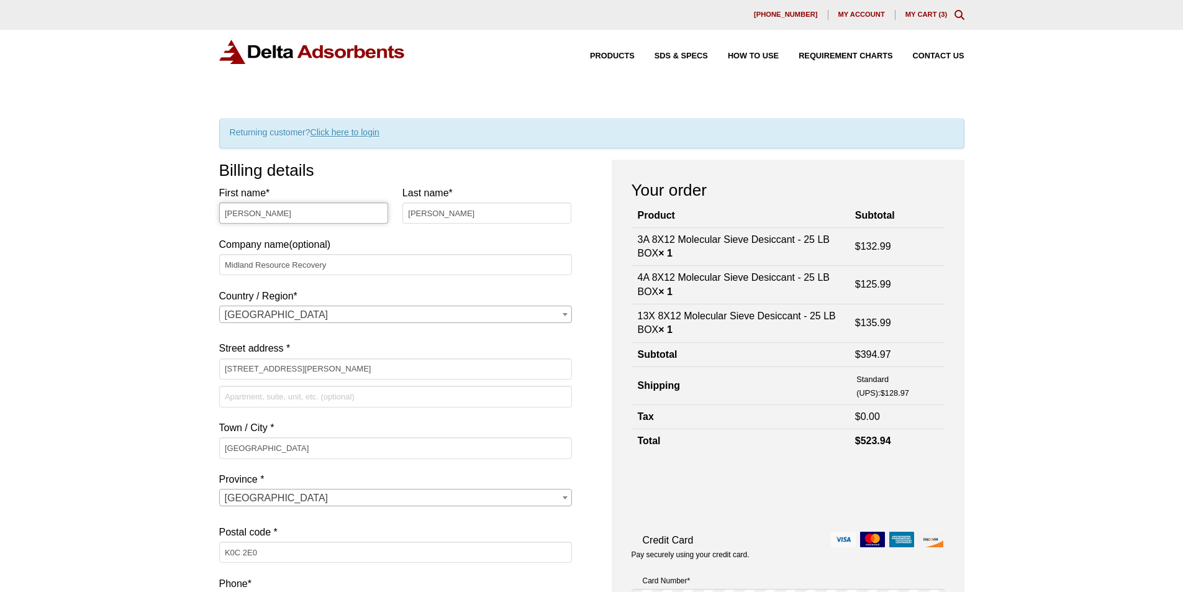
select select "US"
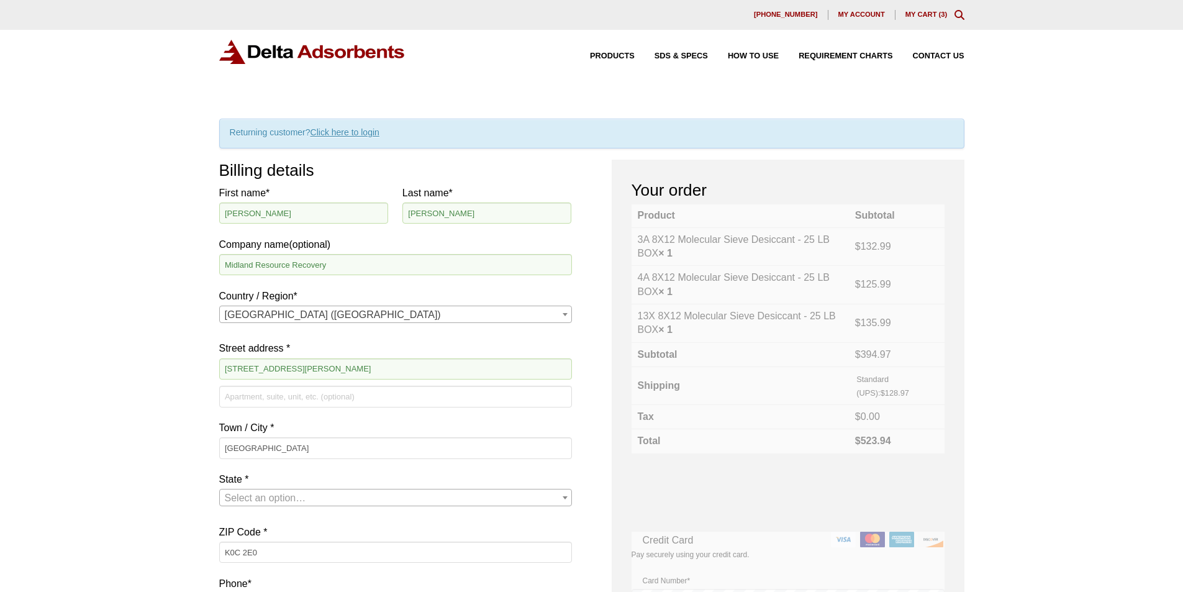
select select "WV"
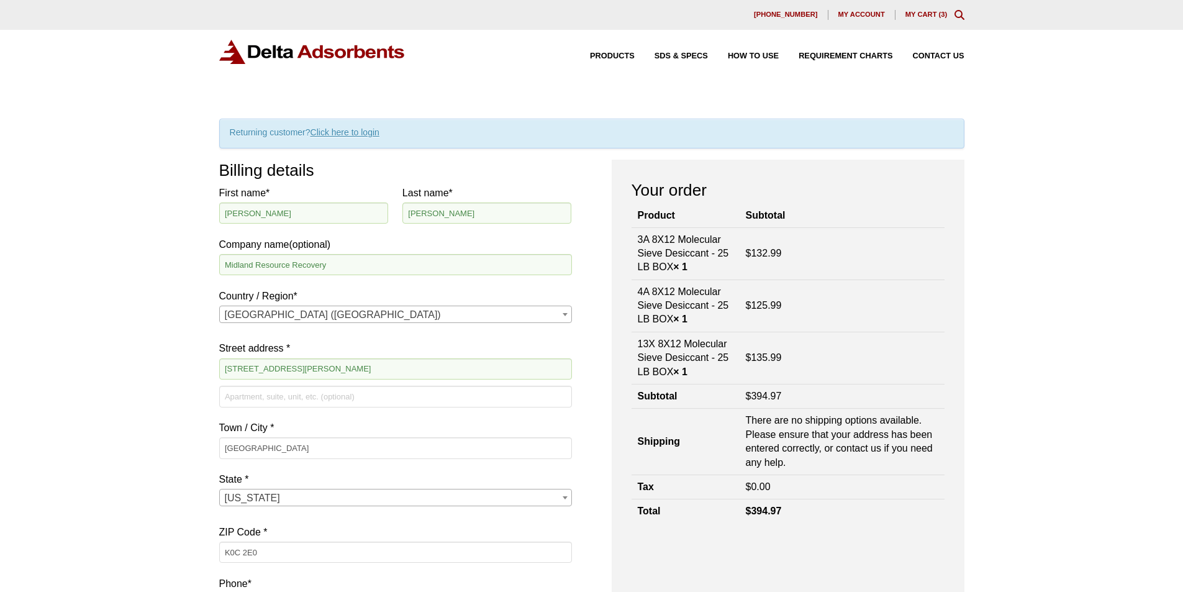
scroll to position [62, 0]
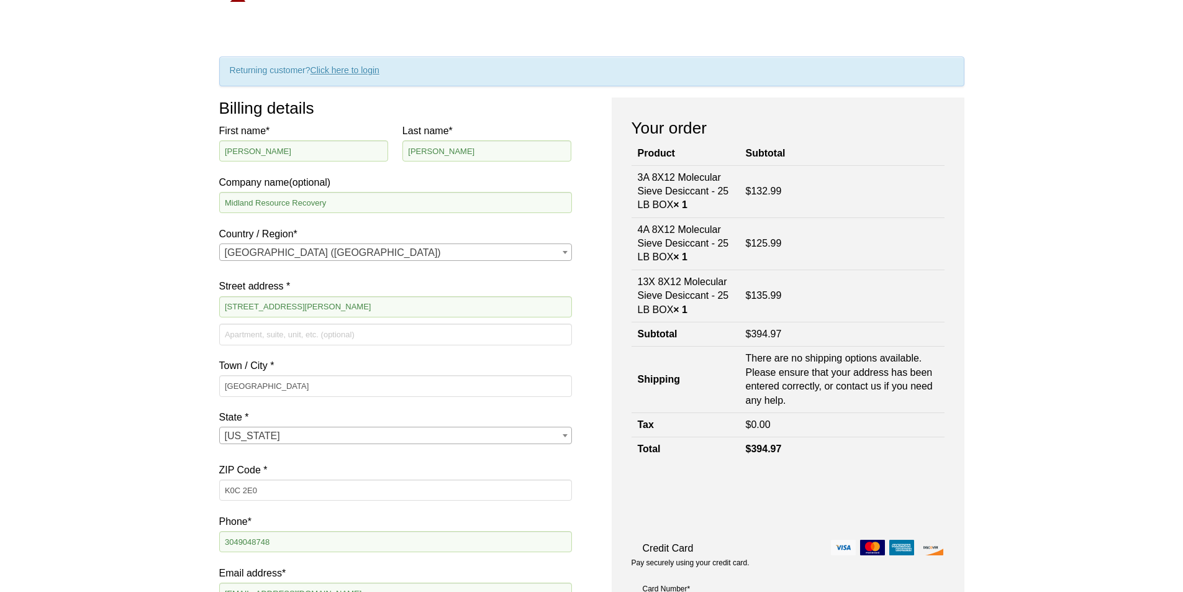
click at [377, 250] on span "United States (US)" at bounding box center [396, 252] width 352 height 17
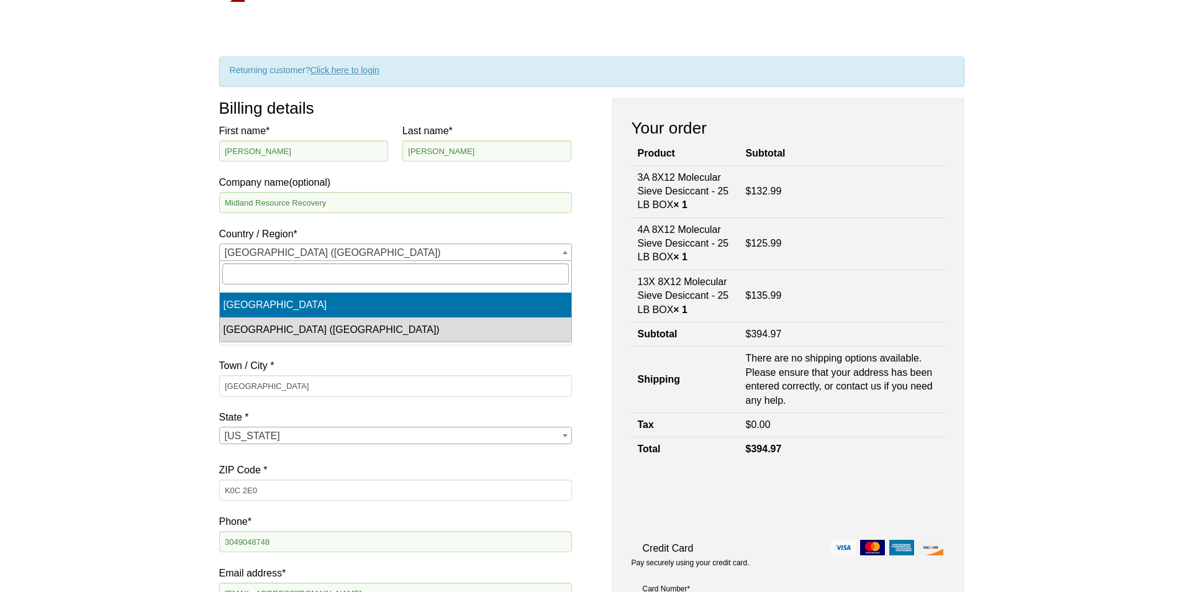
select select "CA"
select select
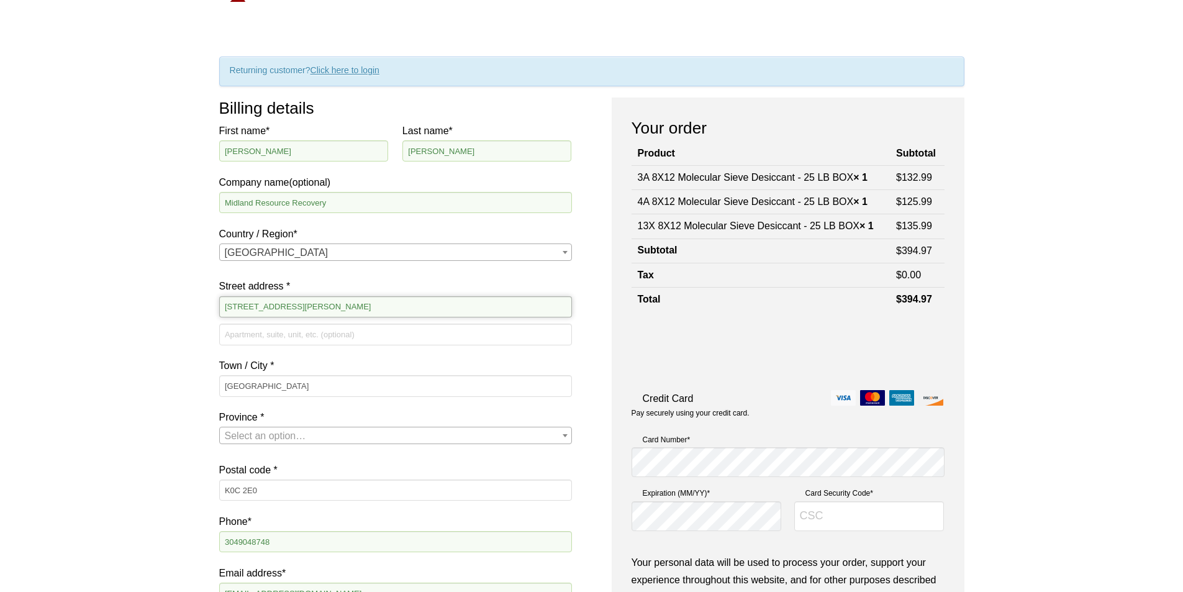
click at [273, 312] on input "[STREET_ADDRESS][PERSON_NAME]" at bounding box center [395, 306] width 353 height 21
select select
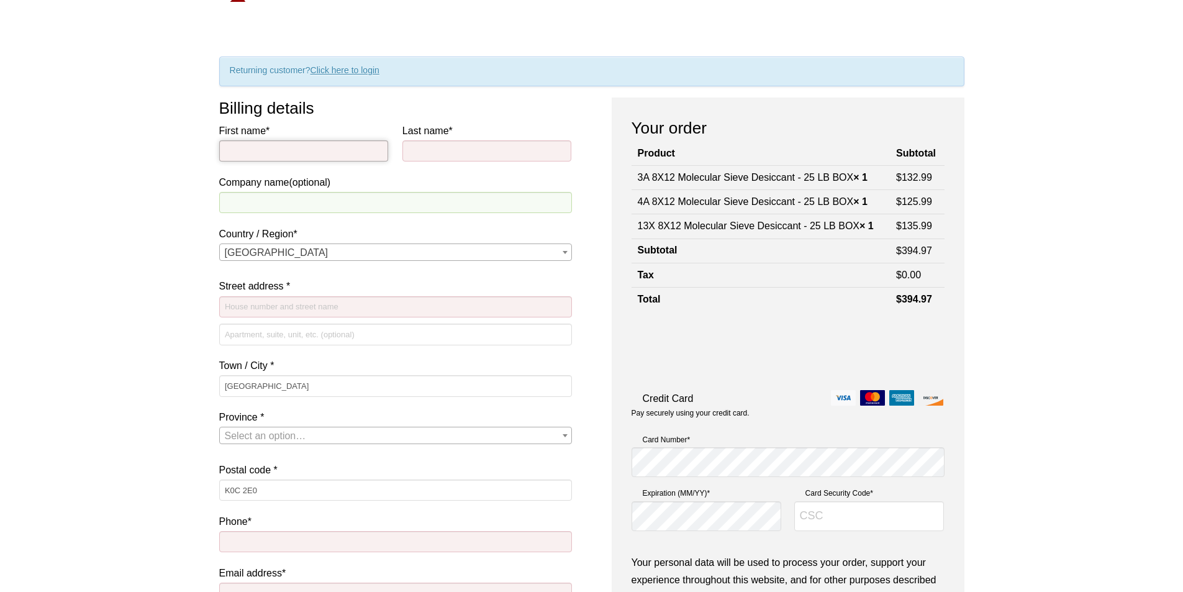
click at [312, 151] on input "First name *" at bounding box center [304, 150] width 170 height 21
type input "Nicholas"
type input "Wiewiorowski"
type input "Midland Resource Recovery"
click at [266, 304] on input "Street address *" at bounding box center [395, 306] width 353 height 21
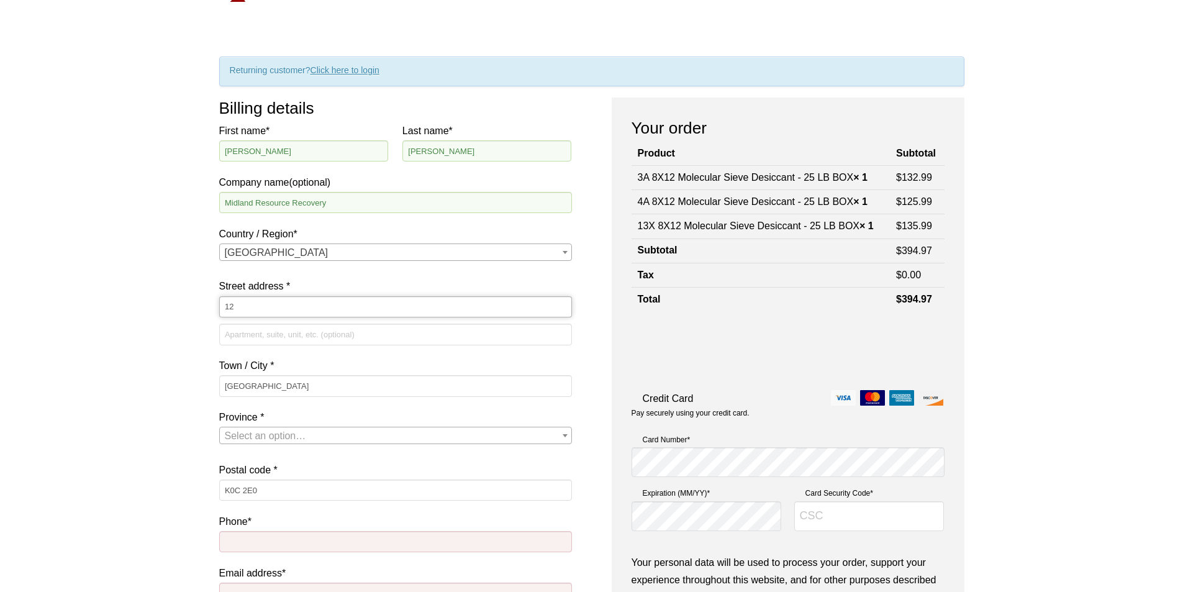
type input "1"
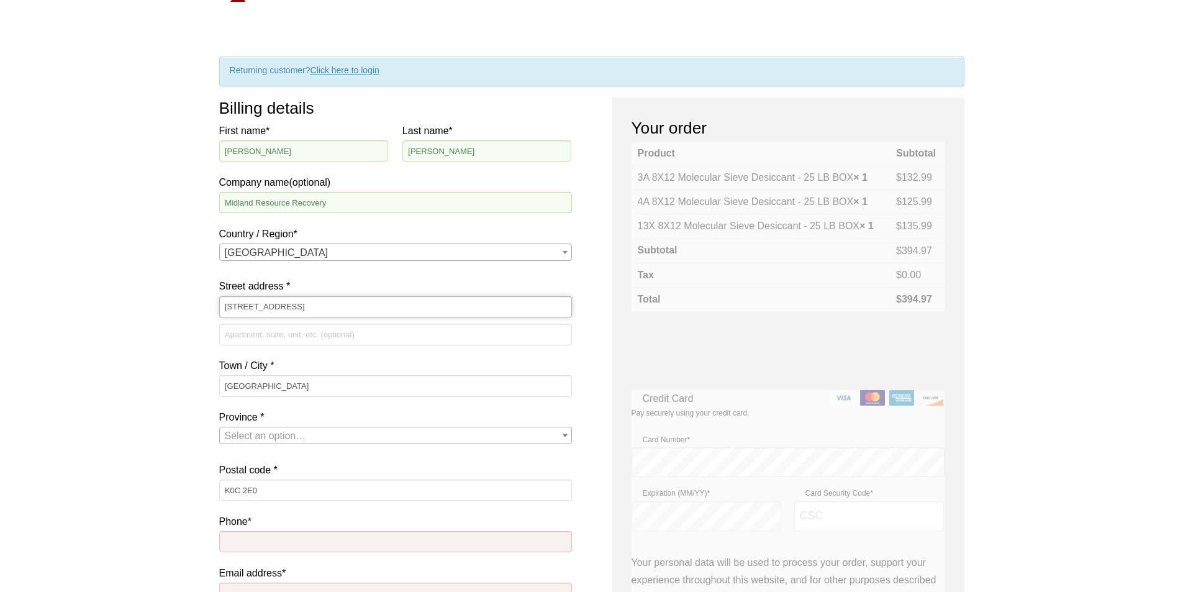
type input "[STREET_ADDRESS]"
click at [288, 434] on span "Select an option…" at bounding box center [265, 435] width 81 height 11
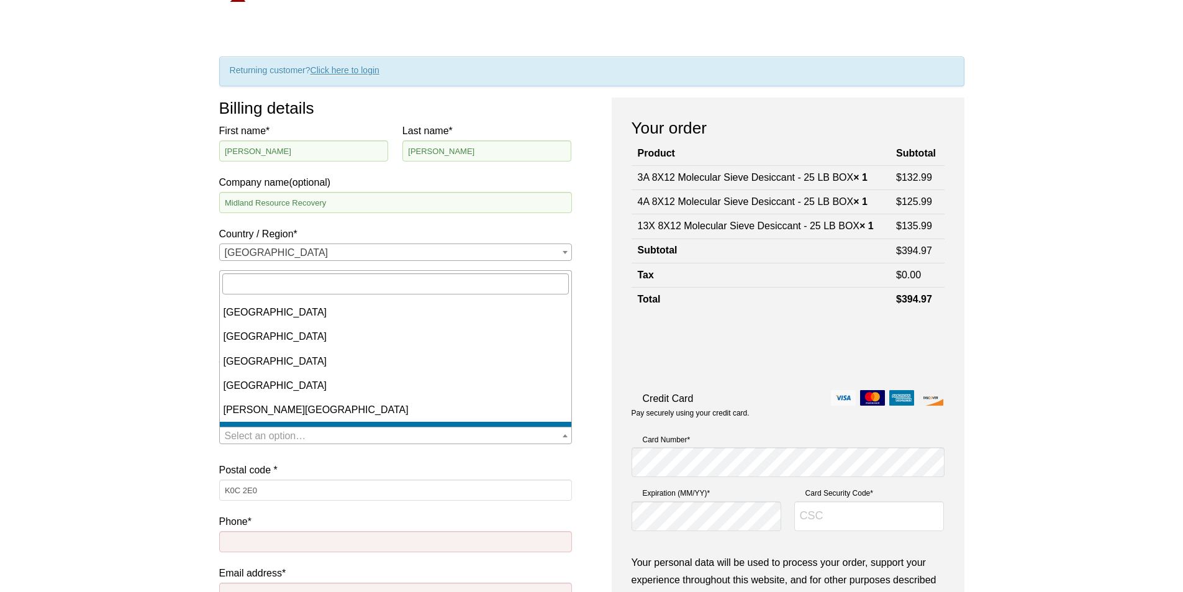
scroll to position [186, 0]
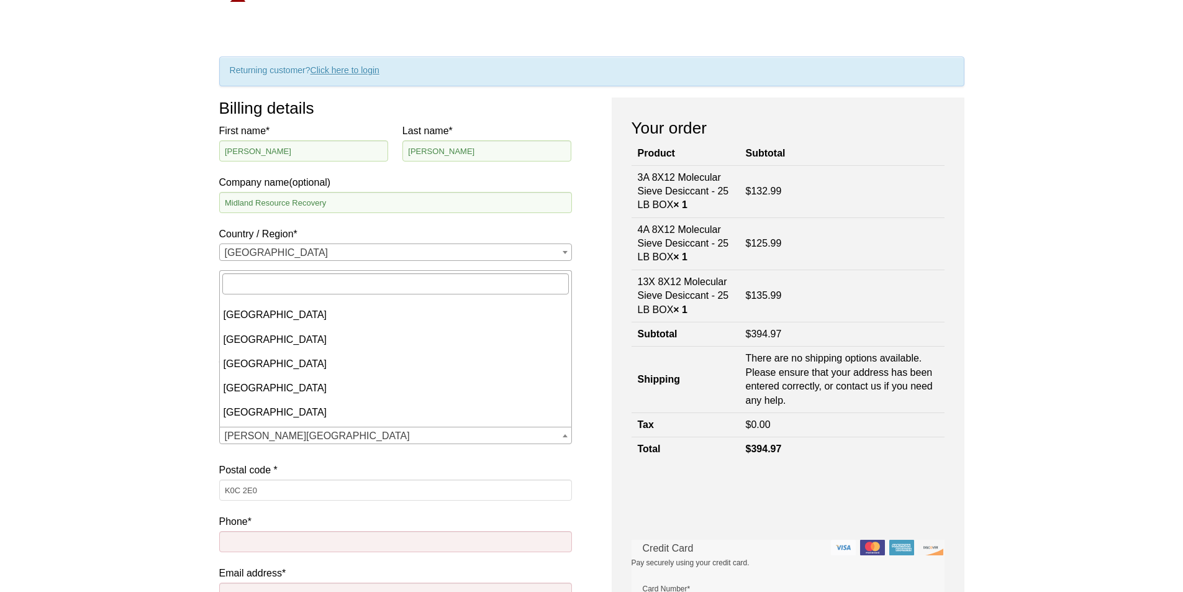
click at [272, 444] on span "Prince Edward Island" at bounding box center [396, 435] width 352 height 17
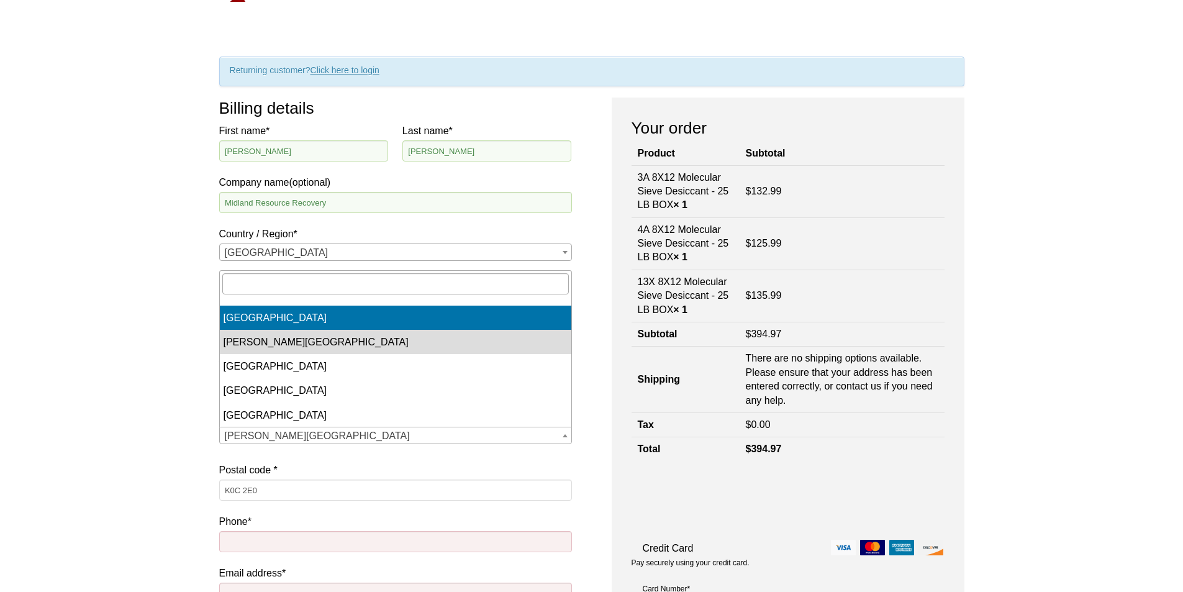
select select "ON"
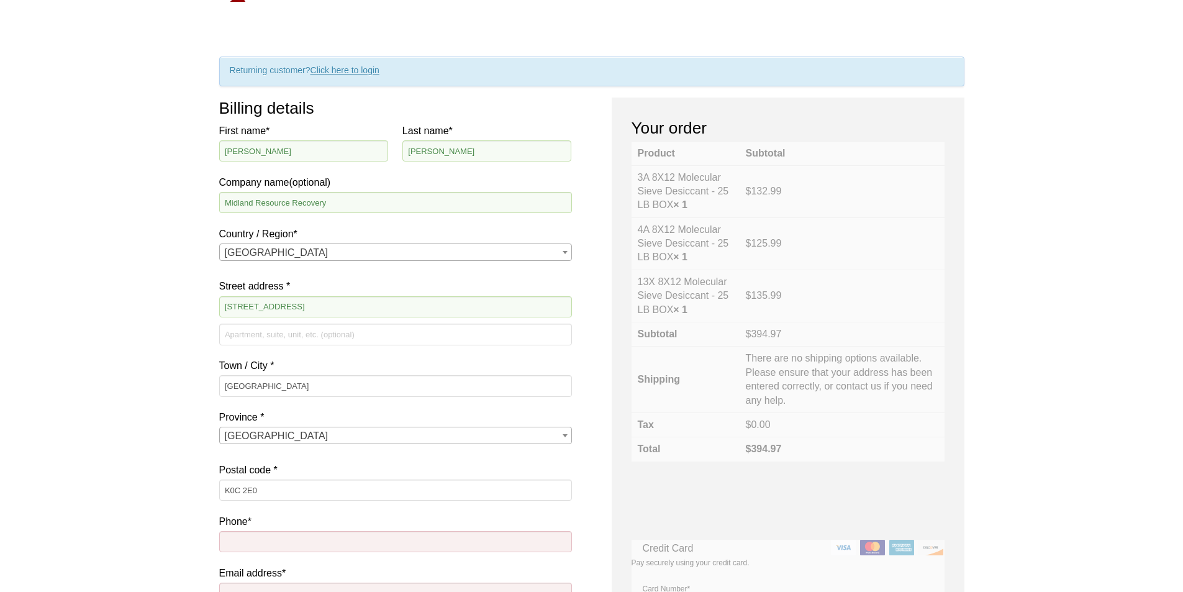
click at [178, 425] on div "Our website has detected that you are using an outdated browser that will preve…" at bounding box center [591, 548] width 1183 height 1221
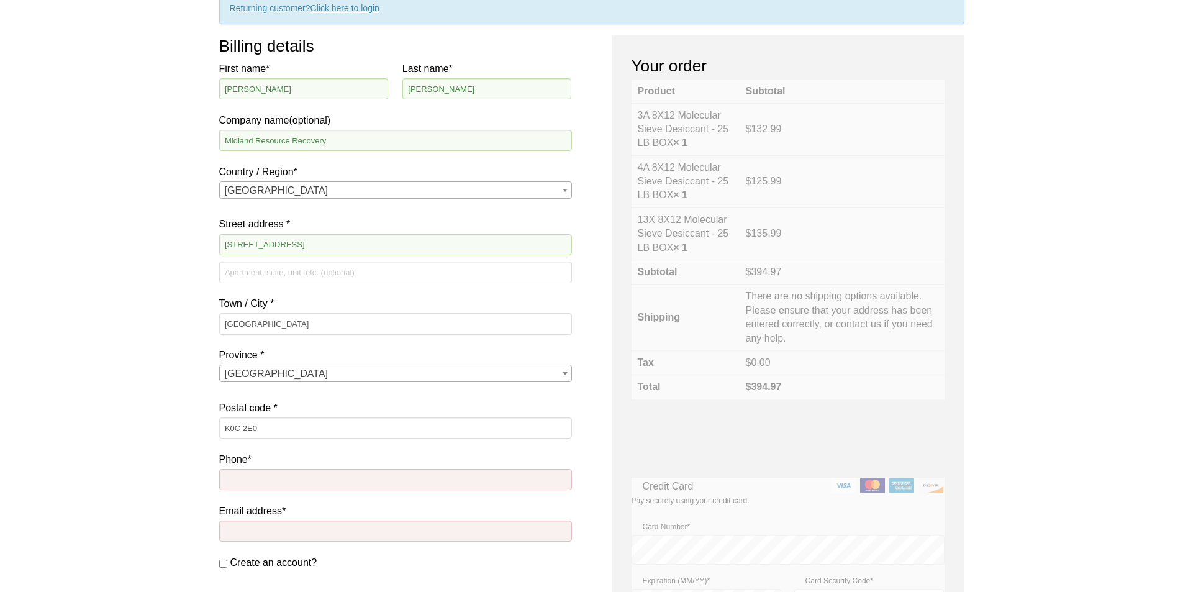
scroll to position [186, 0]
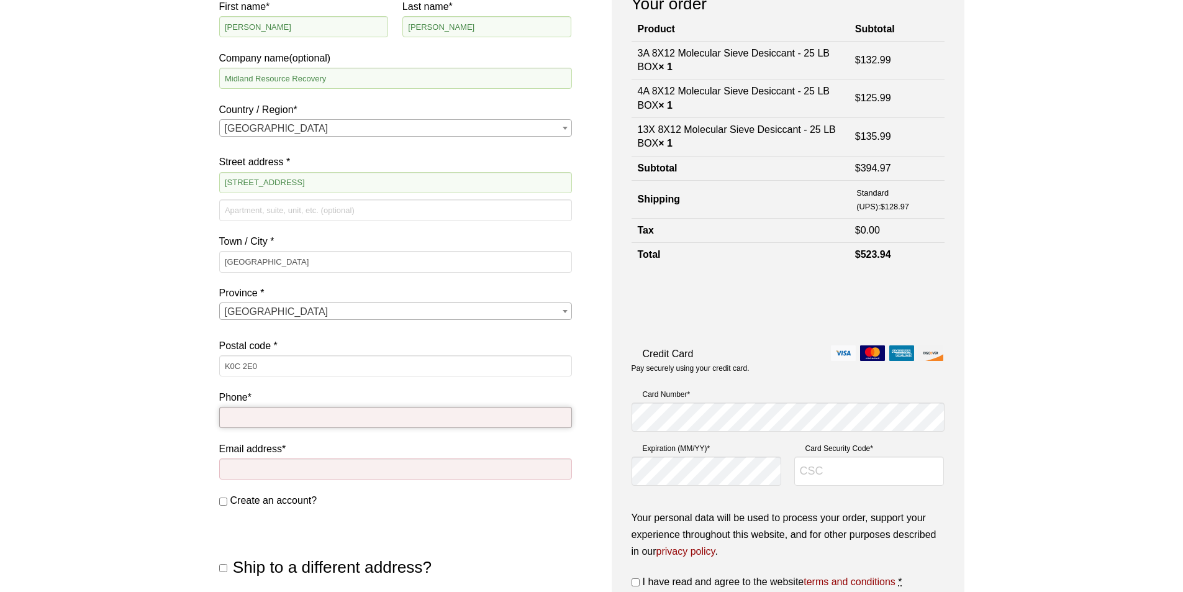
click at [238, 422] on input "Phone *" at bounding box center [395, 417] width 353 height 21
type input "0"
type input "3049048748"
click at [263, 475] on input "Email address *" at bounding box center [395, 468] width 353 height 21
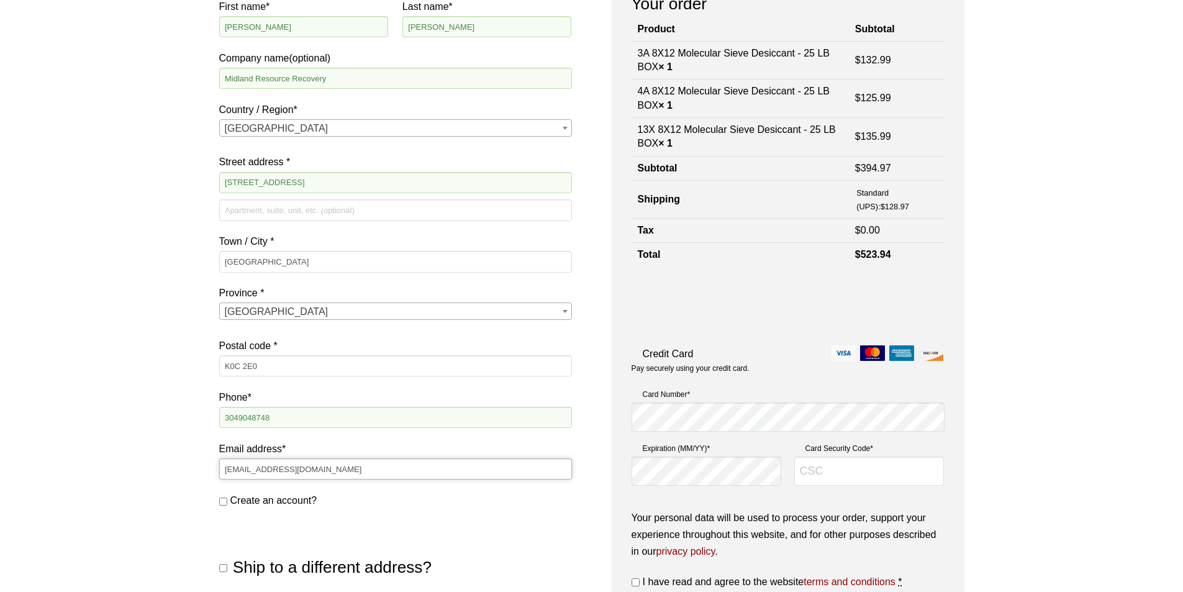
type input "[EMAIL_ADDRESS][DOMAIN_NAME]"
click at [73, 412] on div "Our website has detected that you are using an outdated browser that will preve…" at bounding box center [591, 424] width 1183 height 1221
click at [296, 498] on span "Create an account?" at bounding box center [273, 500] width 87 height 11
click at [227, 498] on input "Create an account?" at bounding box center [223, 502] width 8 height 8
checkbox input "true"
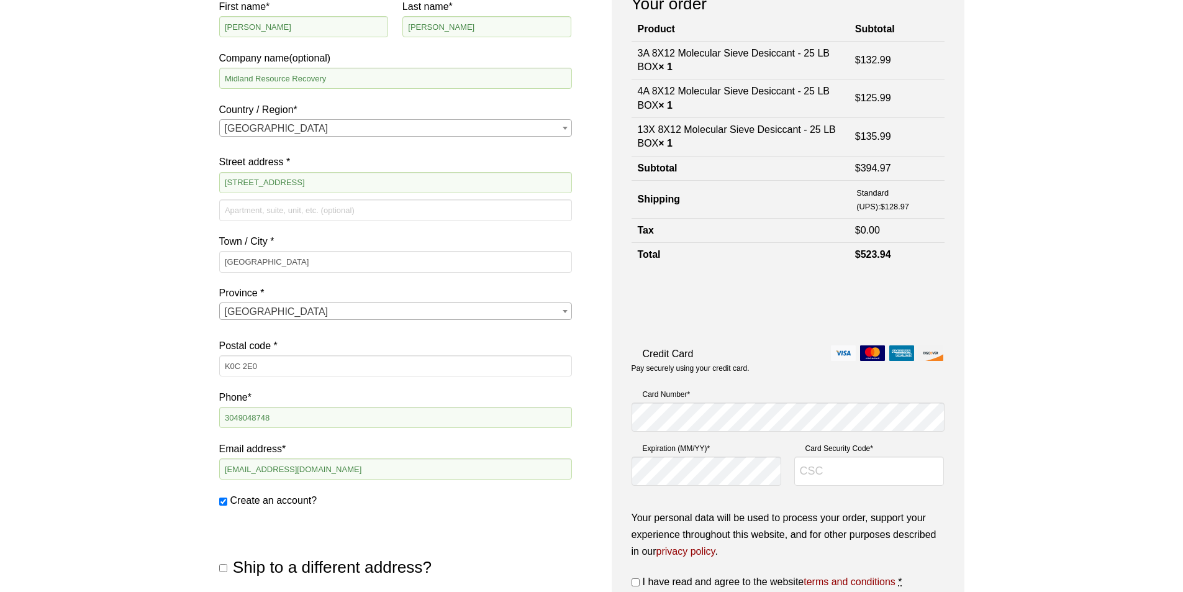
click at [181, 493] on div "Our website has detected that you are using an outdated browser that will preve…" at bounding box center [591, 424] width 1183 height 1221
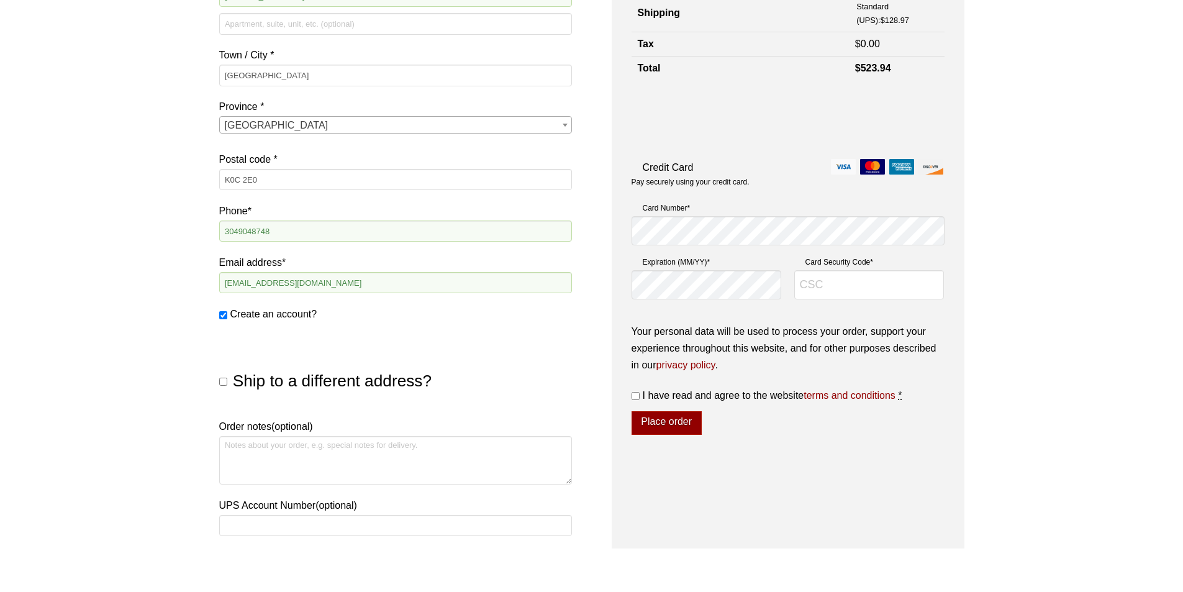
scroll to position [435, 0]
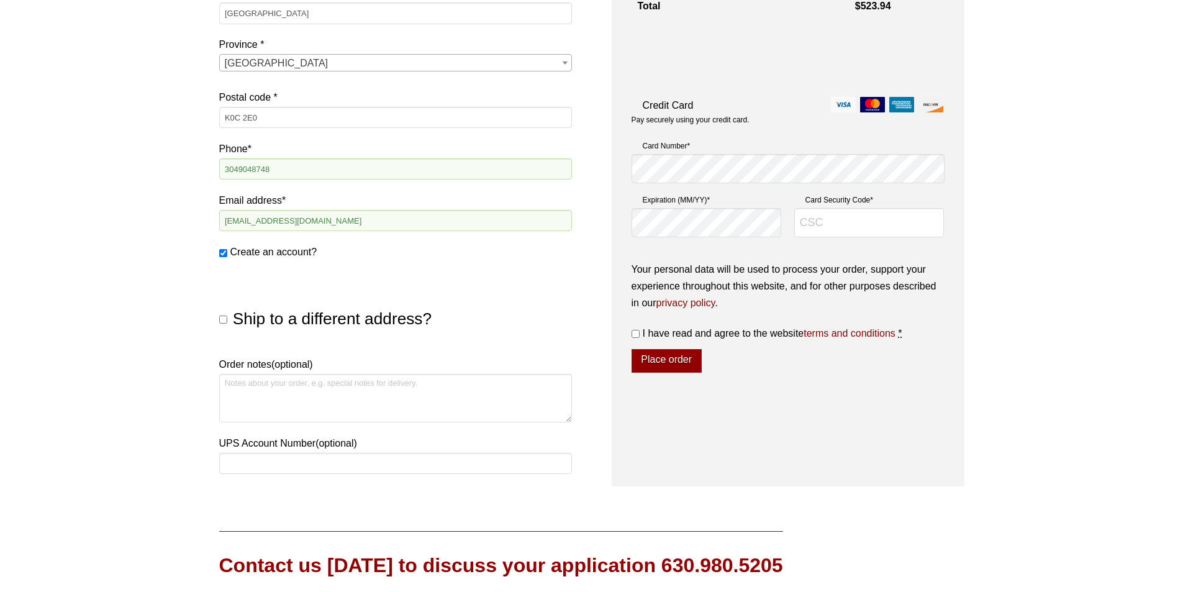
click at [350, 319] on span "Ship to a different address?" at bounding box center [332, 318] width 199 height 19
click at [227, 319] on input "Ship to a different address?" at bounding box center [223, 320] width 8 height 8
checkbox input "true"
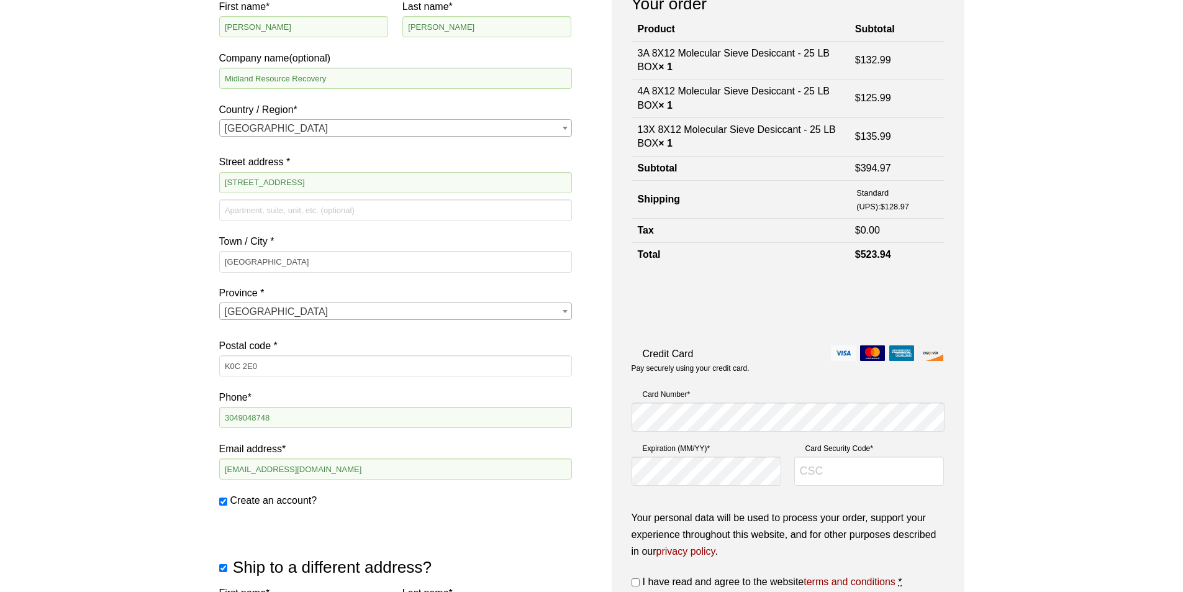
scroll to position [124, 0]
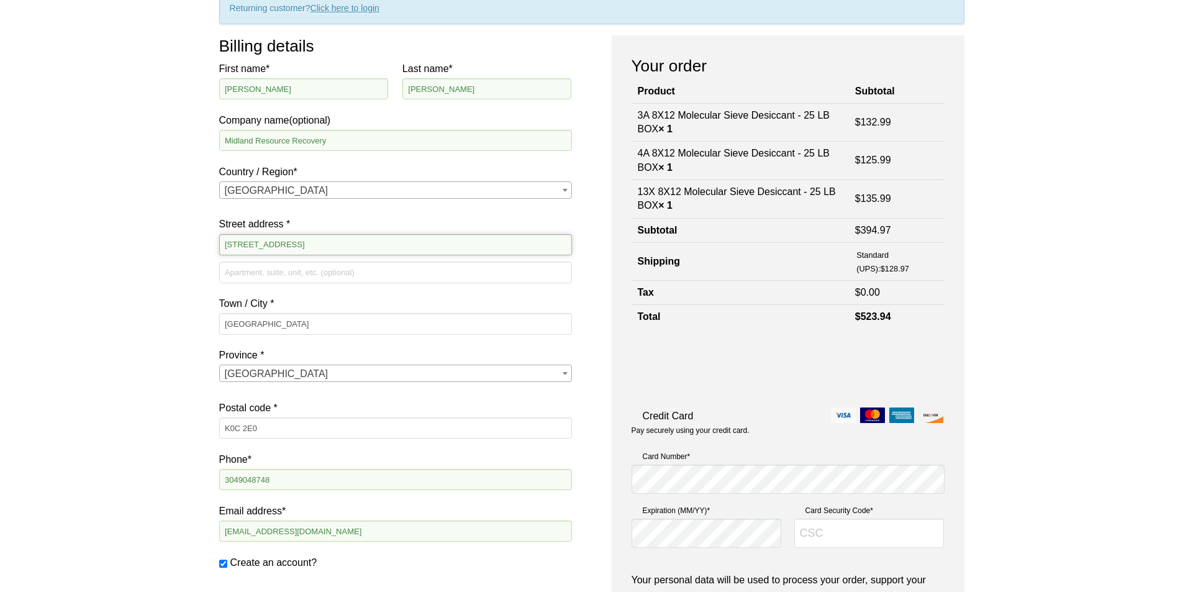
click at [275, 250] on input "[STREET_ADDRESS]" at bounding box center [395, 244] width 353 height 21
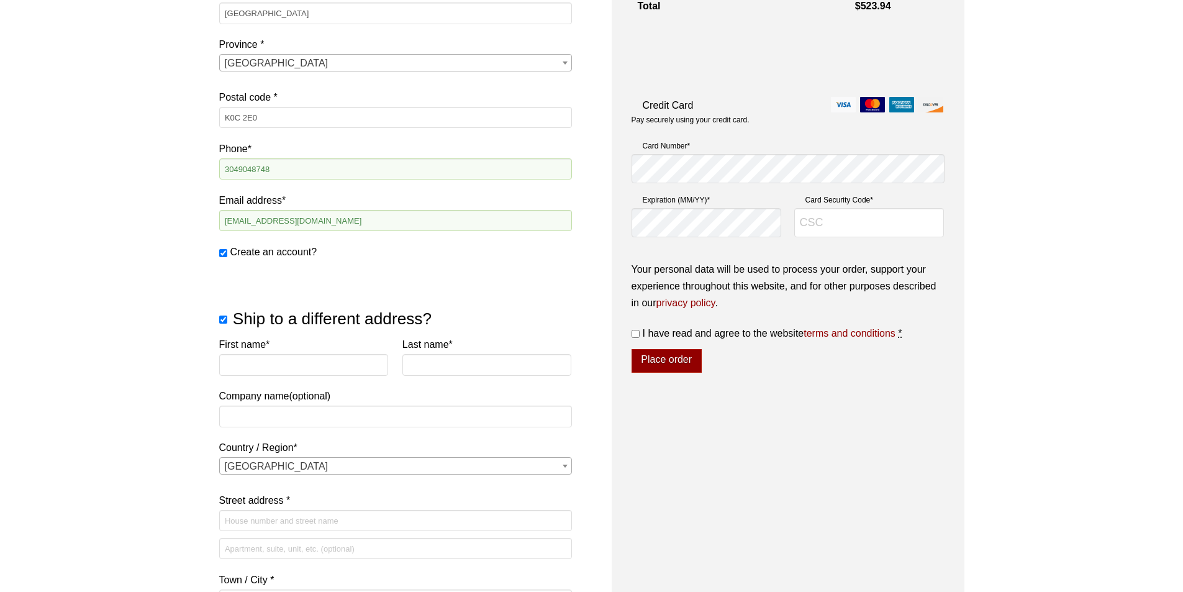
scroll to position [559, 0]
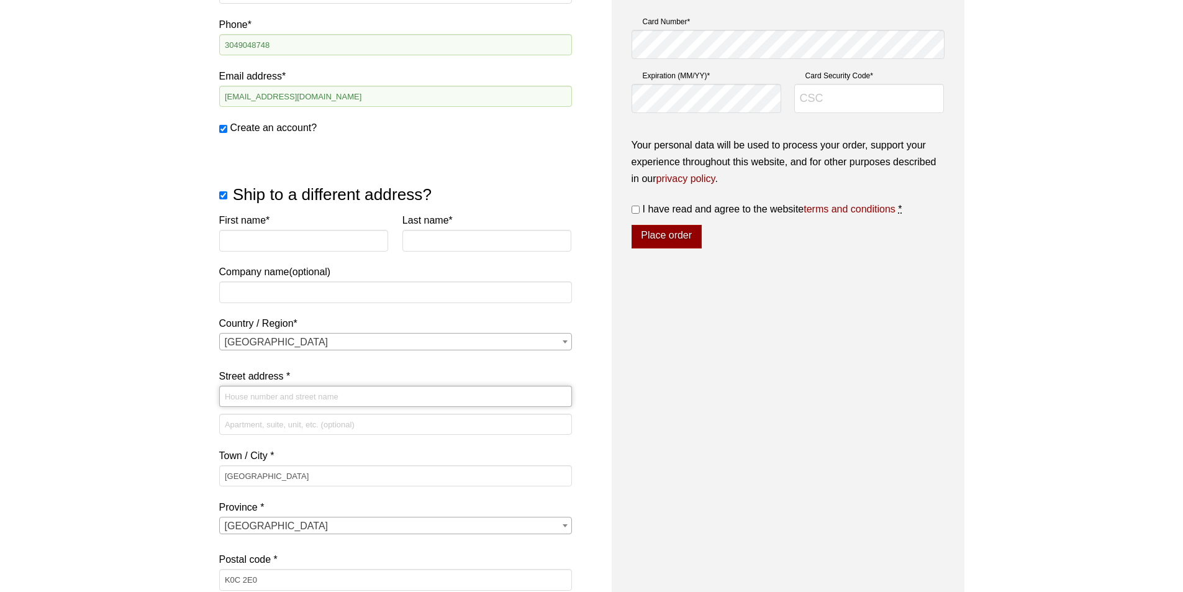
click at [253, 398] on input "Street address *" at bounding box center [395, 396] width 353 height 21
paste input "[STREET_ADDRESS]"
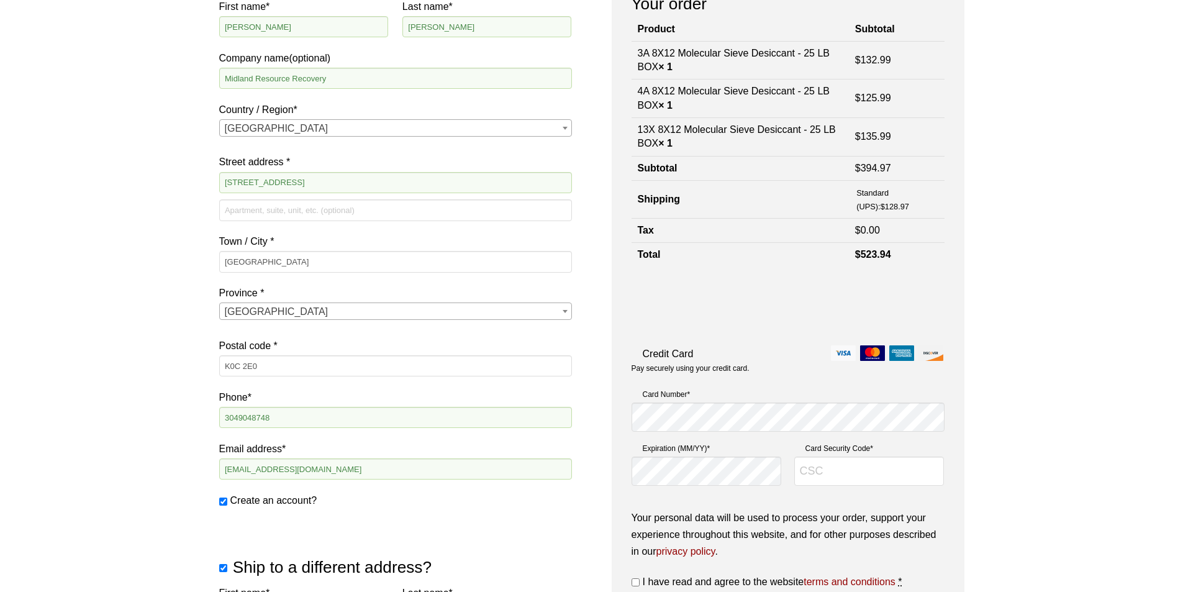
scroll to position [124, 0]
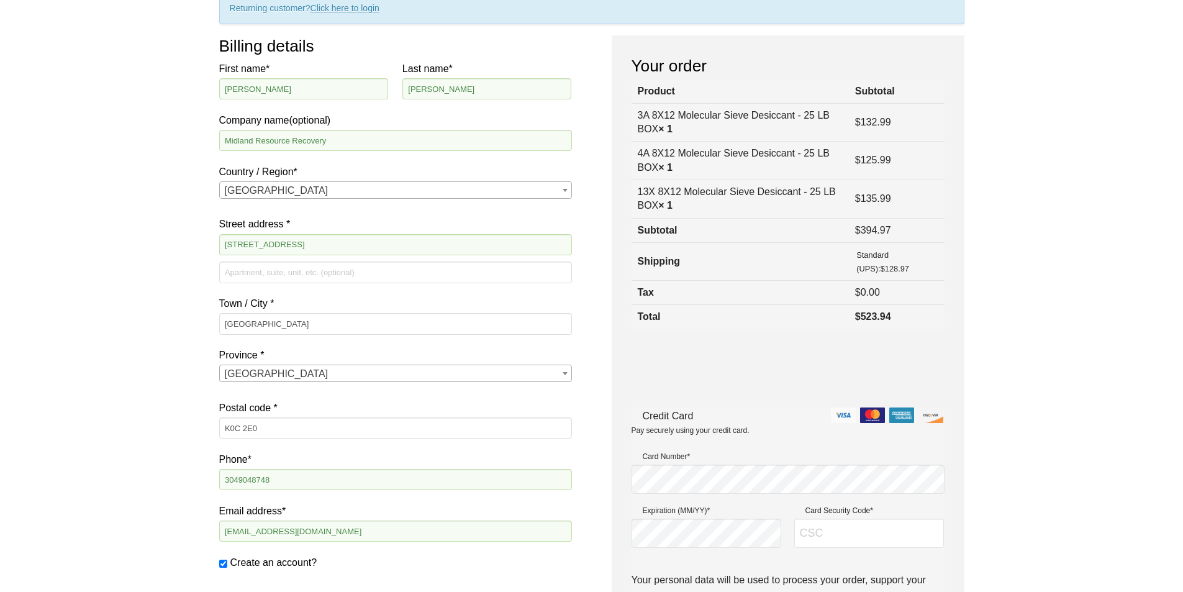
type input "[STREET_ADDRESS]"
click at [239, 330] on input "Summerstown" at bounding box center [395, 323] width 353 height 21
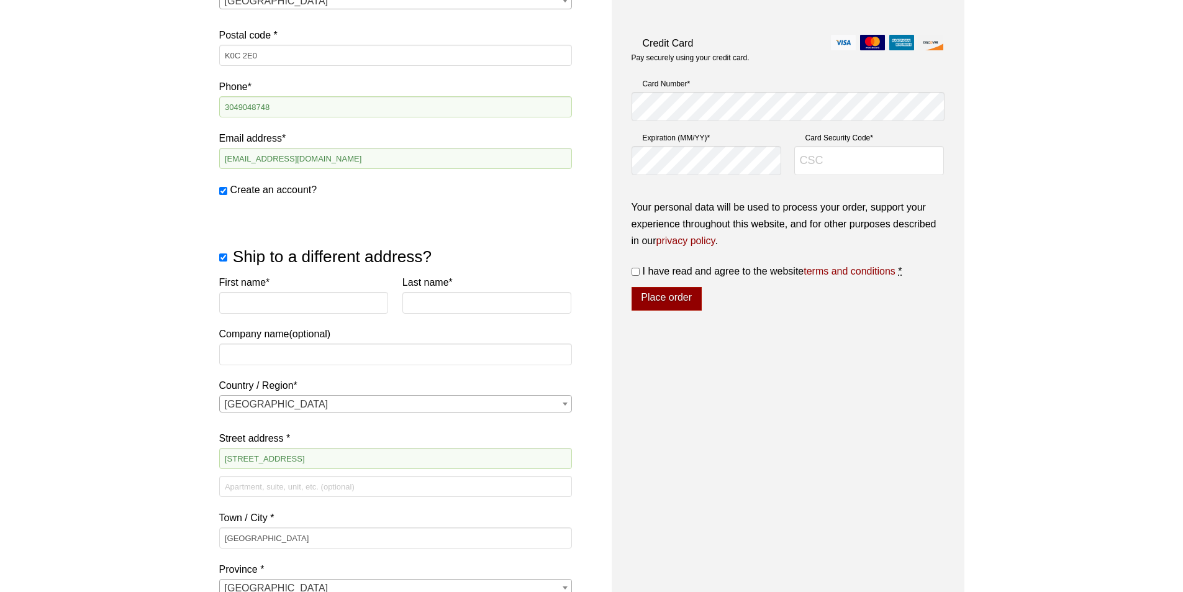
scroll to position [745, 0]
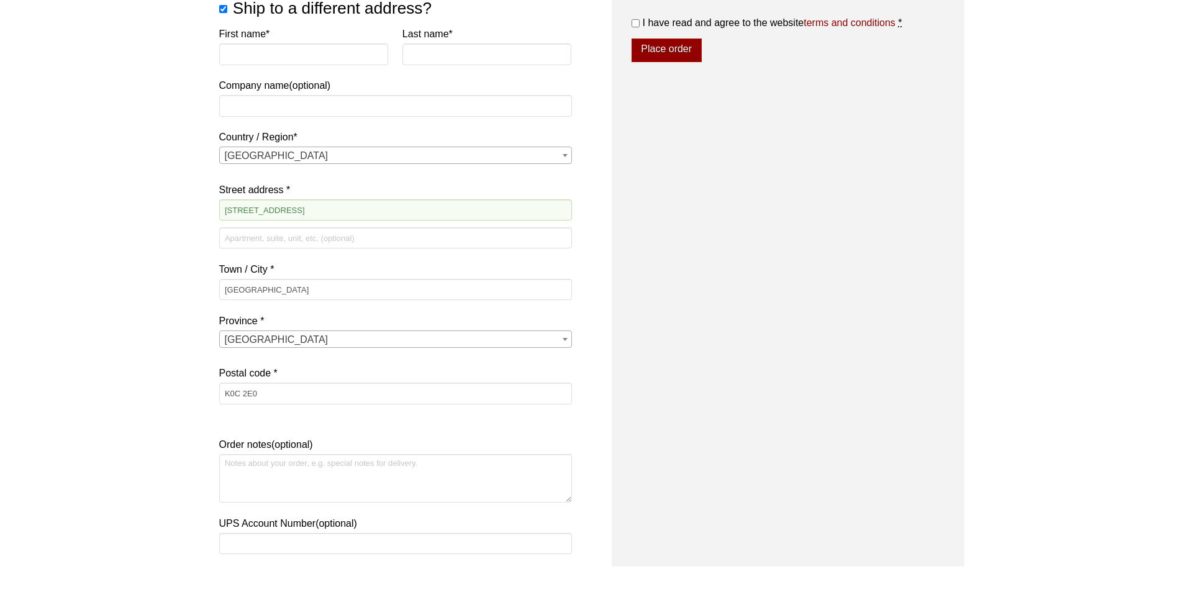
click at [197, 307] on div "Our website has detected that you are using an outdated browser that will preve…" at bounding box center [591, 60] width 1183 height 1611
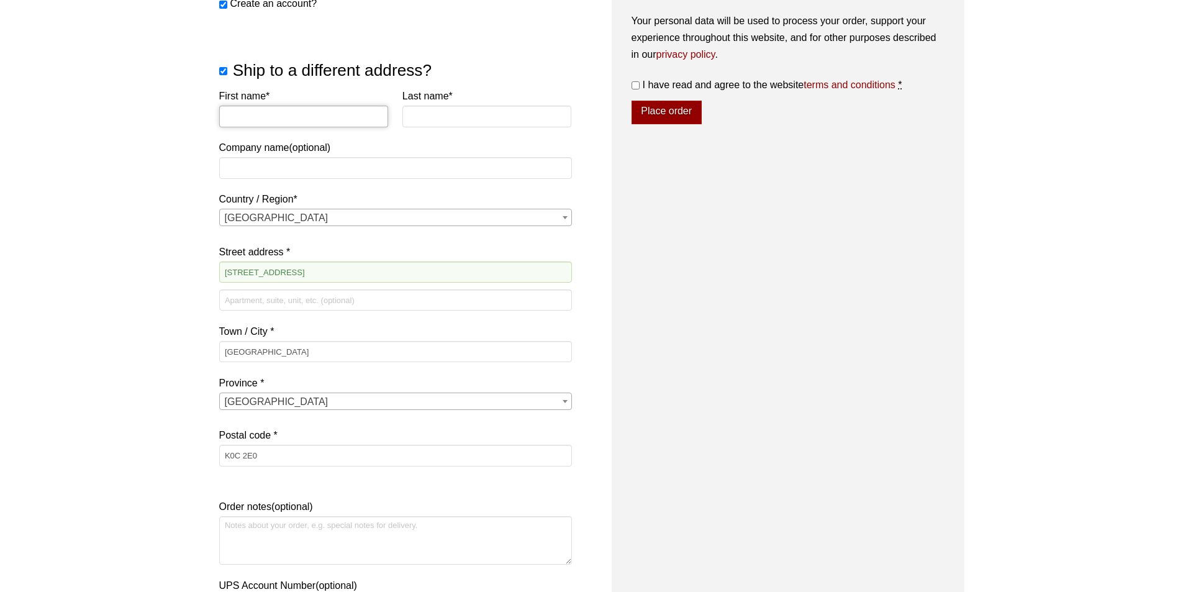
click at [260, 124] on input "First name *" at bounding box center [304, 116] width 170 height 21
click at [239, 121] on input "First name *" at bounding box center [304, 116] width 170 height 21
type input "Juraj"
click at [457, 121] on input "Last name *" at bounding box center [488, 116] width 170 height 21
type input "Strmen"
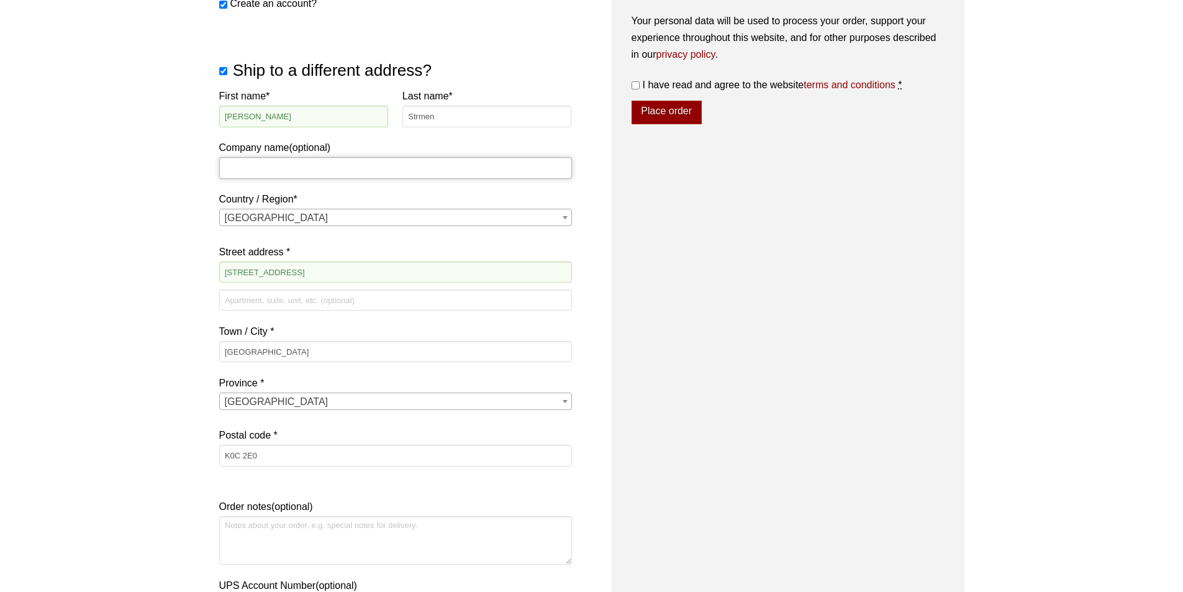
click at [446, 158] on input "Company name (optional)" at bounding box center [395, 167] width 353 height 21
type input "Midland Resource Recovery"
click at [84, 318] on div "Our website has detected that you are using an outdated browser that will preve…" at bounding box center [591, 122] width 1183 height 1611
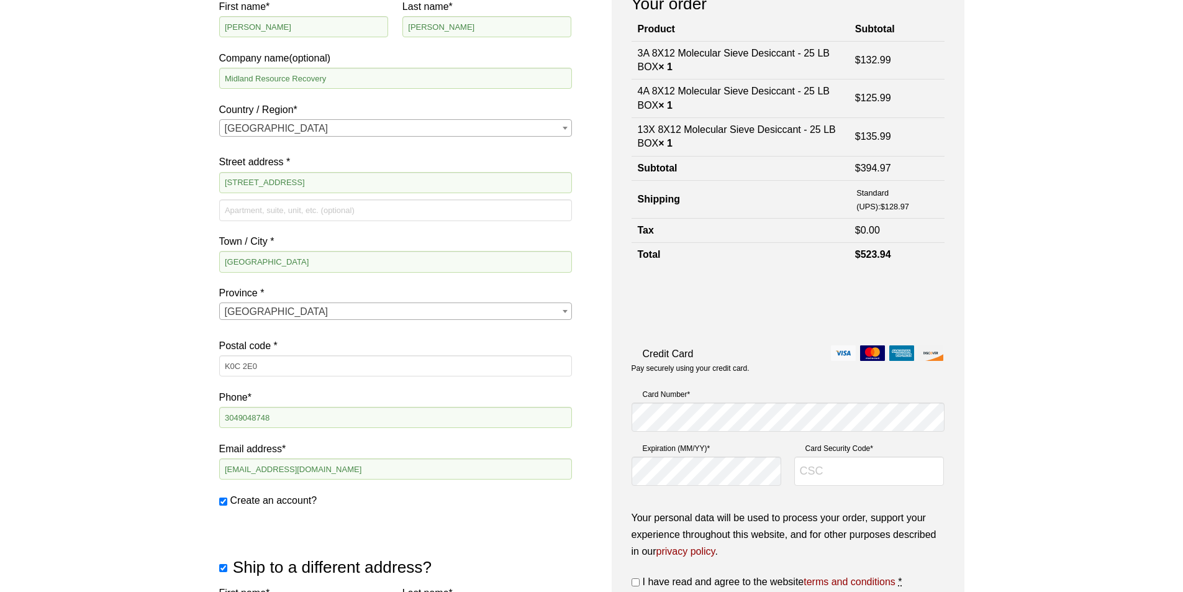
scroll to position [124, 0]
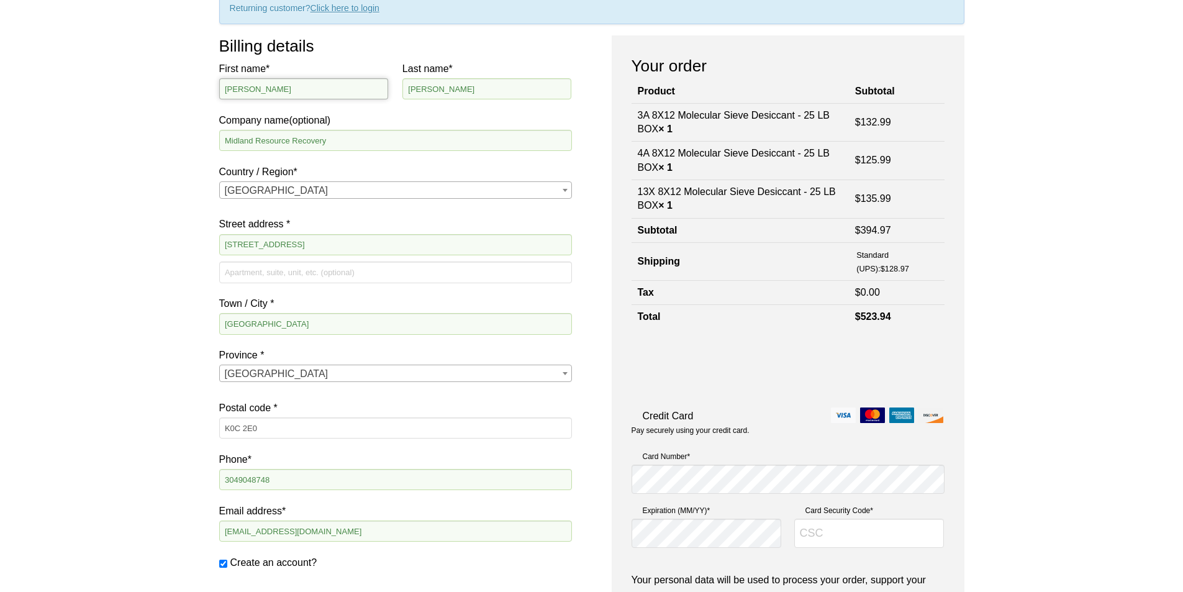
click at [276, 81] on input "Nicholas" at bounding box center [304, 88] width 170 height 21
select select "US"
select select
select select "US"
select select "ON"
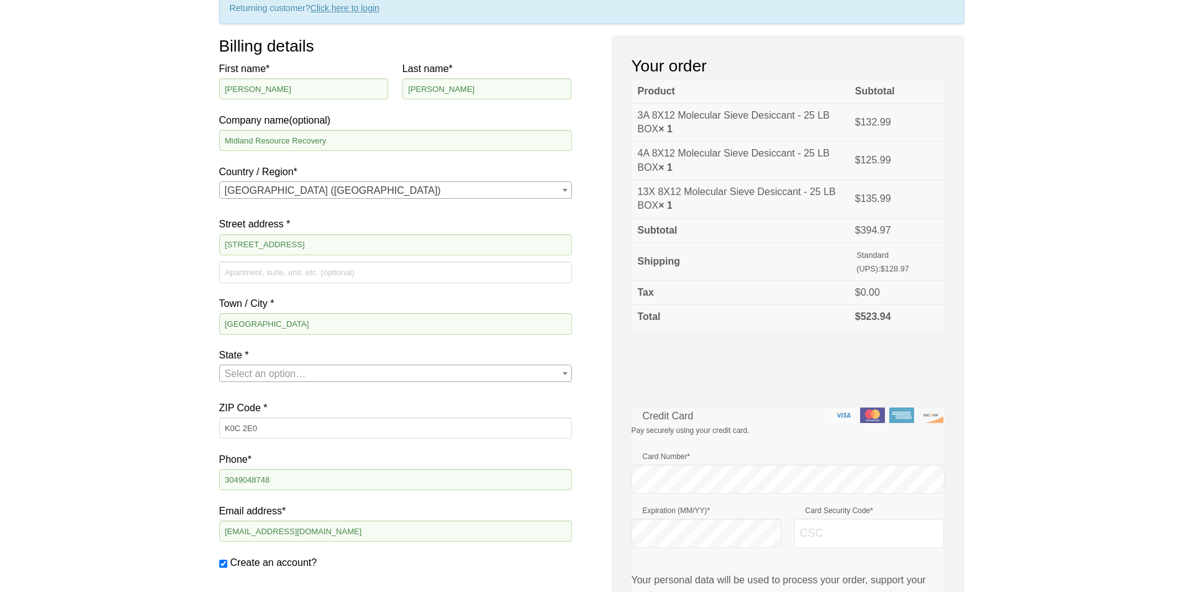
select select "WV"
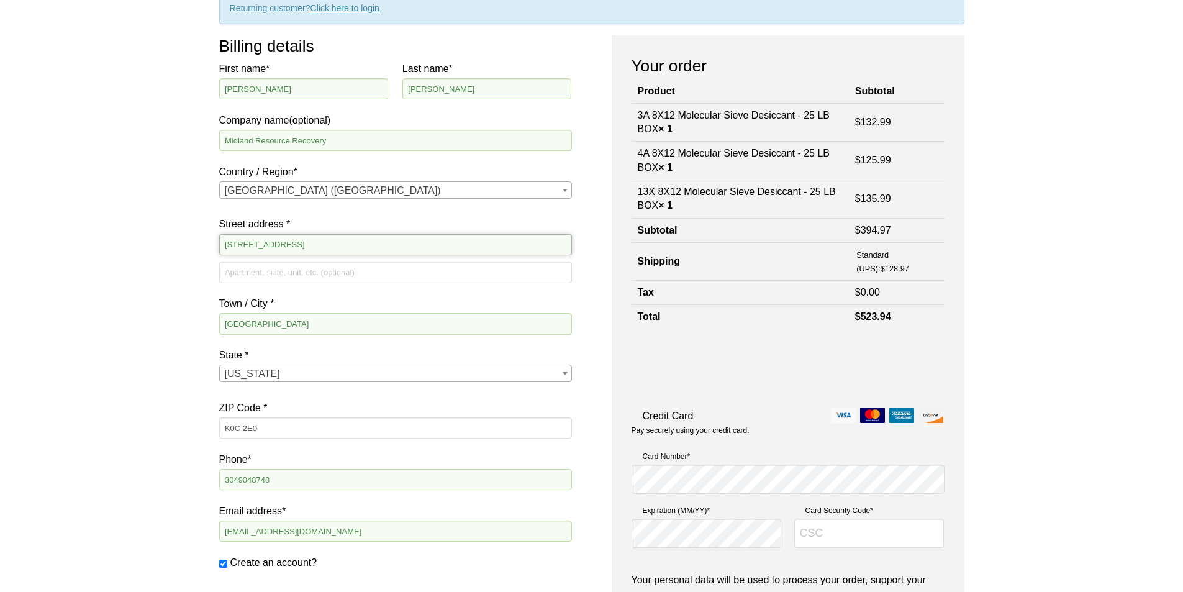
click at [283, 237] on input "[STREET_ADDRESS]" at bounding box center [395, 244] width 353 height 21
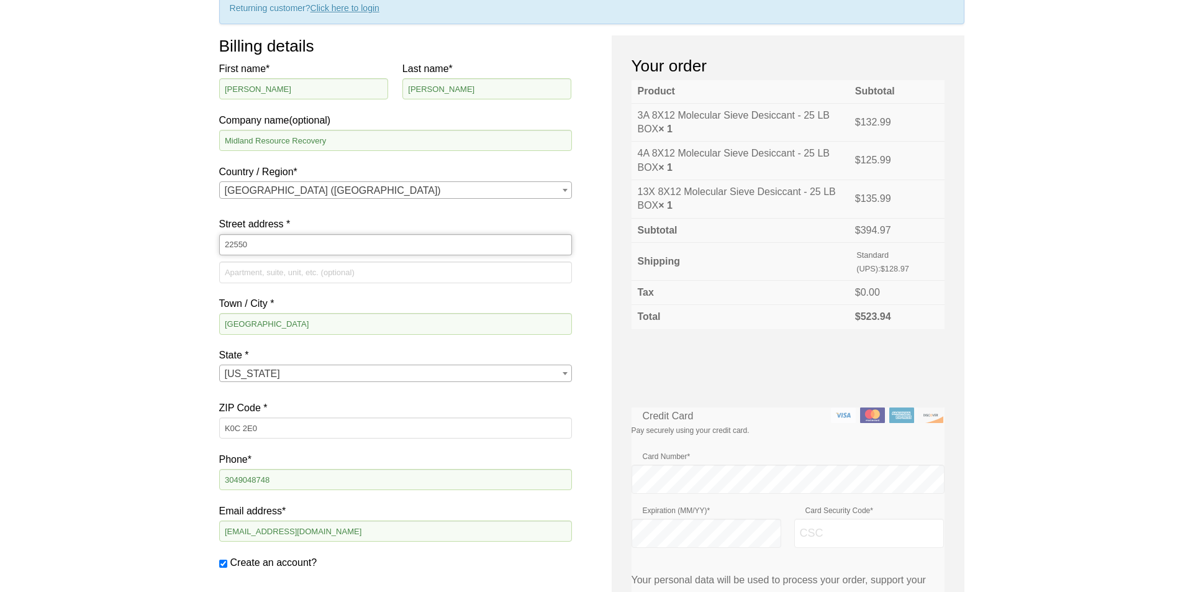
type input "[STREET_ADDRESS][PERSON_NAME]"
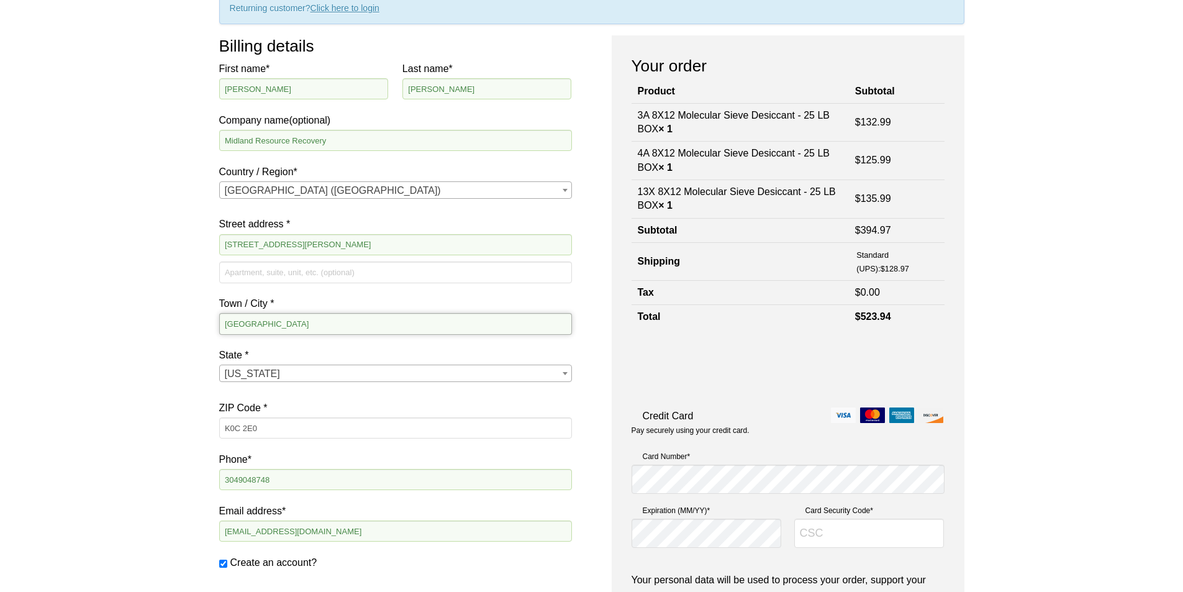
click at [260, 324] on input "Summerstown" at bounding box center [395, 323] width 353 height 21
type input "Philippi"
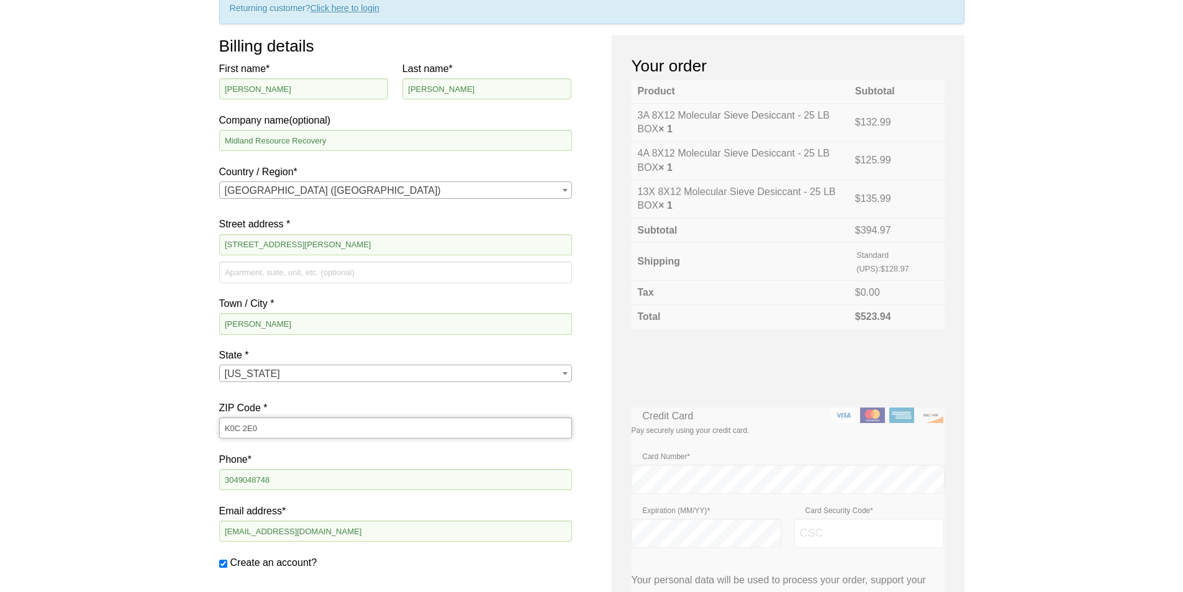
click at [264, 426] on input "K0C 2E0" at bounding box center [395, 427] width 353 height 21
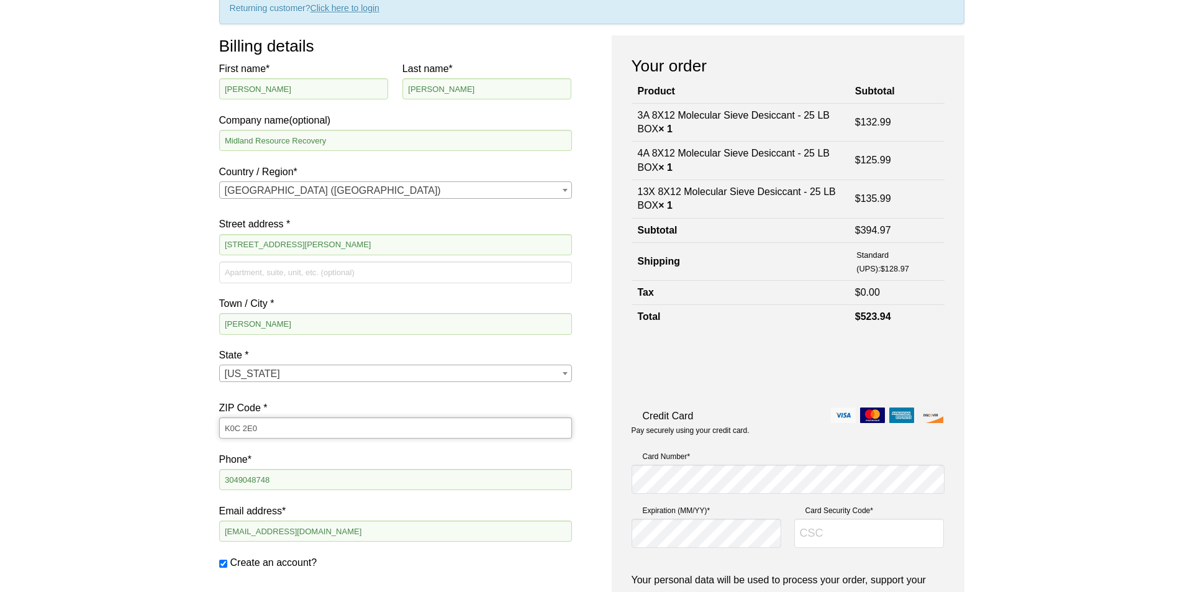
click at [264, 426] on input "K0C 2E0" at bounding box center [395, 427] width 353 height 21
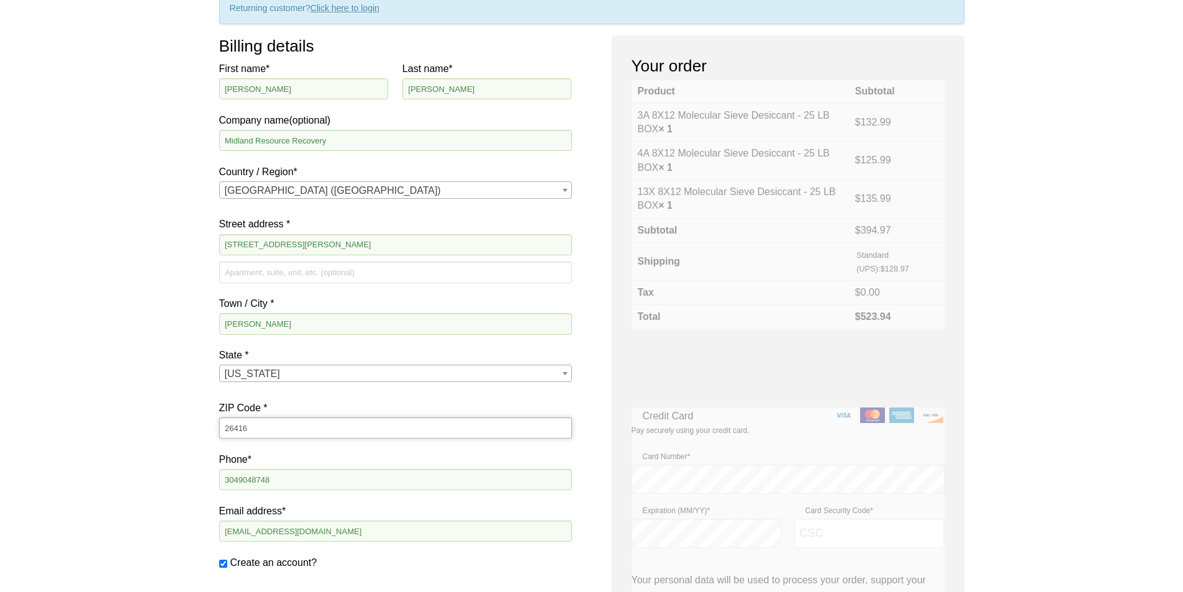
type input "26416"
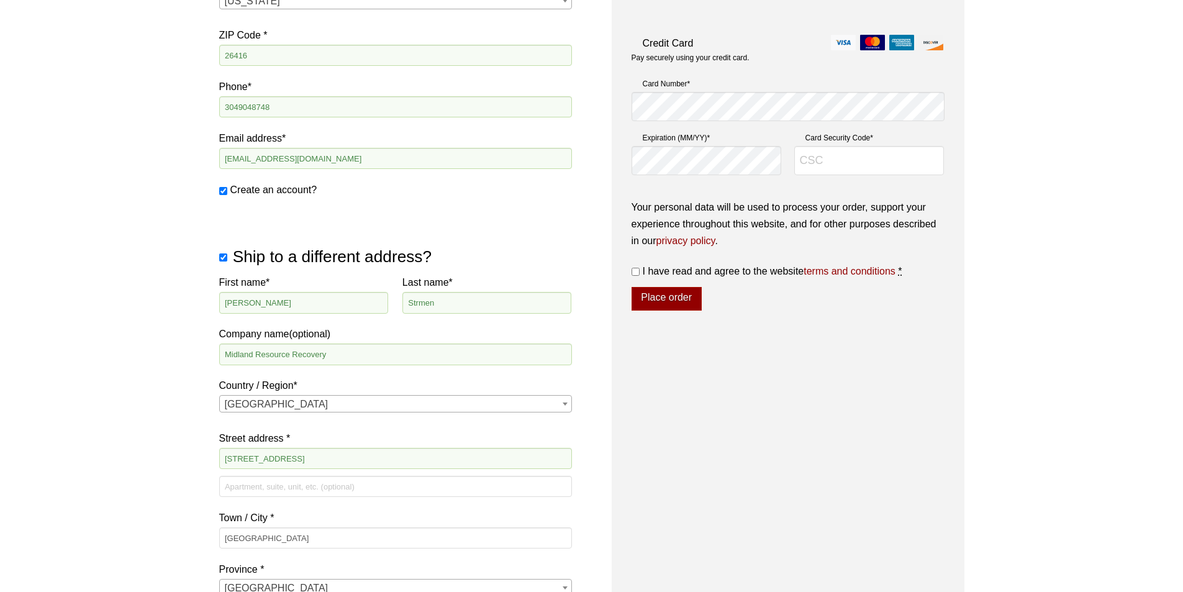
scroll to position [435, 0]
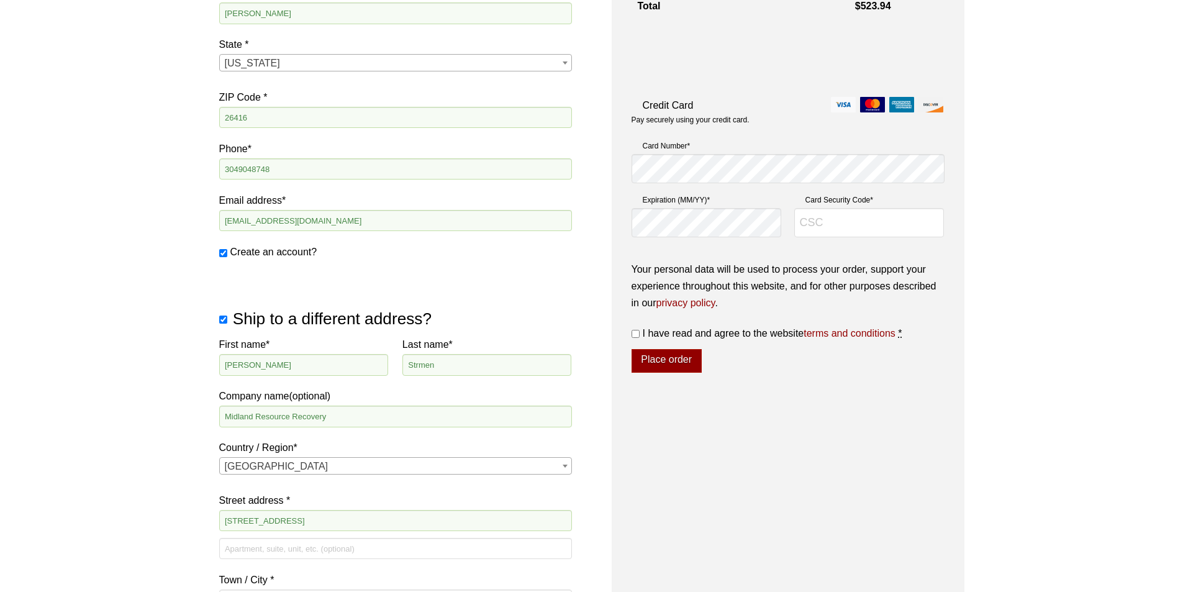
click at [690, 336] on span "I have read and agree to the website terms and conditions" at bounding box center [769, 333] width 253 height 11
click at [640, 336] on input "I have read and agree to the website terms and conditions *" at bounding box center [636, 334] width 8 height 8
checkbox input "true"
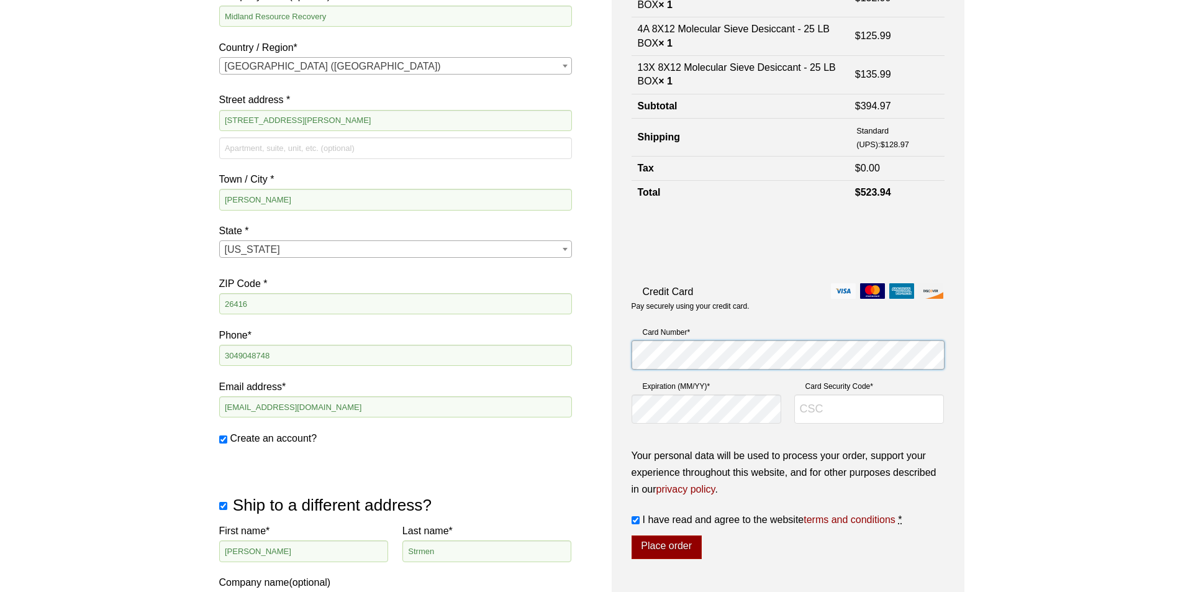
scroll to position [186, 0]
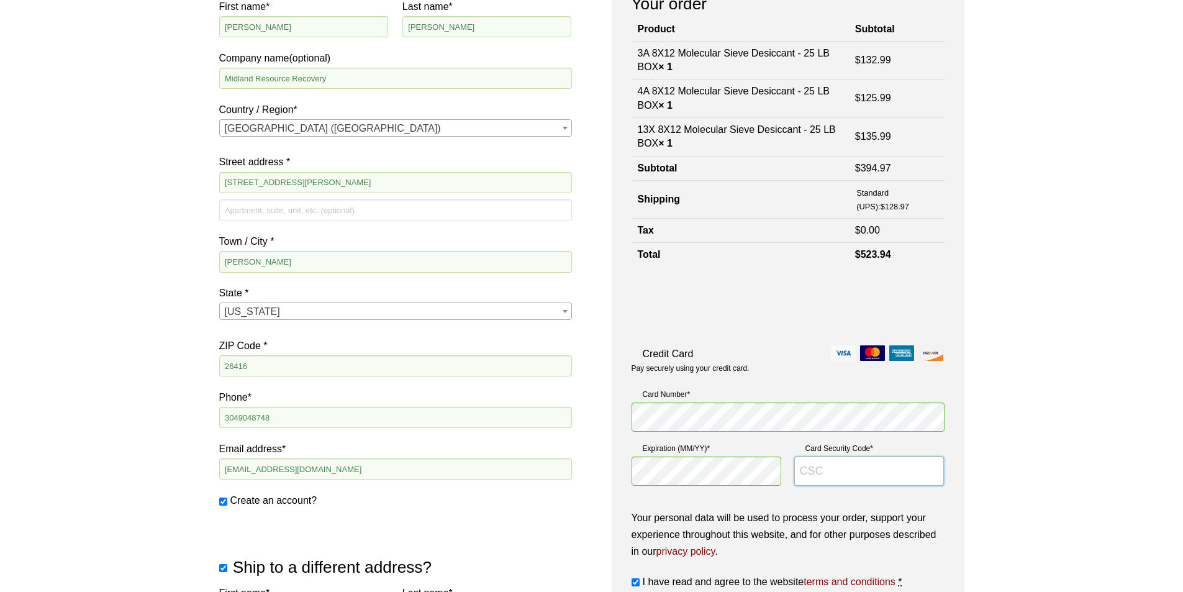
click at [824, 475] on input "Card Security Code *" at bounding box center [869, 472] width 150 height 30
type input "956"
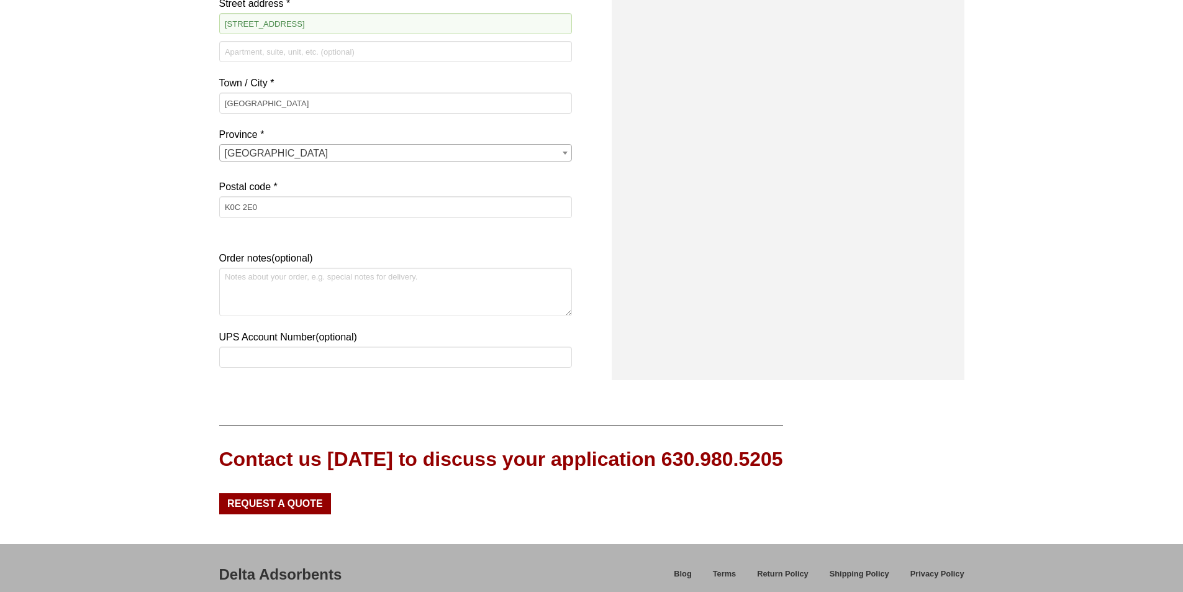
scroll to position [435, 0]
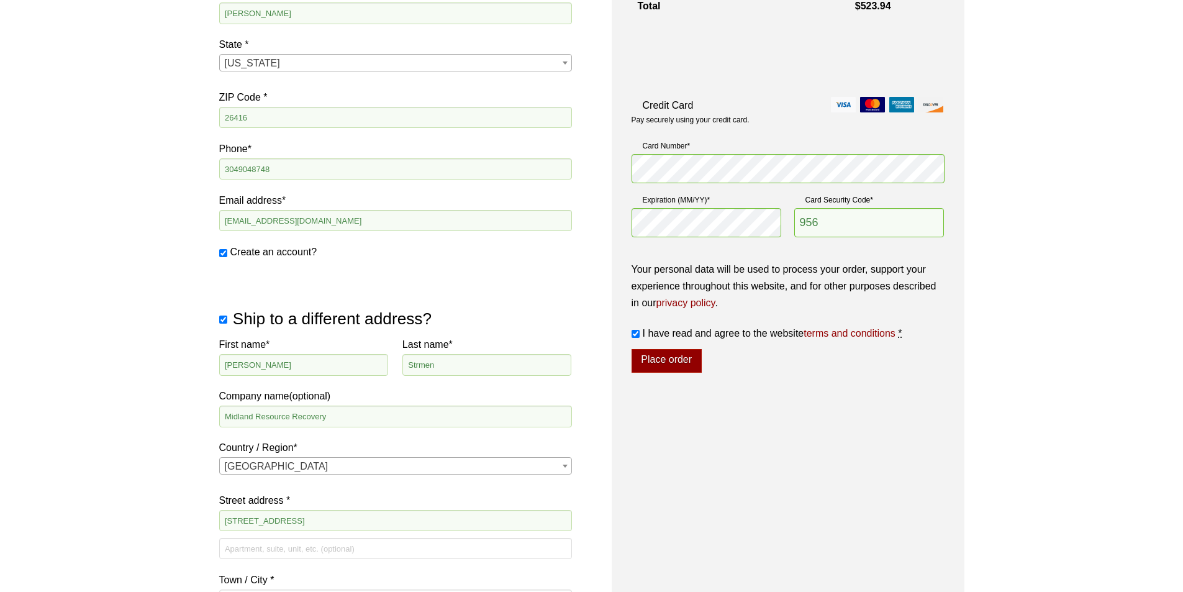
click at [665, 363] on button "Place order" at bounding box center [667, 361] width 70 height 24
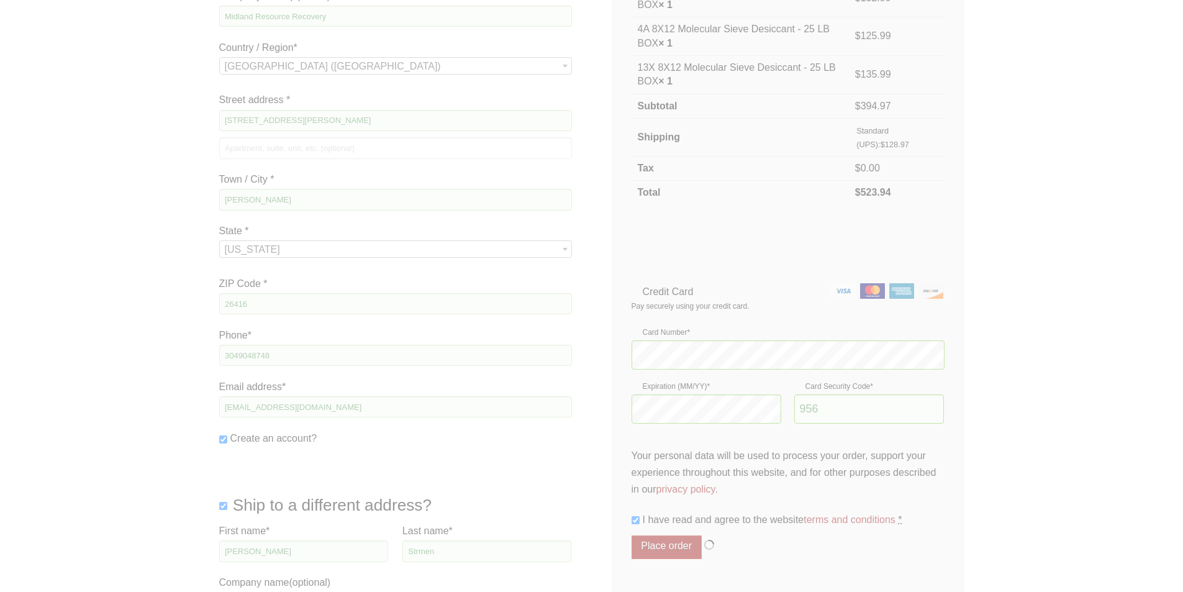
scroll to position [62, 0]
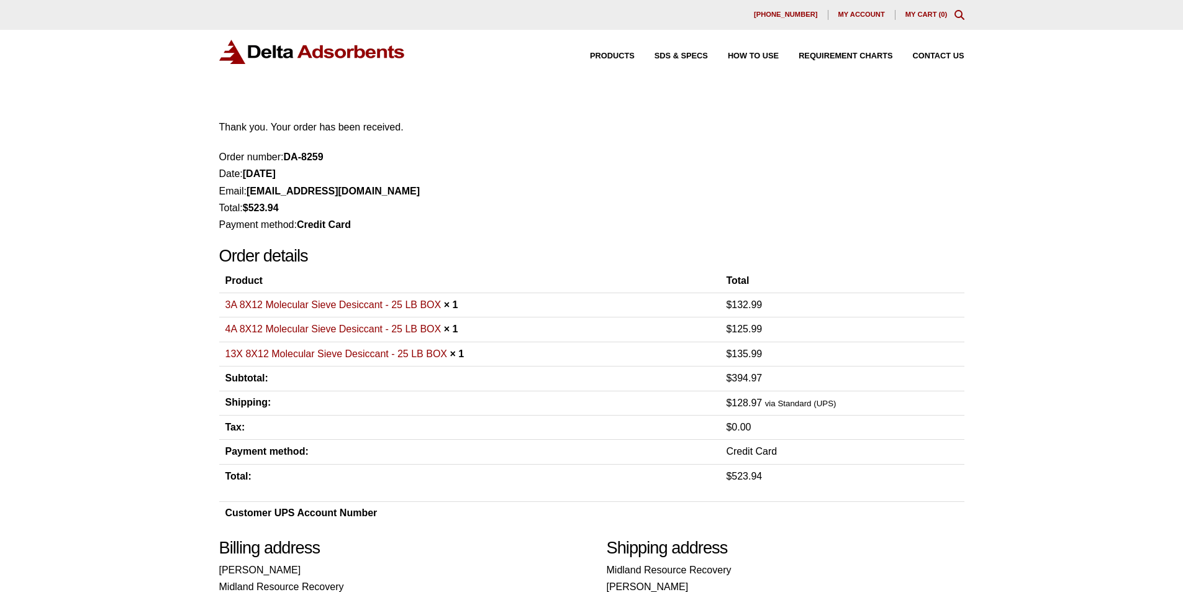
drag, startPoint x: 525, startPoint y: 158, endPoint x: 491, endPoint y: 184, distance: 43.4
click at [491, 184] on li "Email: [PERSON_NAME][EMAIL_ADDRESS][DOMAIN_NAME]" at bounding box center [591, 191] width 745 height 17
